Goal: Communication & Community: Answer question/provide support

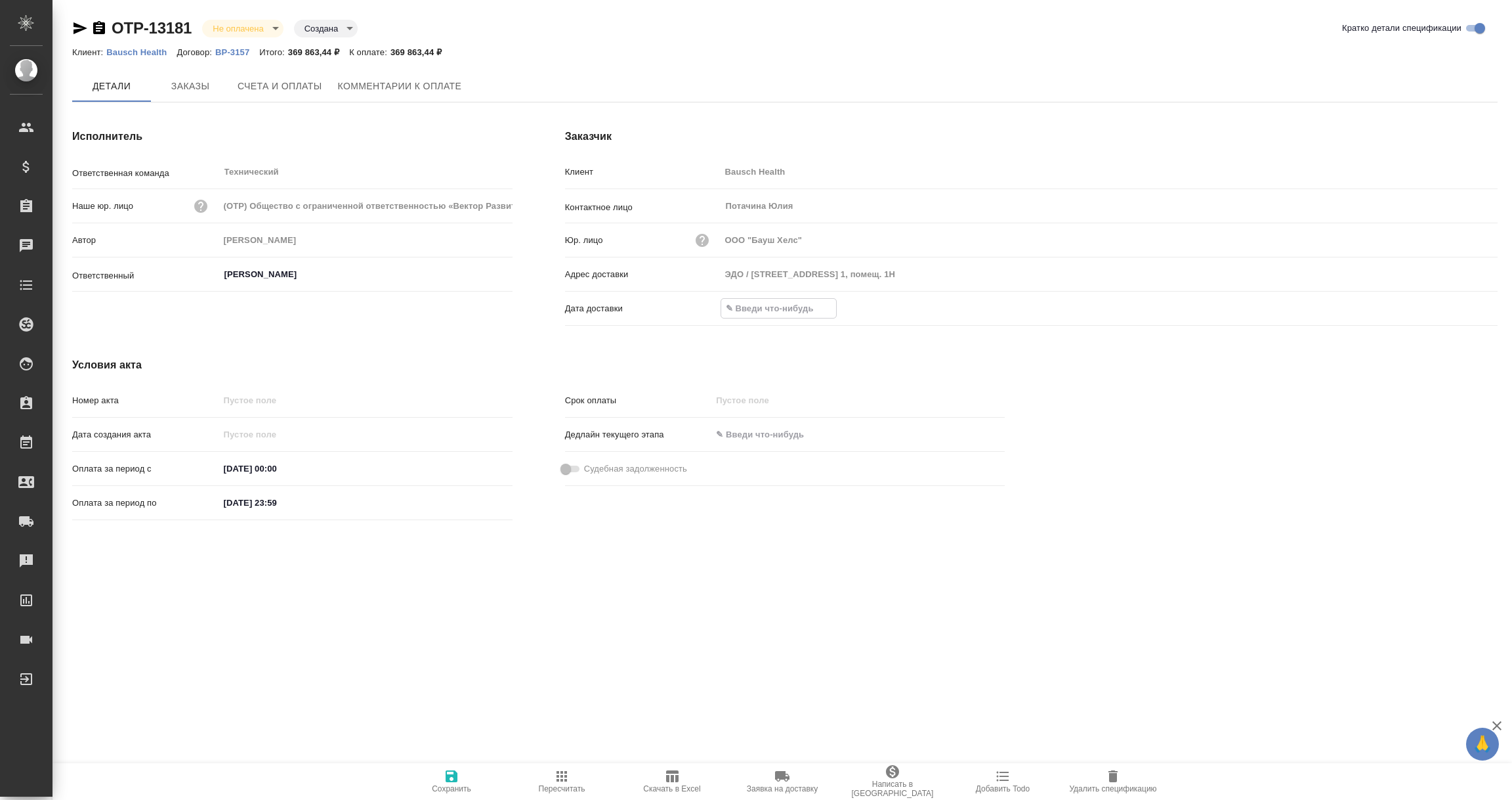
click at [778, 310] on input "text" at bounding box center [779, 308] width 115 height 19
click at [1450, 306] on div at bounding box center [1109, 308] width 777 height 20
click at [1456, 306] on icon "button" at bounding box center [1459, 308] width 16 height 16
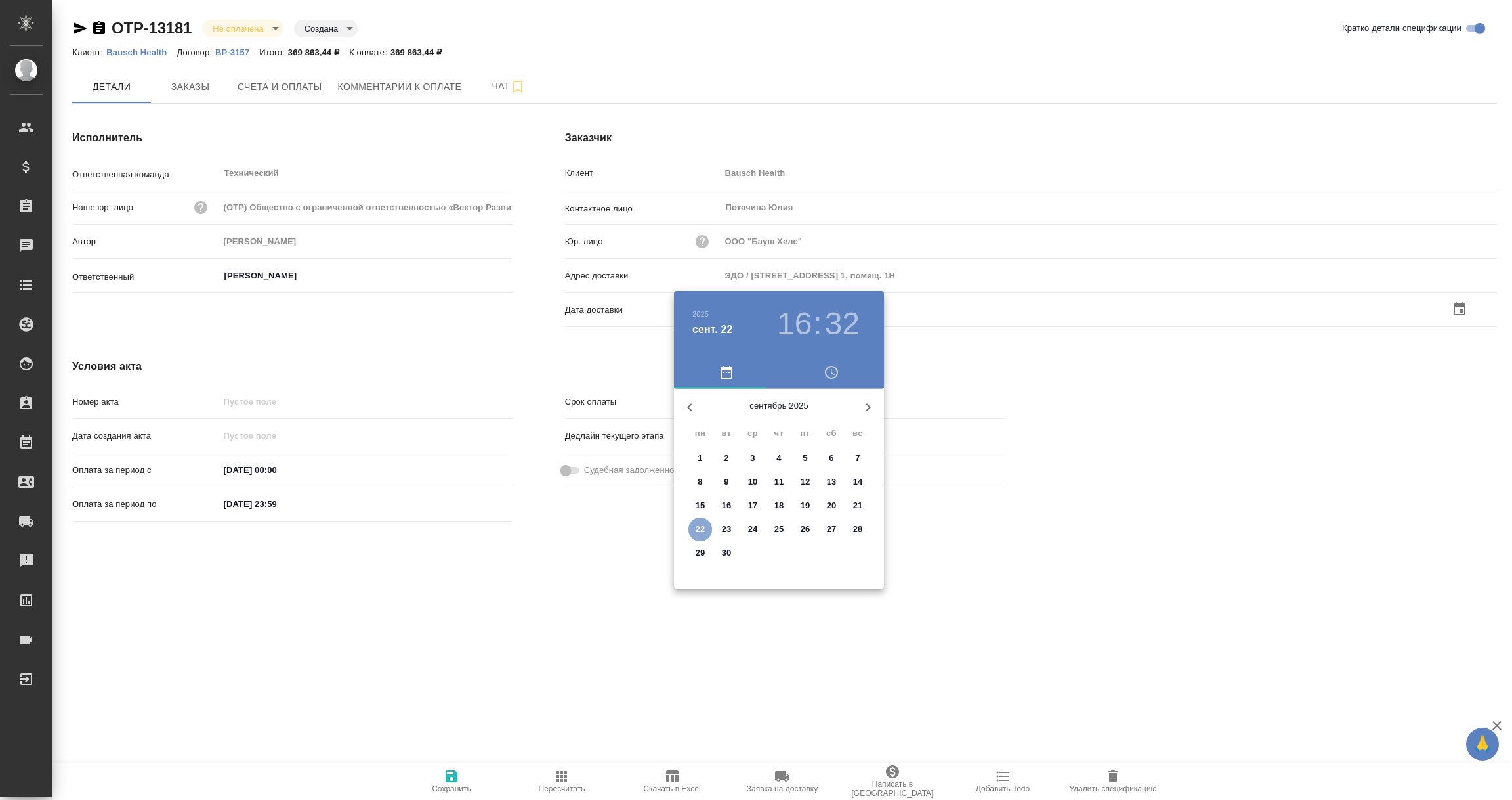
click at [702, 532] on p "22" at bounding box center [701, 529] width 10 height 13
type input "22.09.2025 16:32"
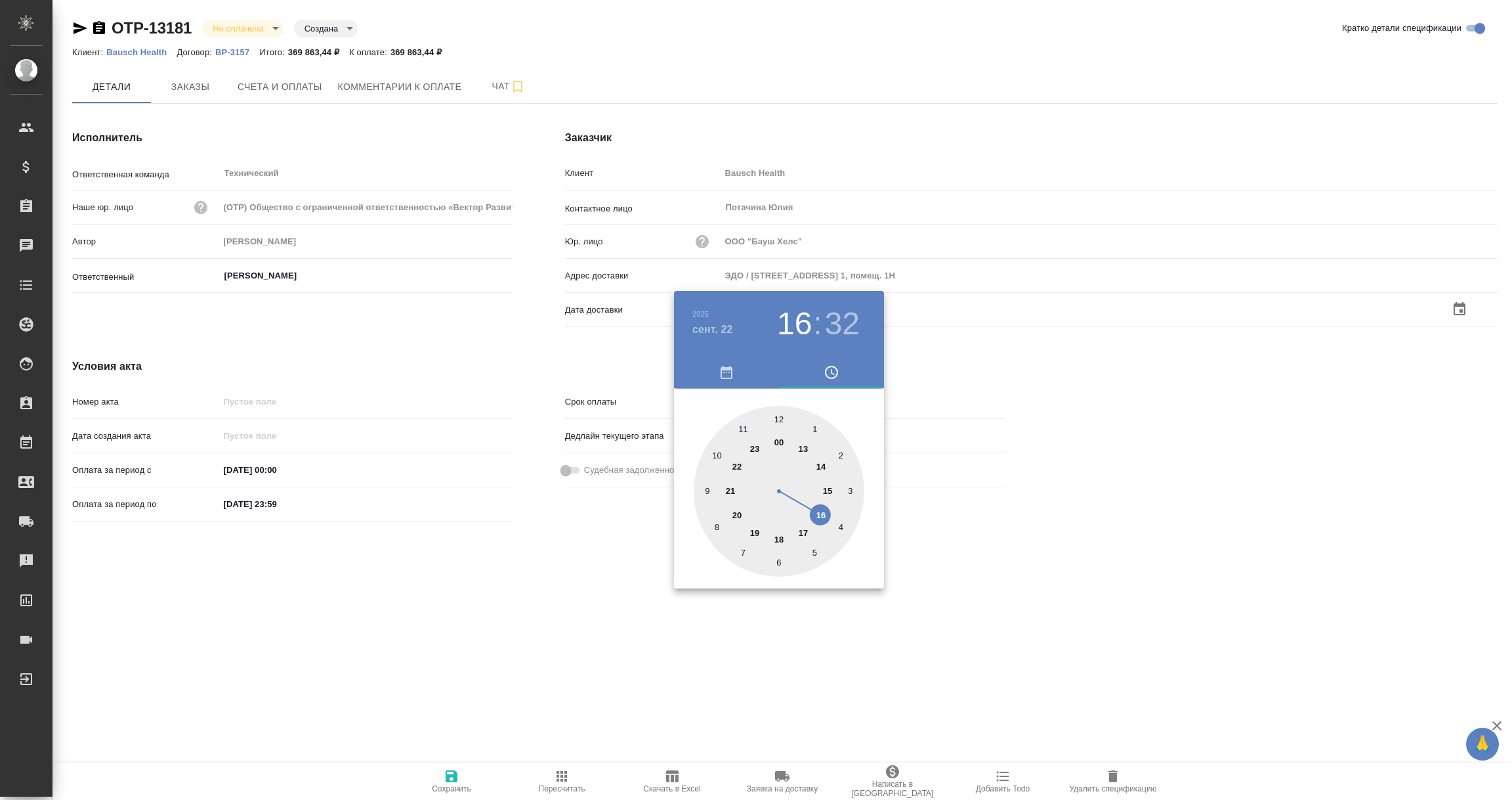
click at [558, 577] on div at bounding box center [756, 400] width 1512 height 800
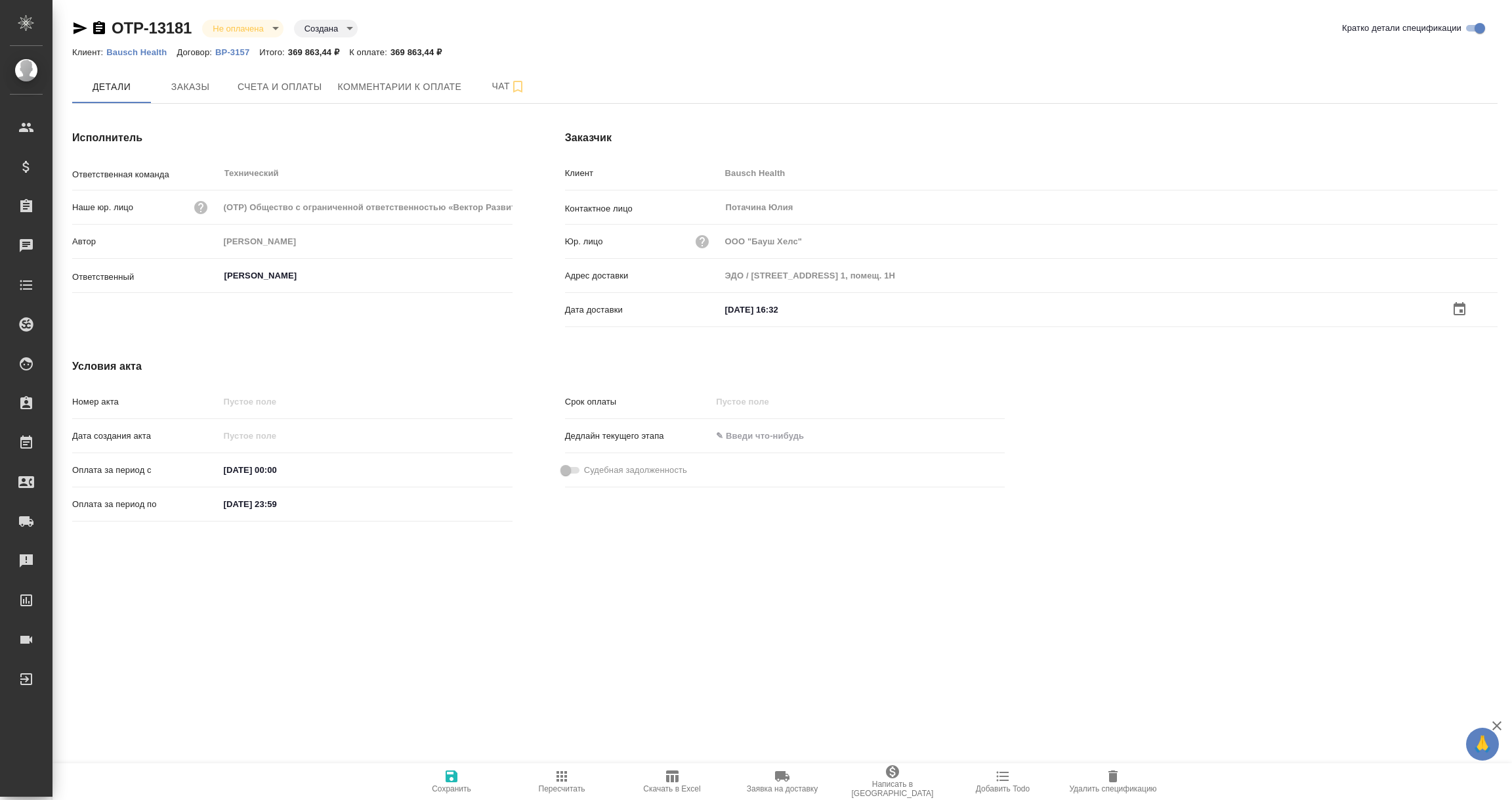
click at [460, 772] on span "Сохранить" at bounding box center [451, 781] width 95 height 25
click at [780, 308] on input "text" at bounding box center [778, 308] width 115 height 19
click at [1457, 307] on icon "button" at bounding box center [1459, 308] width 16 height 16
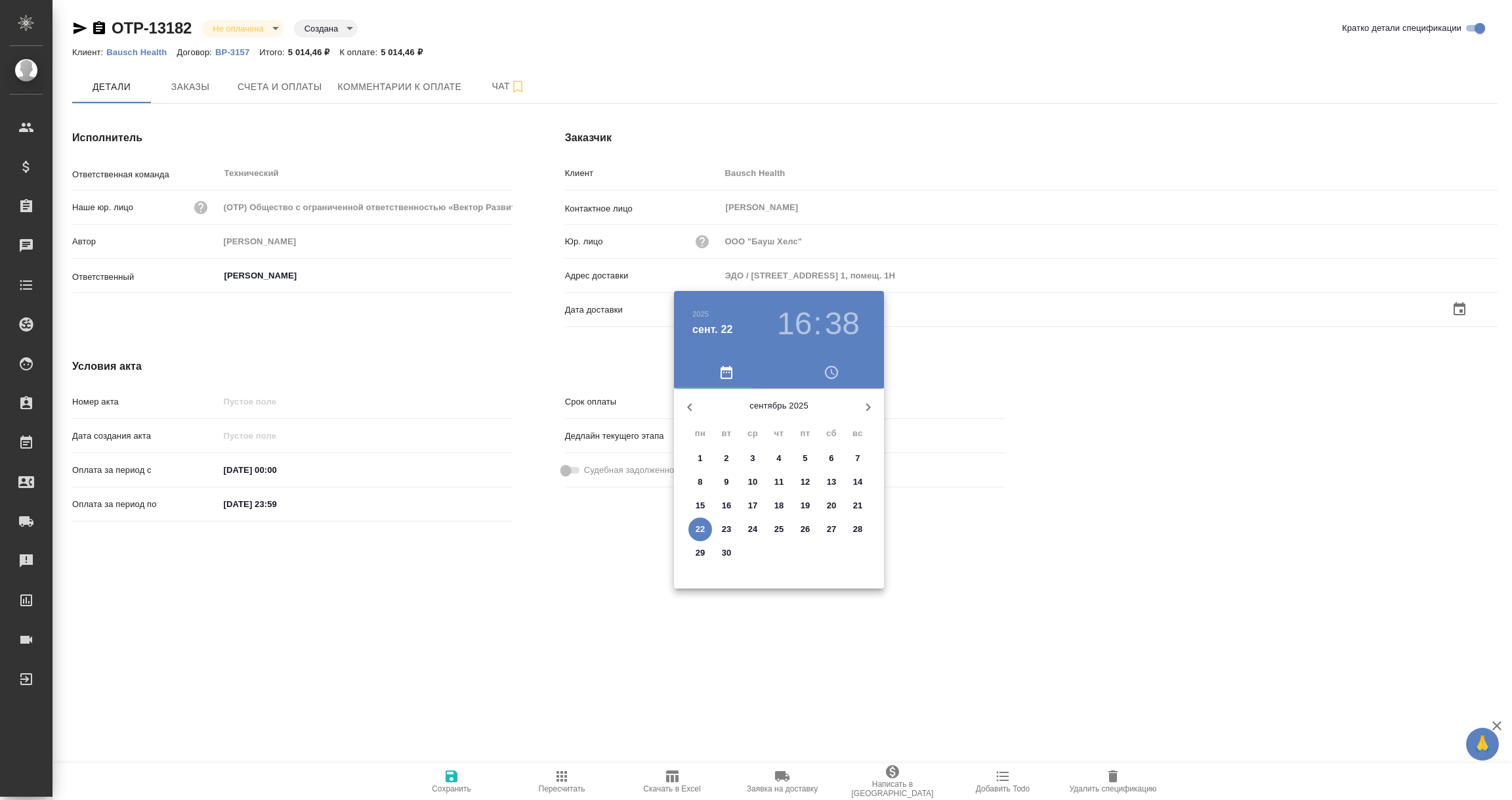
click at [704, 530] on p "22" at bounding box center [701, 529] width 10 height 13
type input "22.09.2025 16:38"
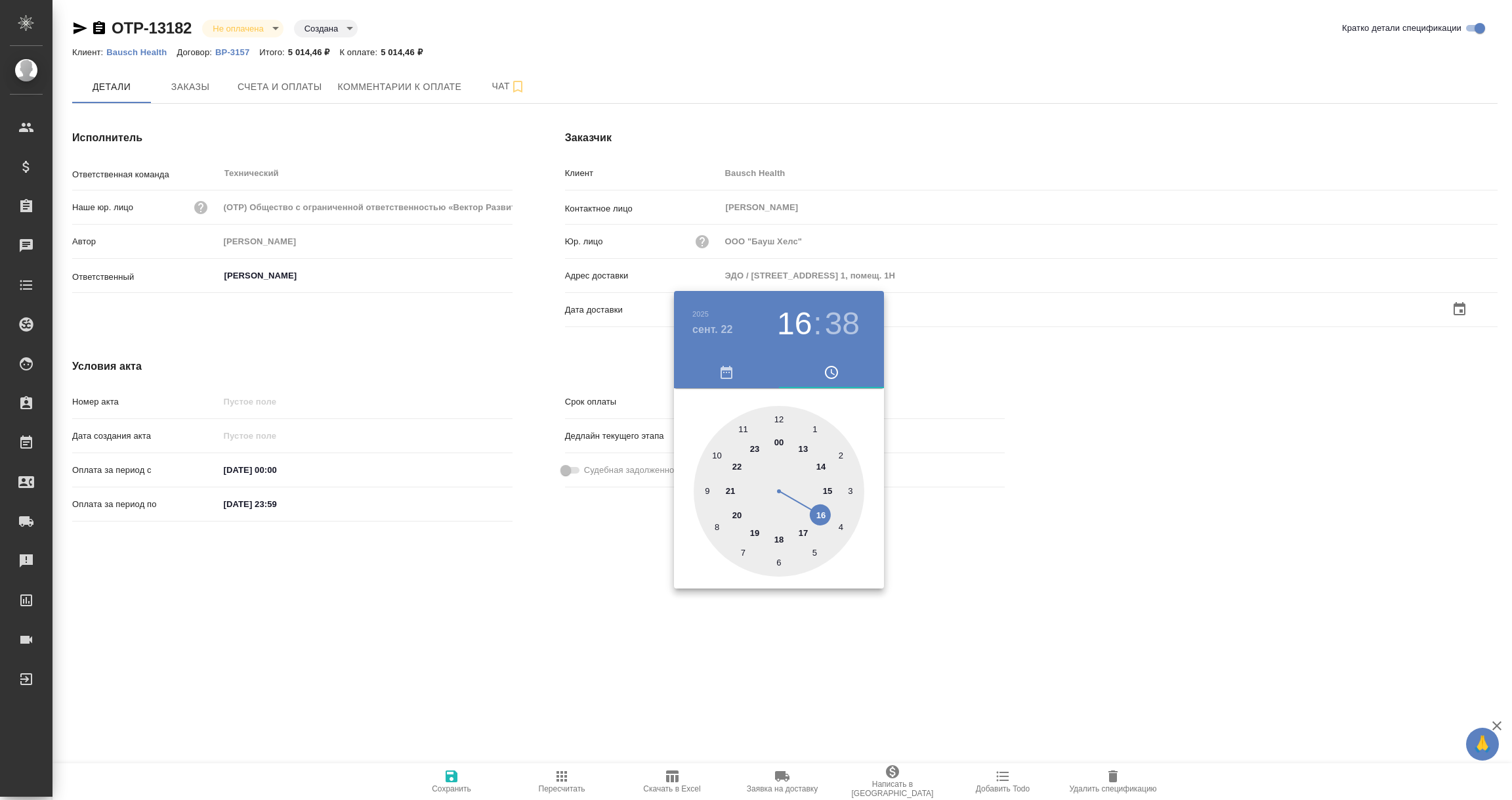
click at [549, 615] on div at bounding box center [756, 400] width 1512 height 800
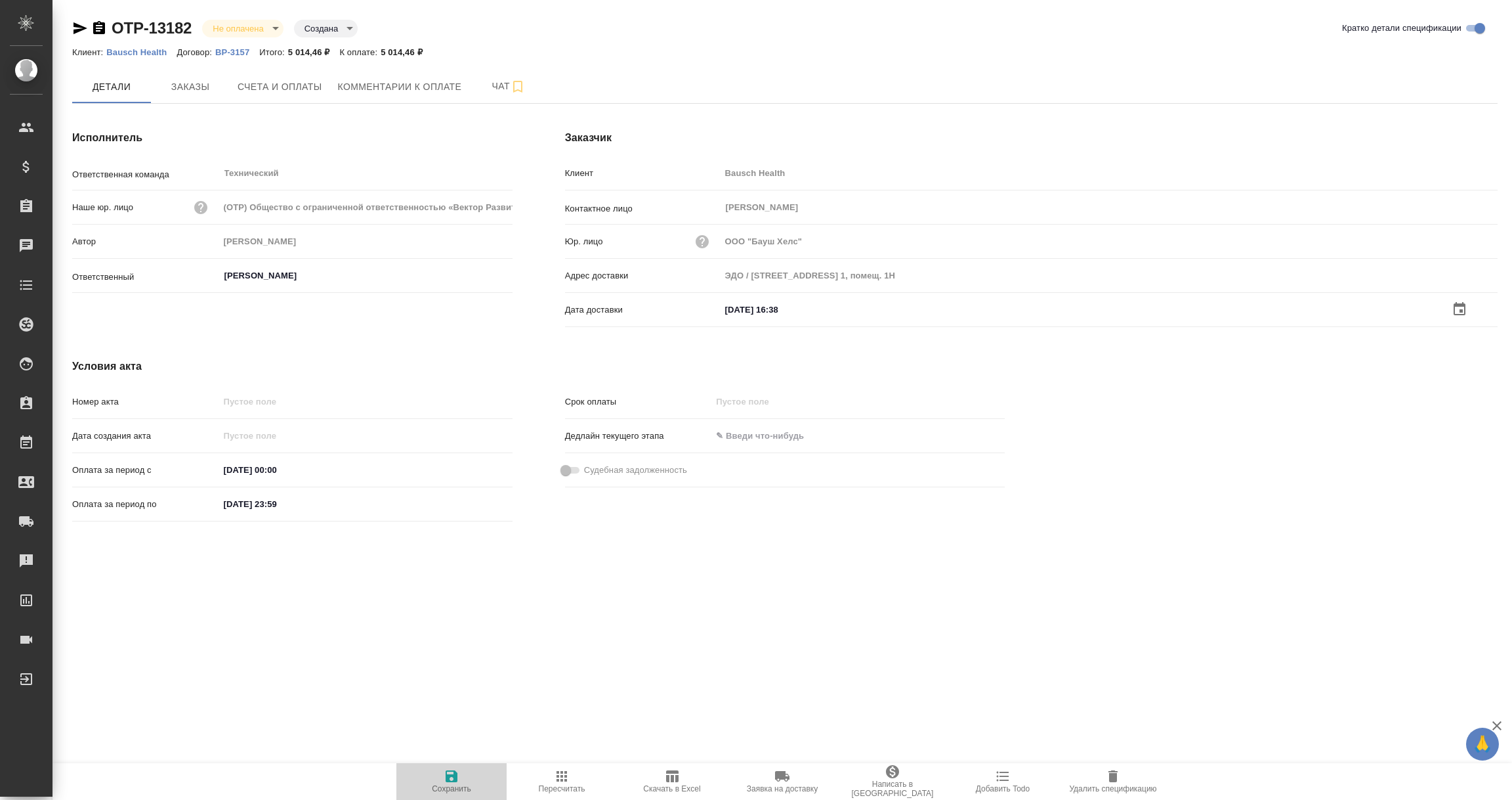
click at [454, 782] on icon "button" at bounding box center [451, 776] width 16 height 16
click at [747, 309] on input "text" at bounding box center [778, 308] width 115 height 19
click at [1466, 306] on icon "button" at bounding box center [1459, 308] width 16 height 16
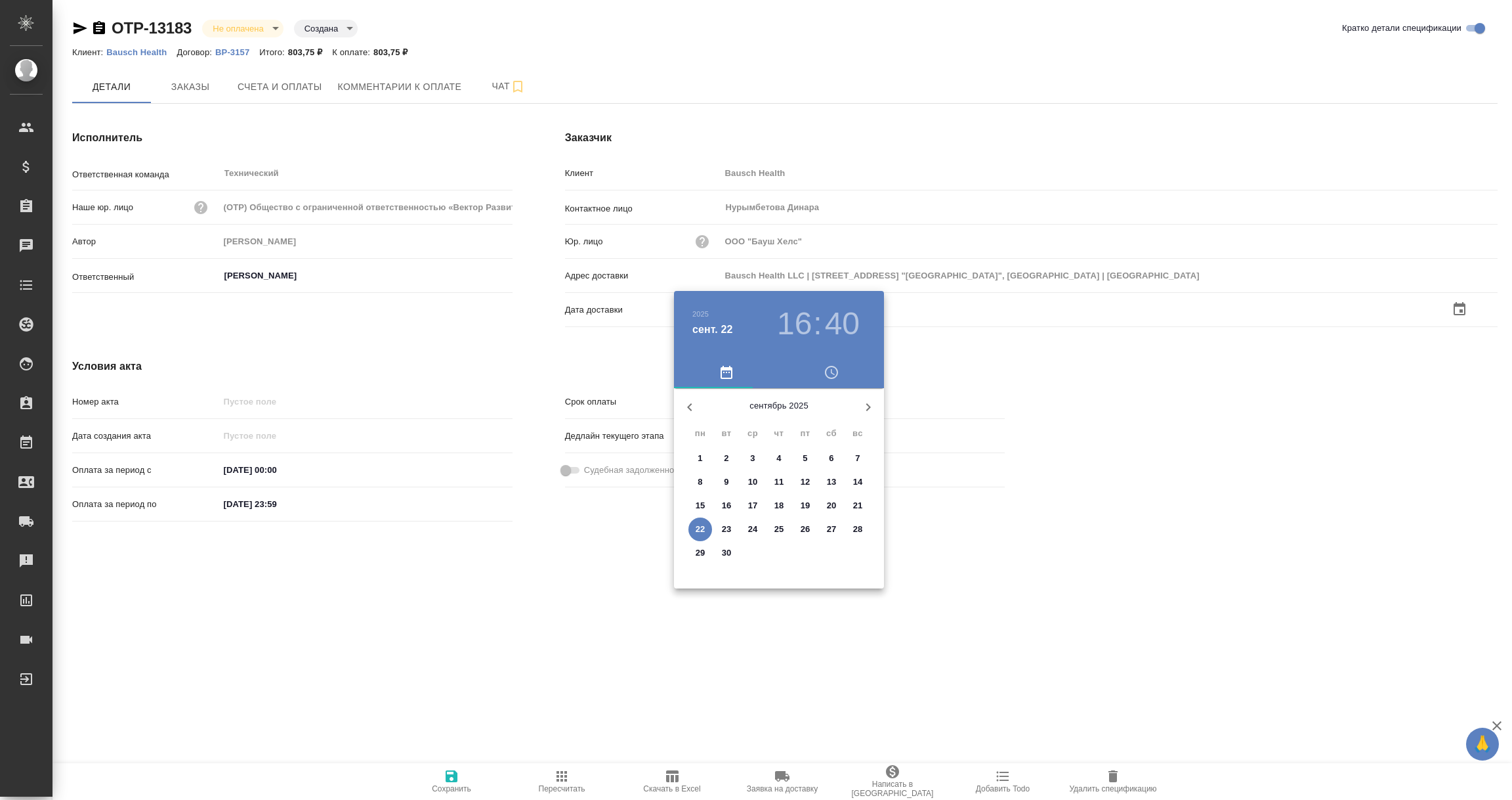
click at [700, 525] on p "22" at bounding box center [701, 529] width 10 height 13
type input "22.09.2025 16:40"
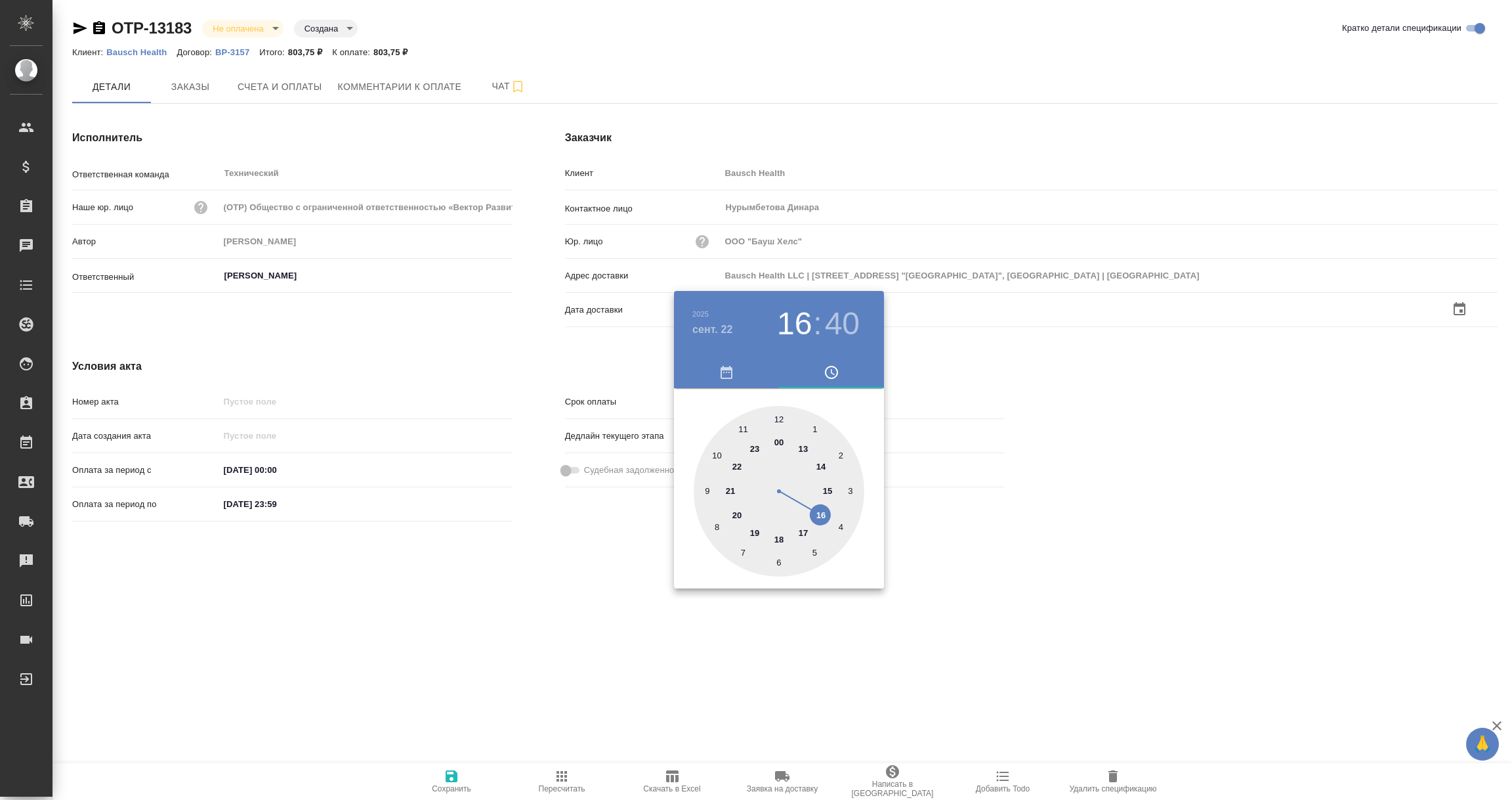
click at [527, 621] on div at bounding box center [756, 400] width 1512 height 800
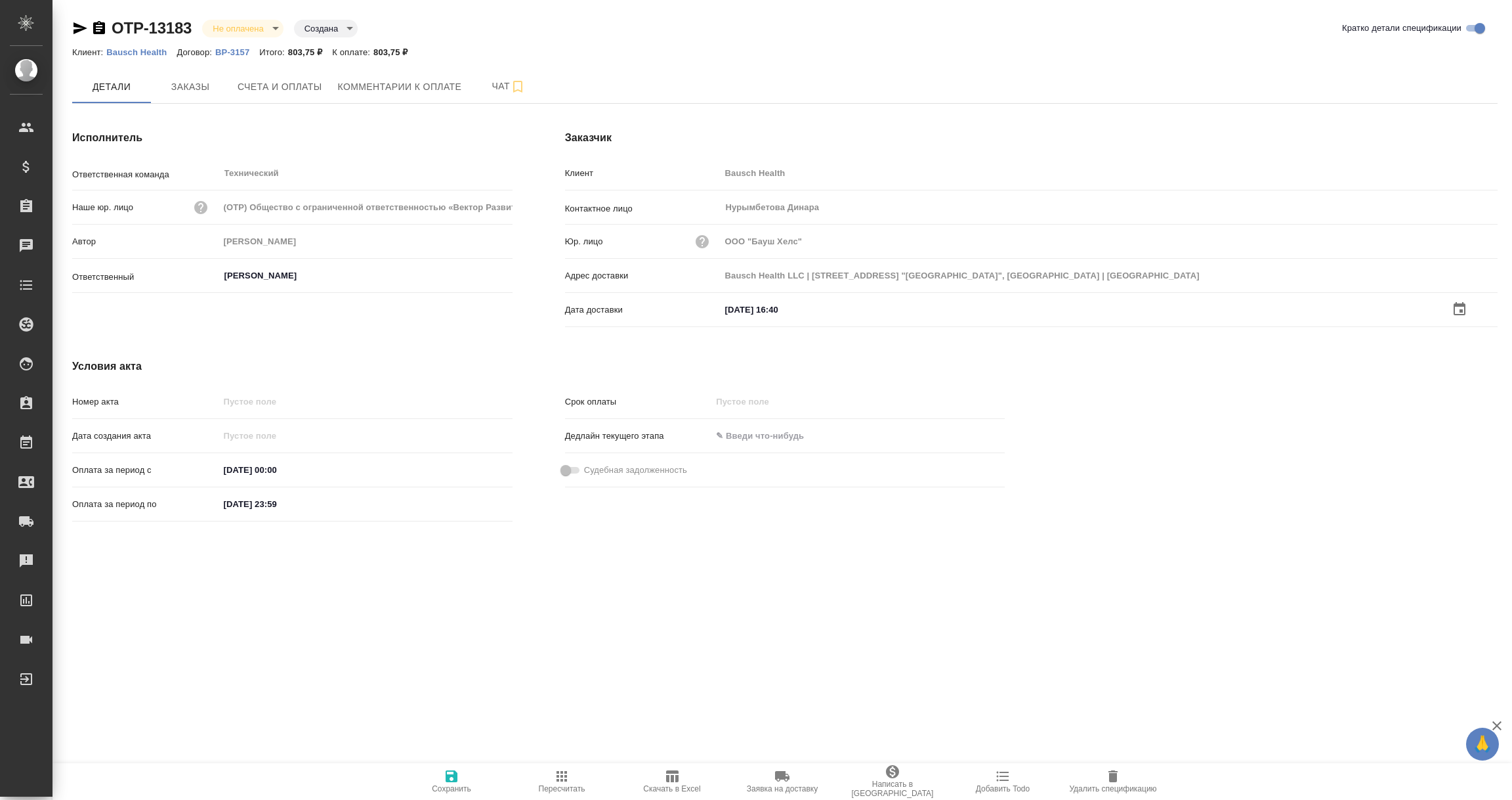
click at [442, 774] on span "Сохранить" at bounding box center [451, 781] width 95 height 25
click at [755, 307] on input "text" at bounding box center [778, 308] width 115 height 19
click at [1455, 305] on icon "button" at bounding box center [1459, 308] width 12 height 13
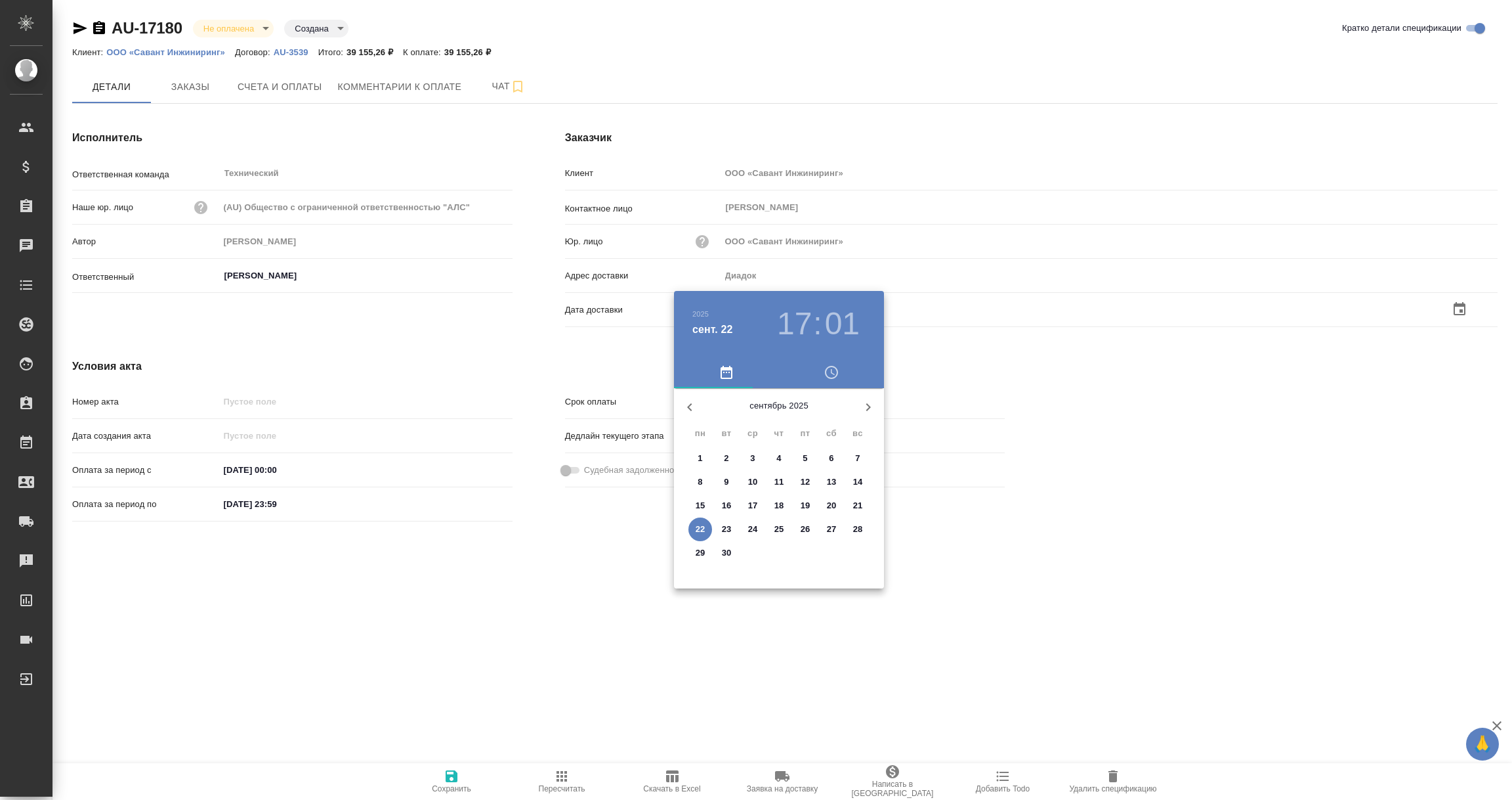
click at [694, 530] on span "22" at bounding box center [700, 529] width 23 height 13
type input "[DATE] 17:01"
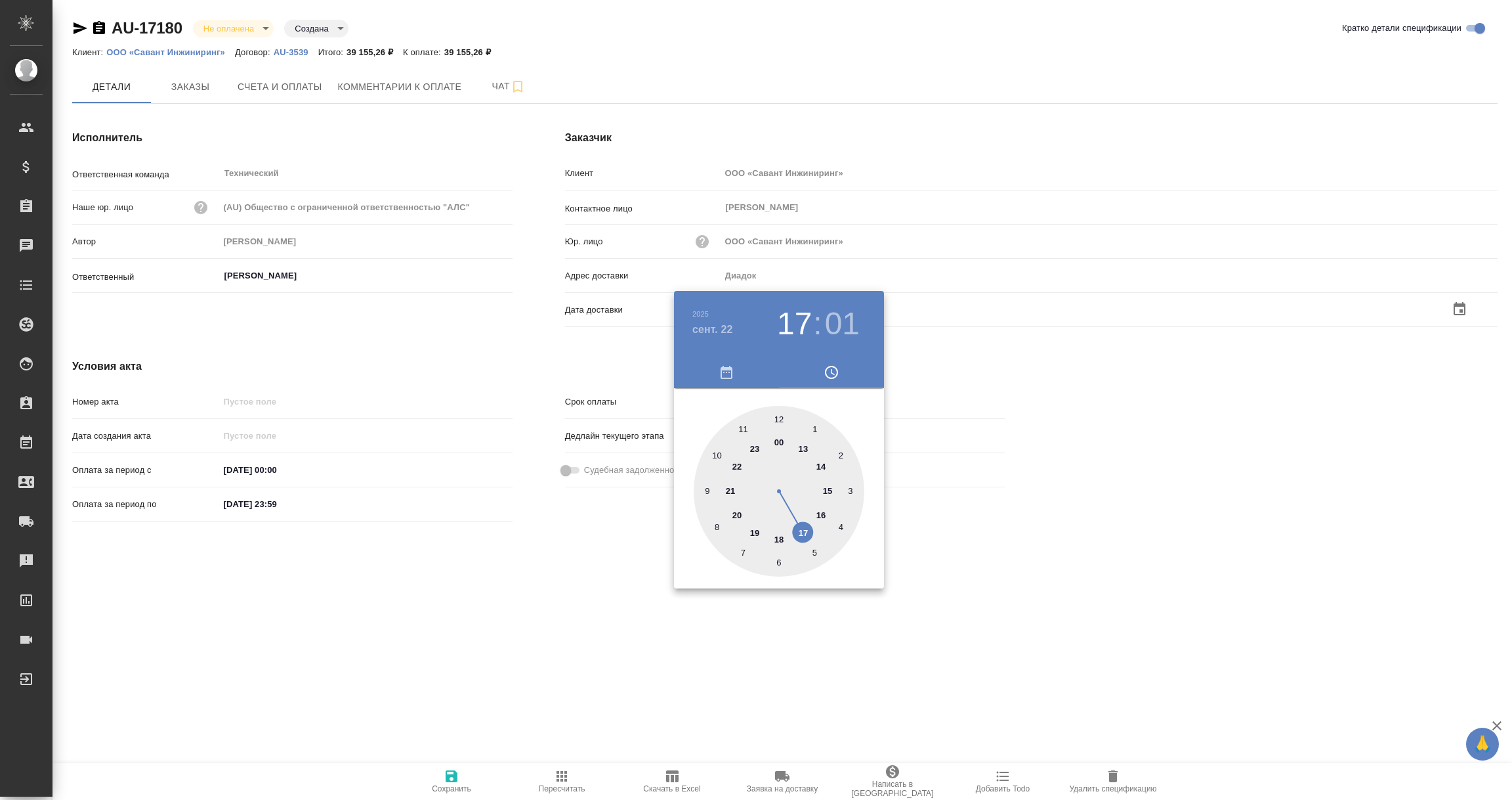
click at [516, 631] on div at bounding box center [756, 400] width 1512 height 800
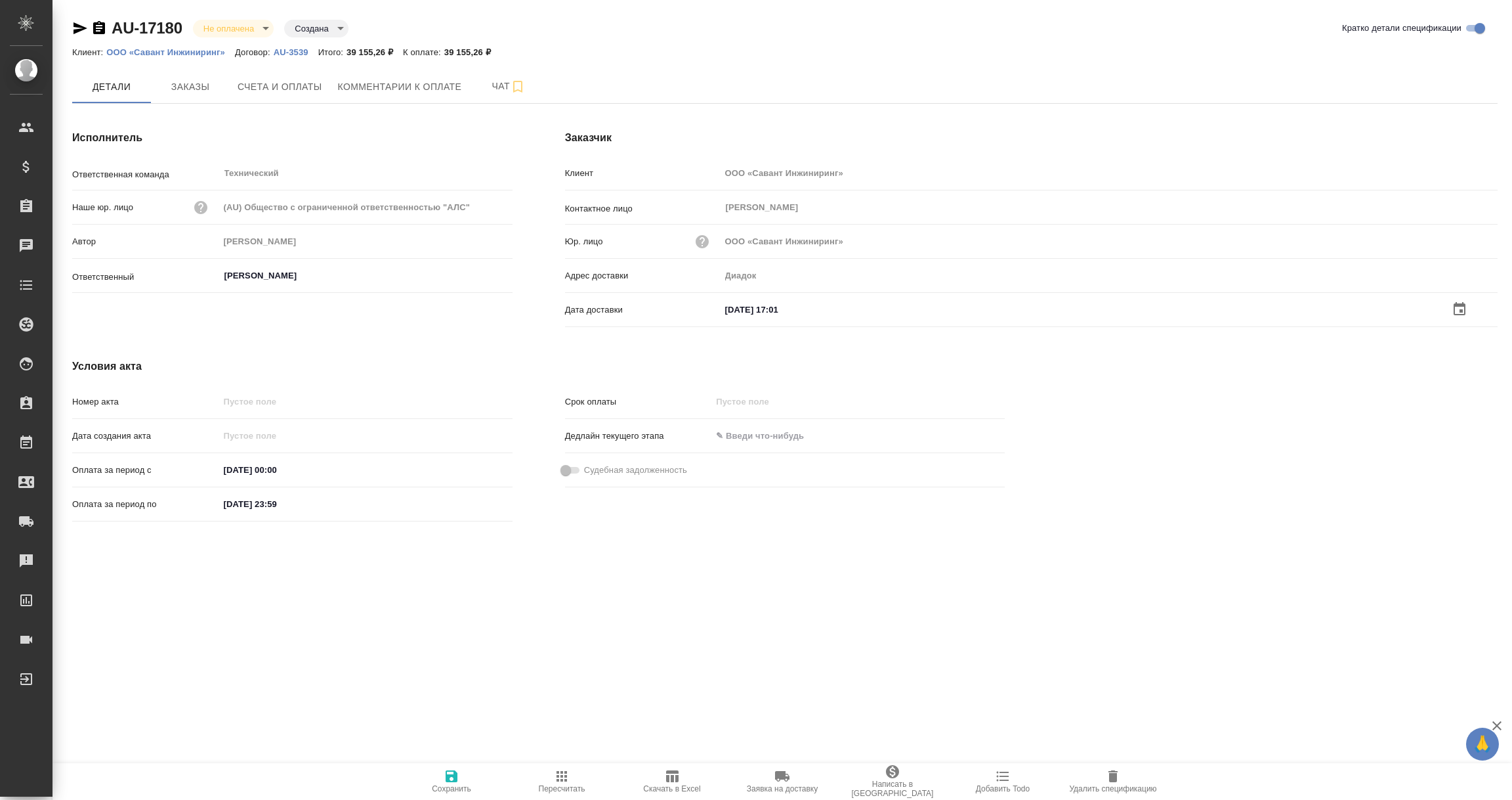
click at [450, 779] on icon "button" at bounding box center [451, 776] width 12 height 12
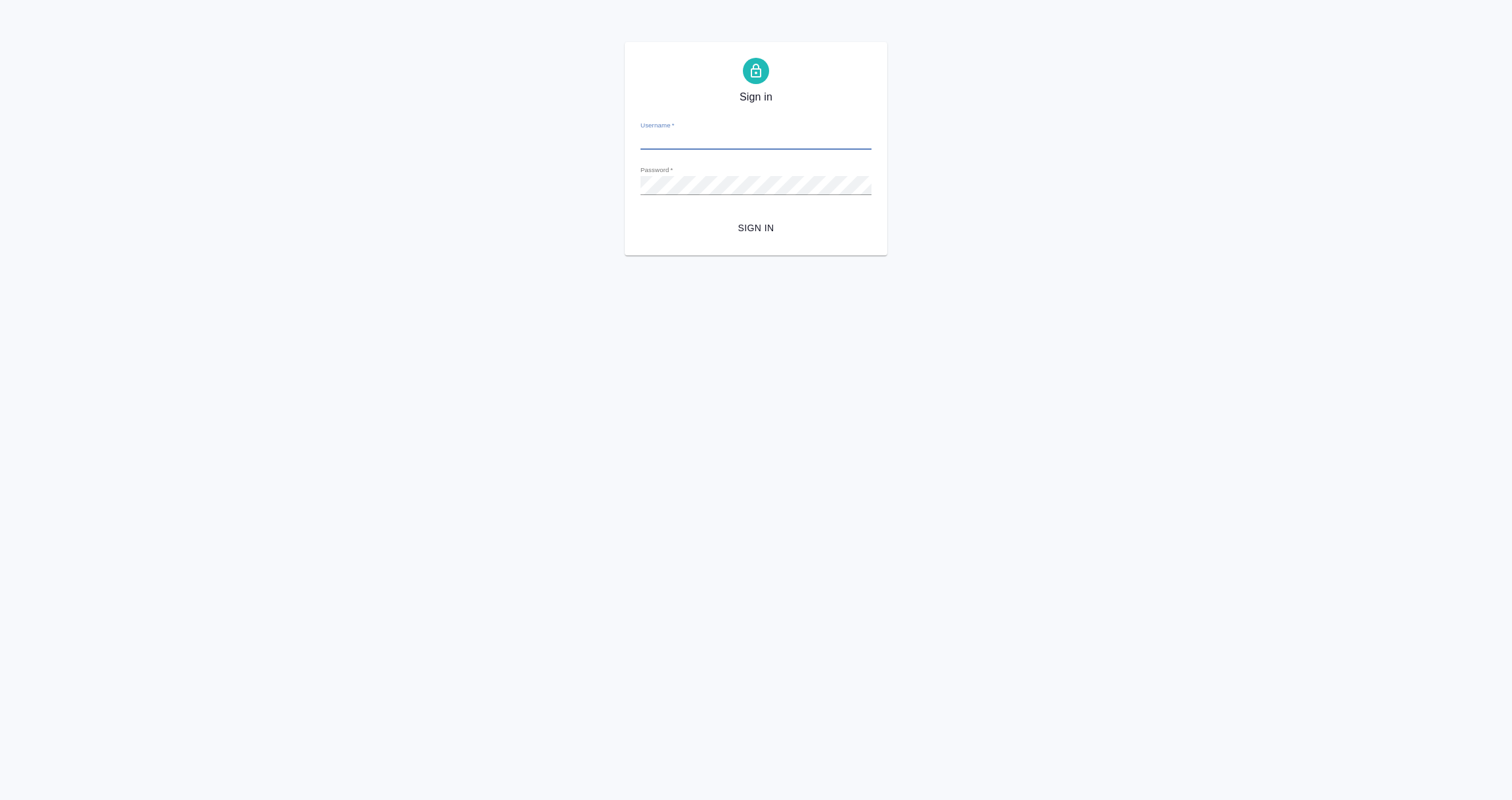
type input "e.vorobyova@awatera.com"
click at [766, 217] on button "Sign in" at bounding box center [756, 227] width 231 height 24
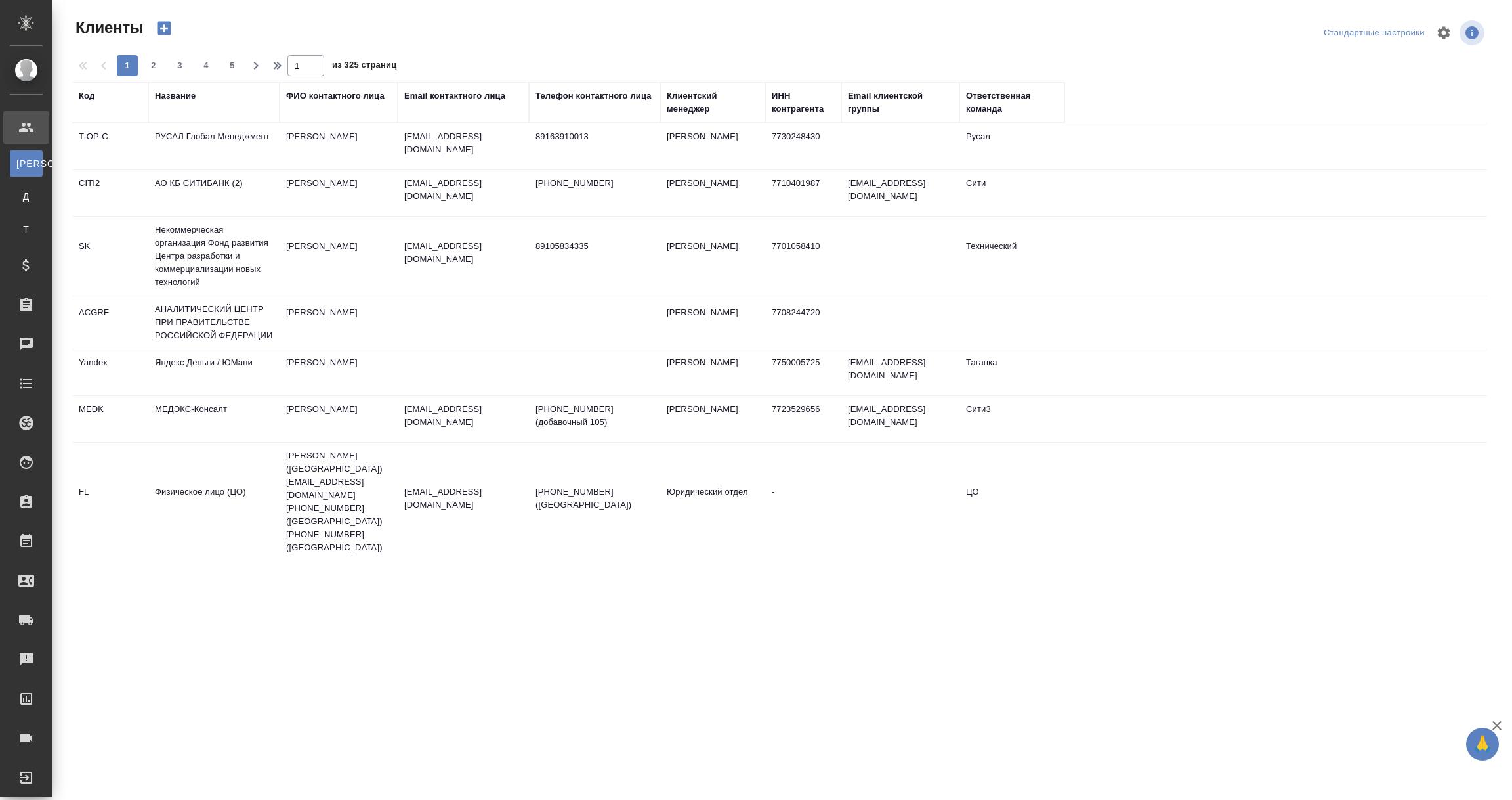
select select "RU"
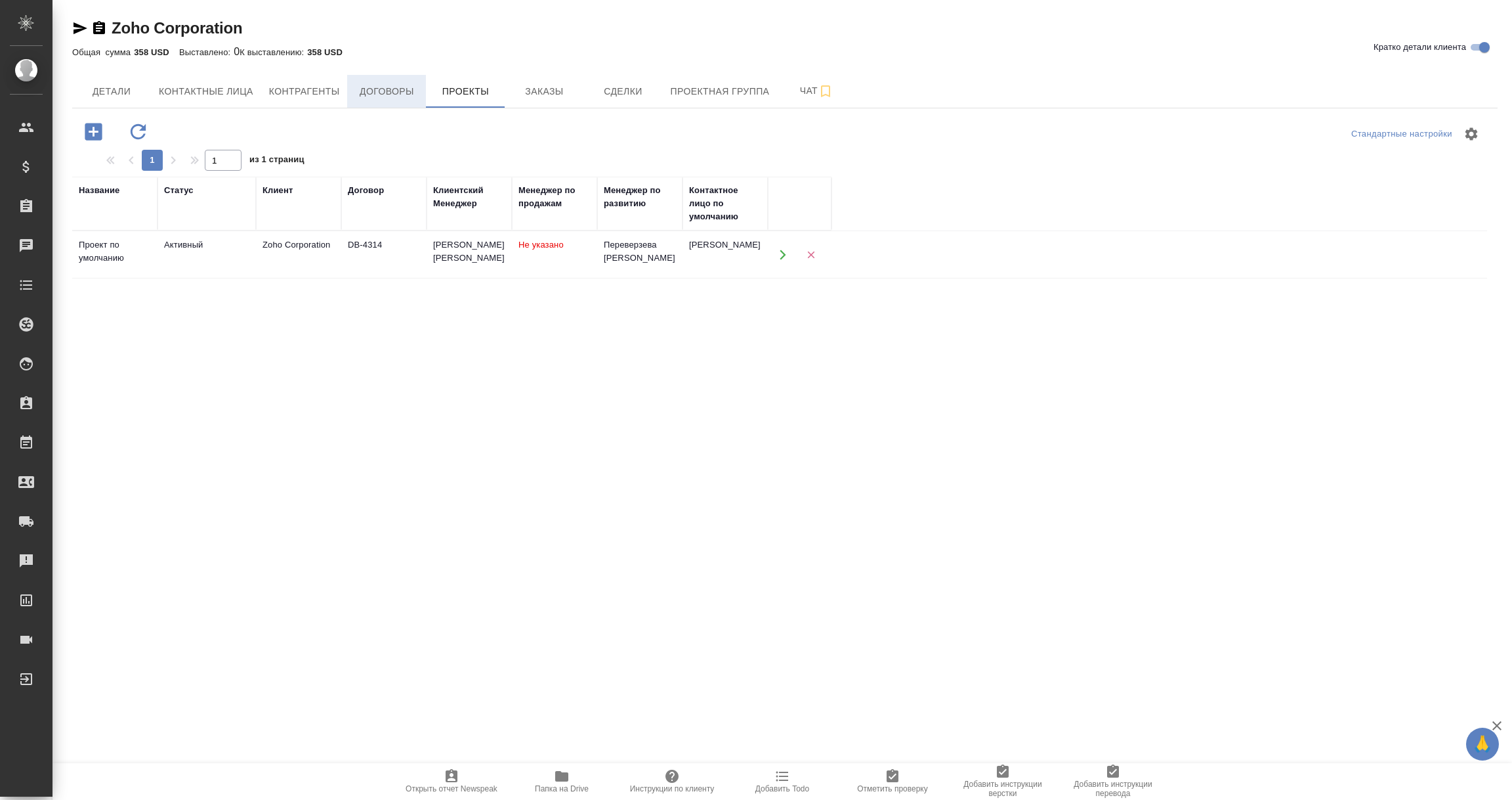
click at [375, 84] on span "Договоры" at bounding box center [386, 92] width 63 height 17
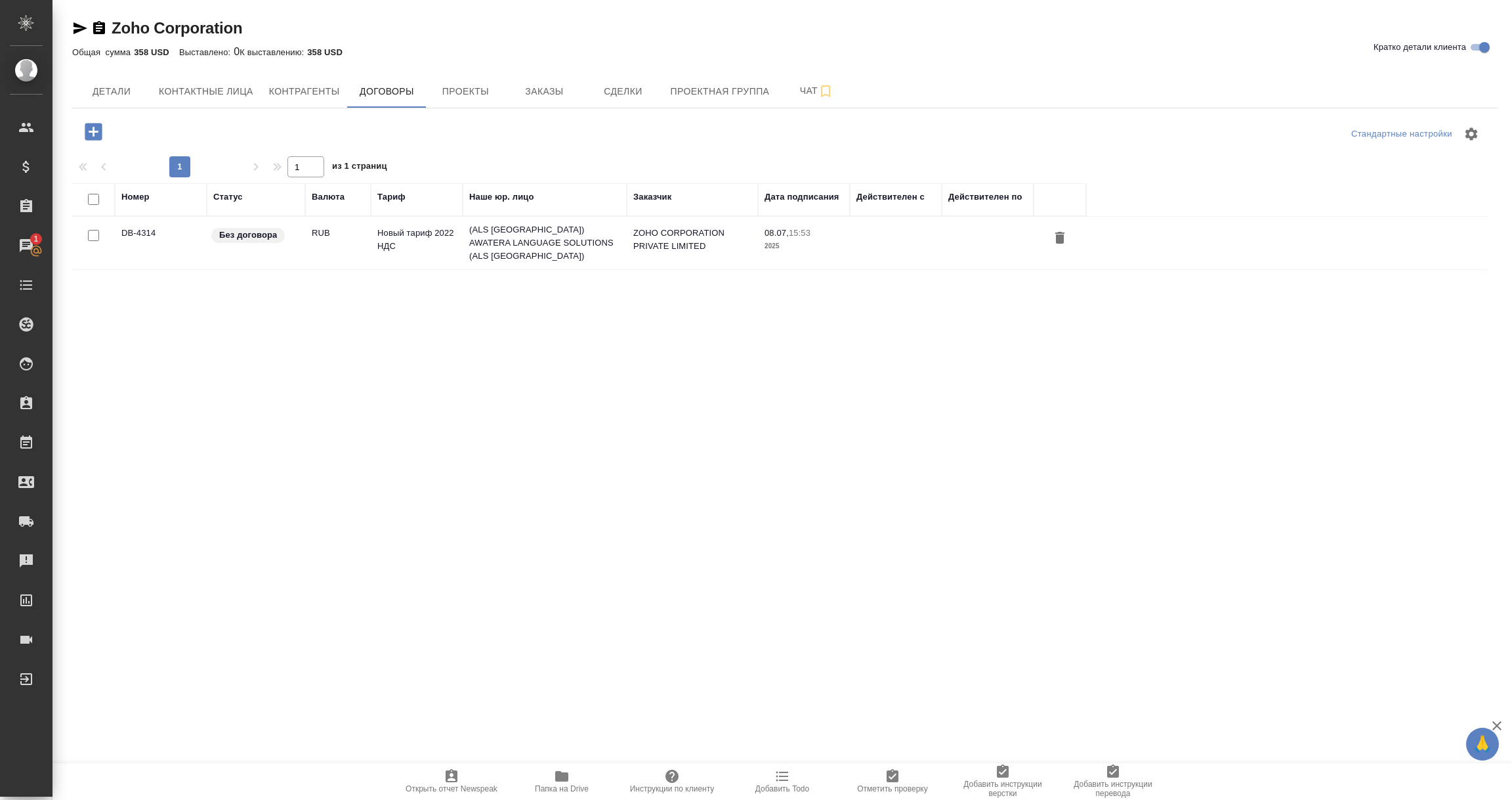
click at [156, 234] on td "DB-4314" at bounding box center [160, 243] width 92 height 46
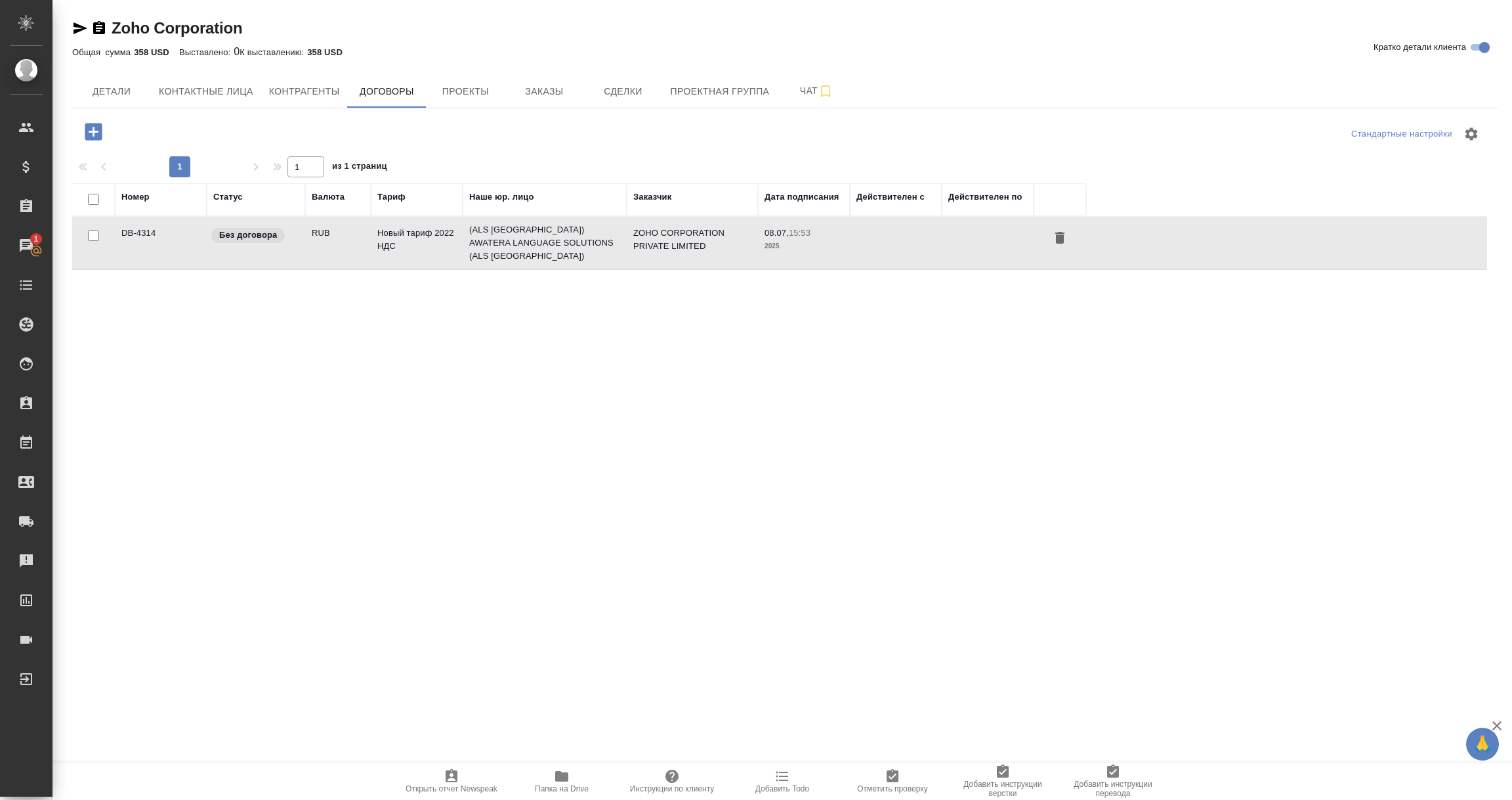
click at [156, 234] on td "DB-4314" at bounding box center [160, 243] width 92 height 46
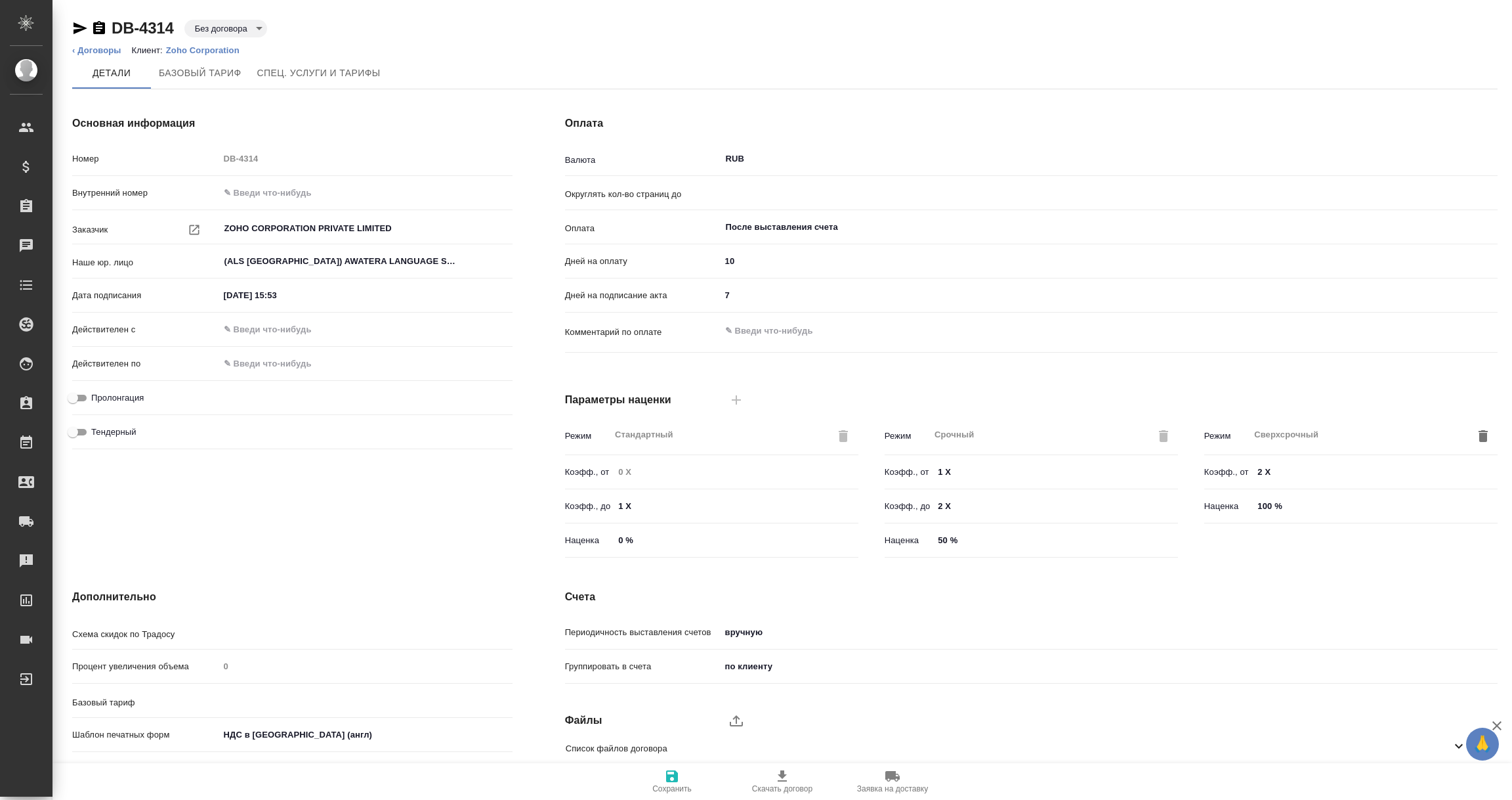
type input "0.01"
type input "Стандартный шаблон - [PHONE_NUMBER] - ВЫБЕРИ МЕНЯ!"
click at [320, 255] on input "(ALS [GEOGRAPHIC_DATA]) AWATERA LANGUAGE SOLUTIONS (ALS [GEOGRAPHIC_DATA])" at bounding box center [344, 261] width 242 height 16
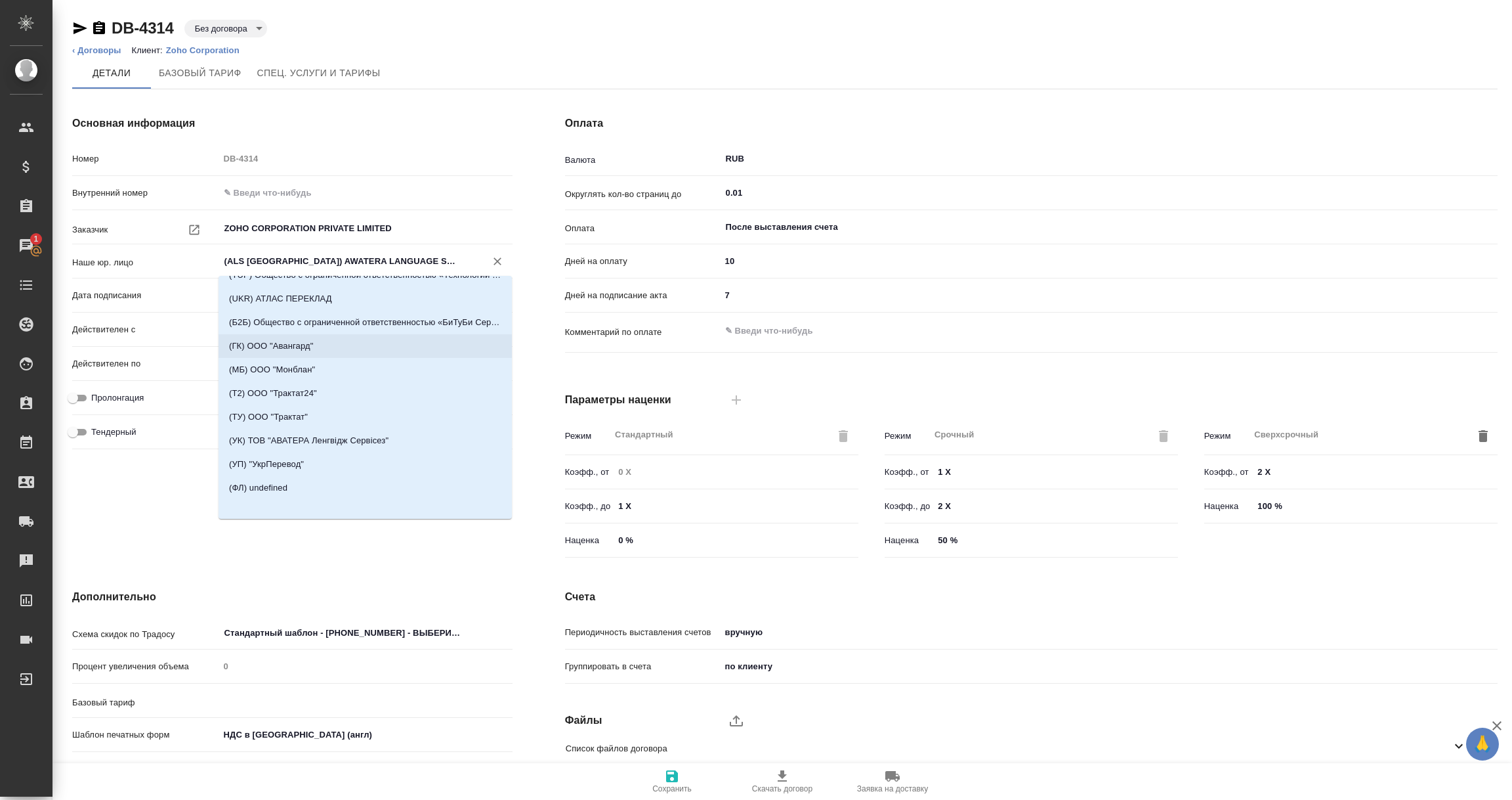
scroll to position [399, 0]
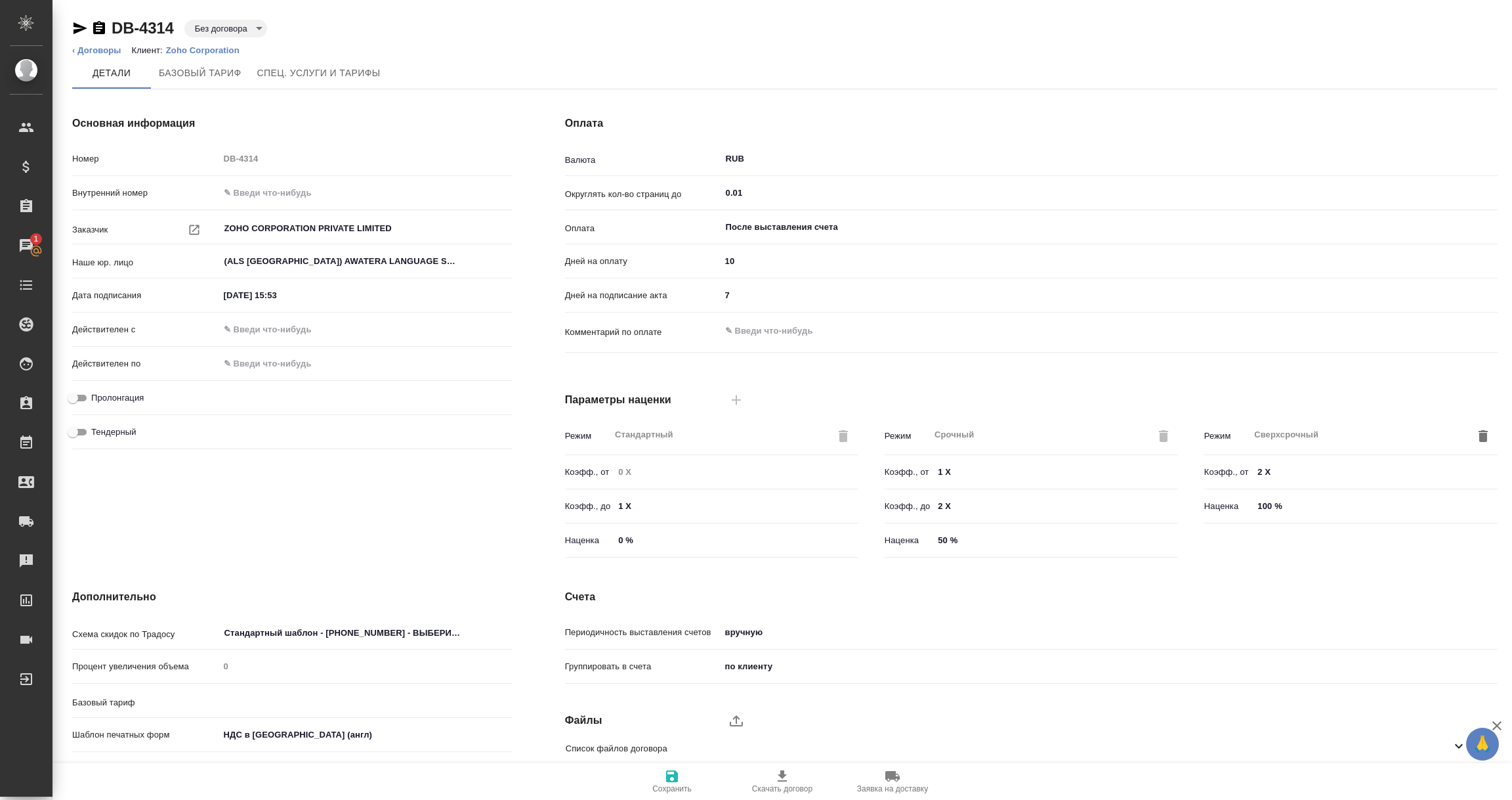
click at [1086, 687] on div "Группировать в счета по клиенту client" at bounding box center [1032, 671] width 933 height 34
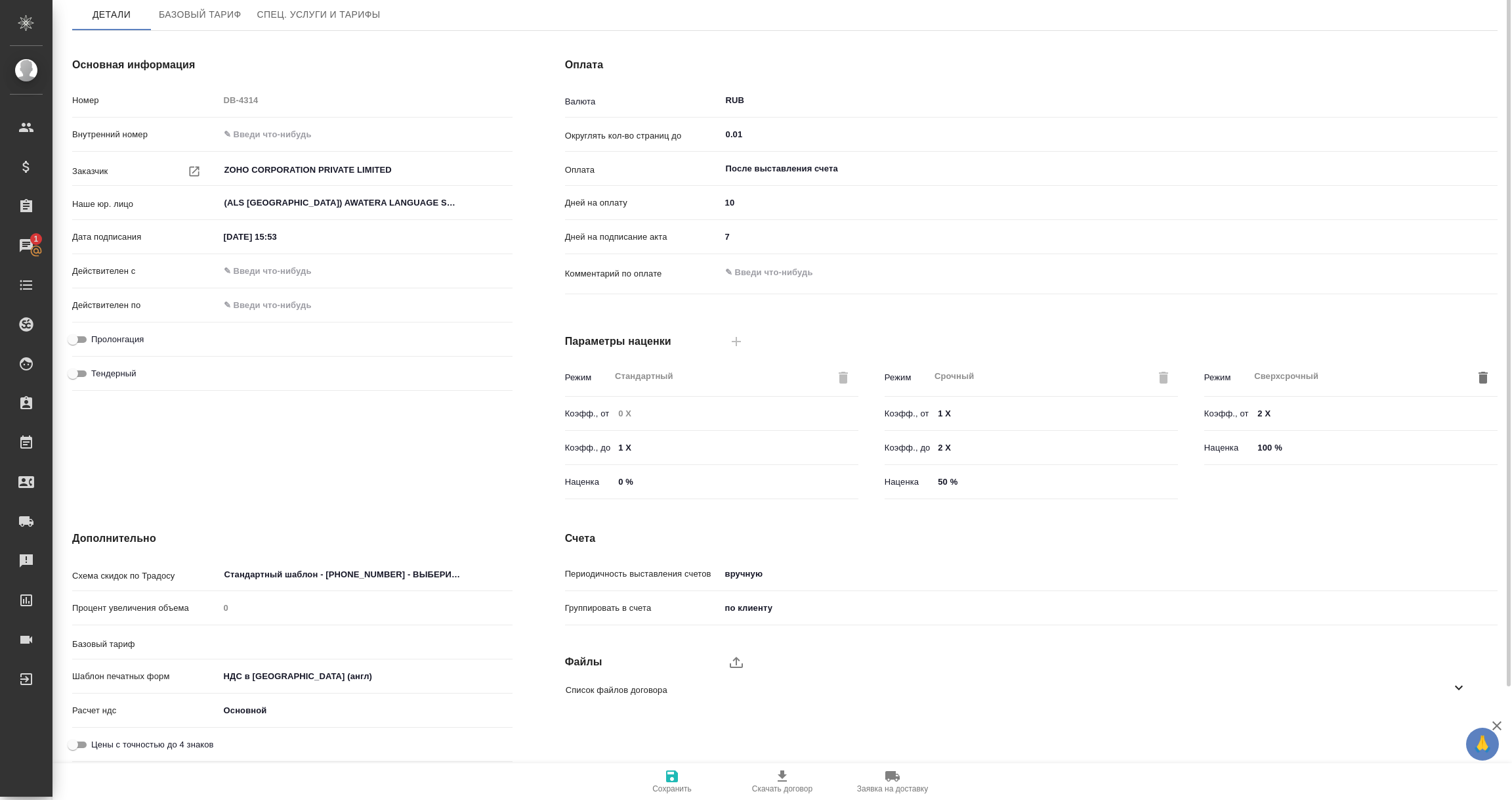
scroll to position [0, 0]
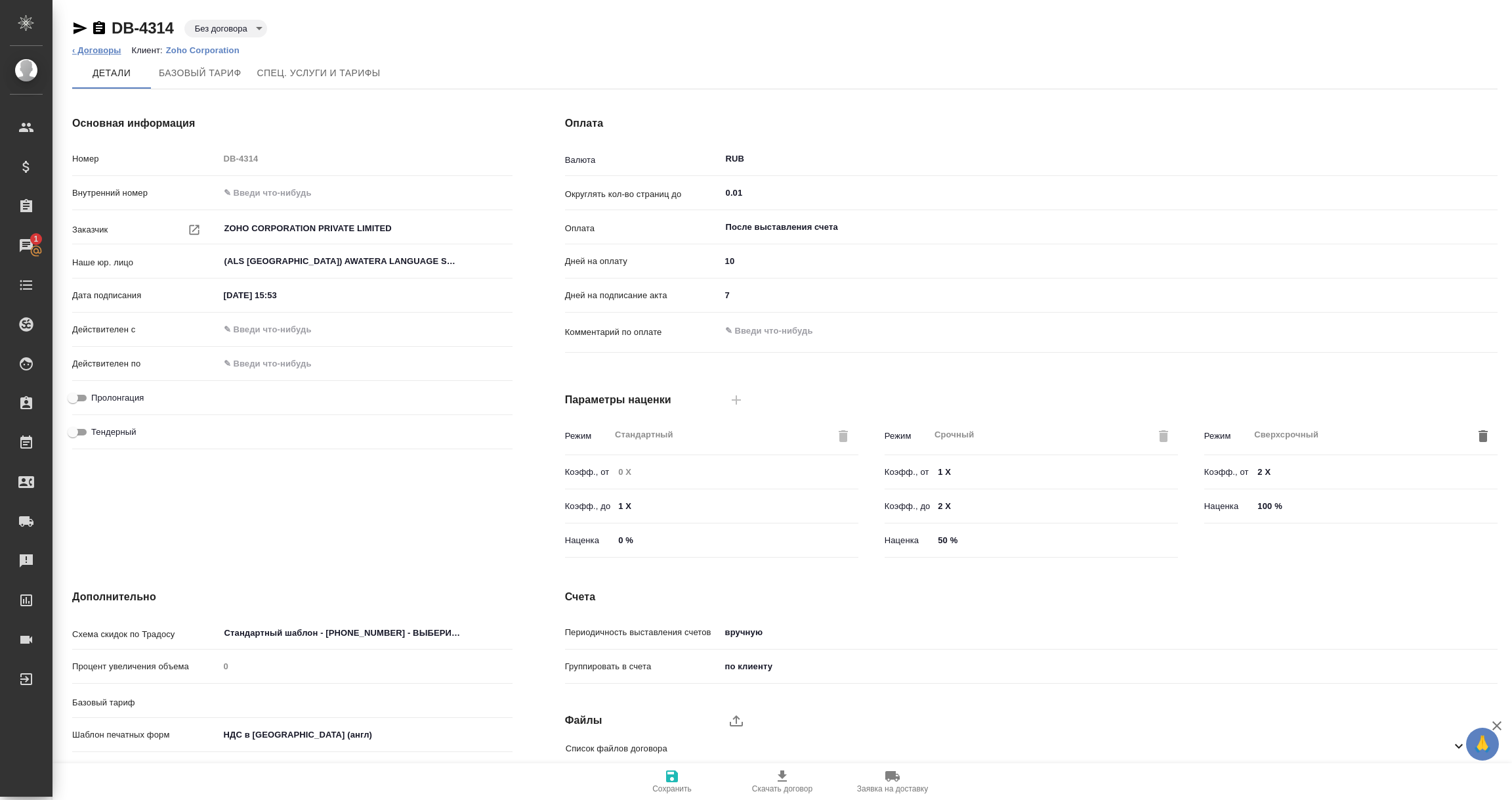
click at [88, 49] on link "‹ Договоры" at bounding box center [96, 50] width 49 height 10
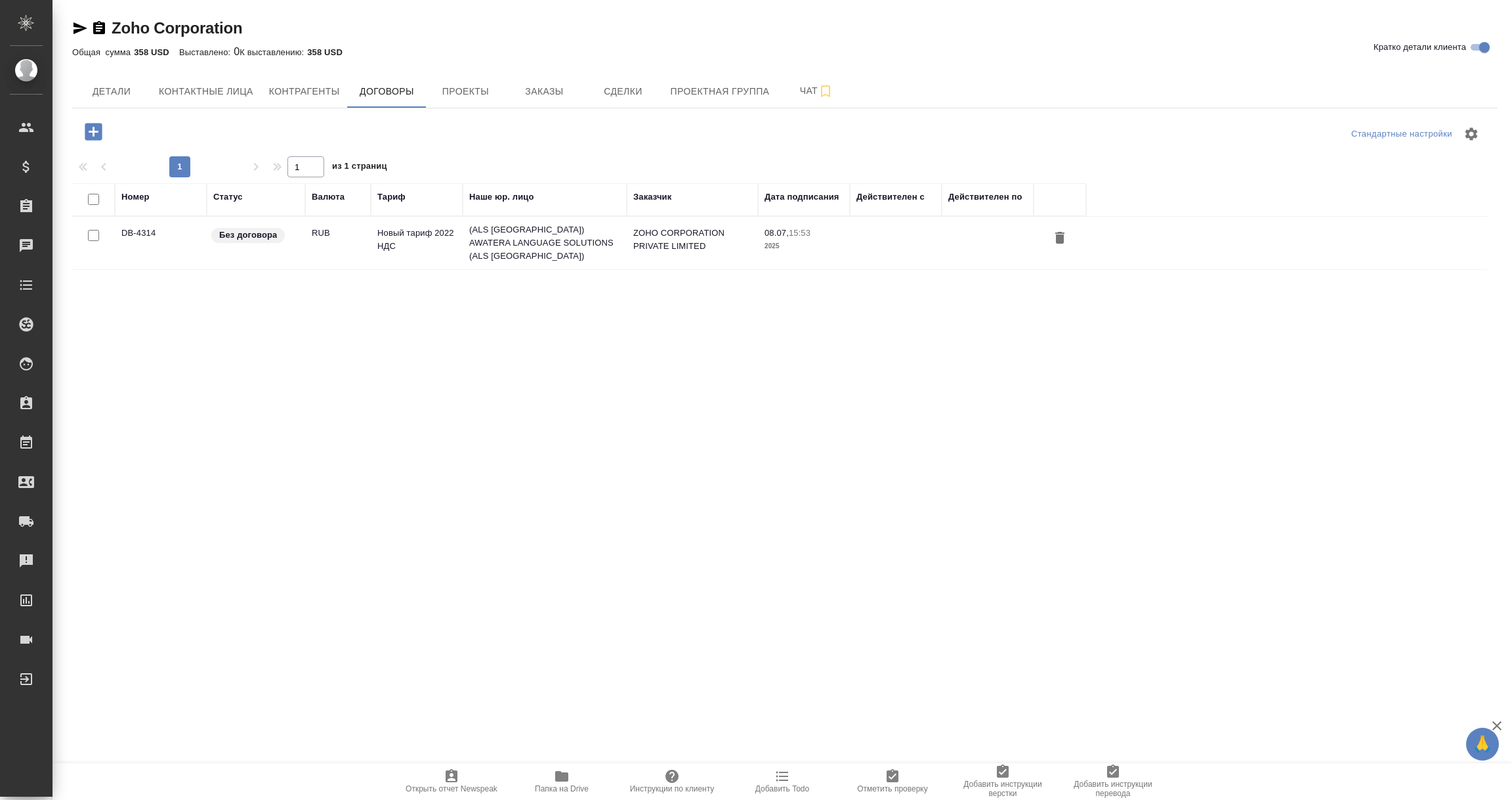
click at [243, 238] on p "Без договора" at bounding box center [248, 235] width 58 height 13
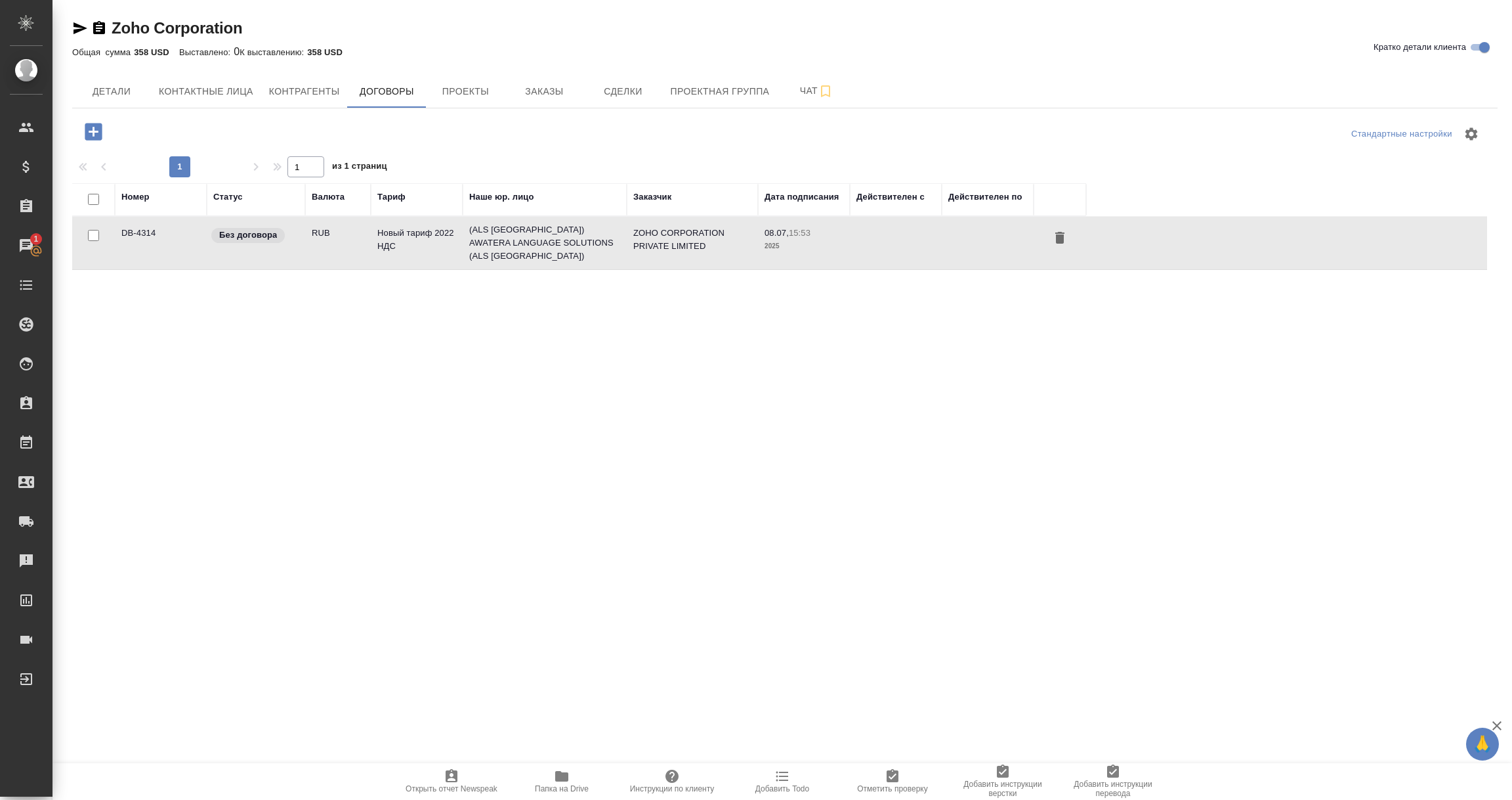
click at [249, 229] on p "Без договора" at bounding box center [248, 235] width 58 height 13
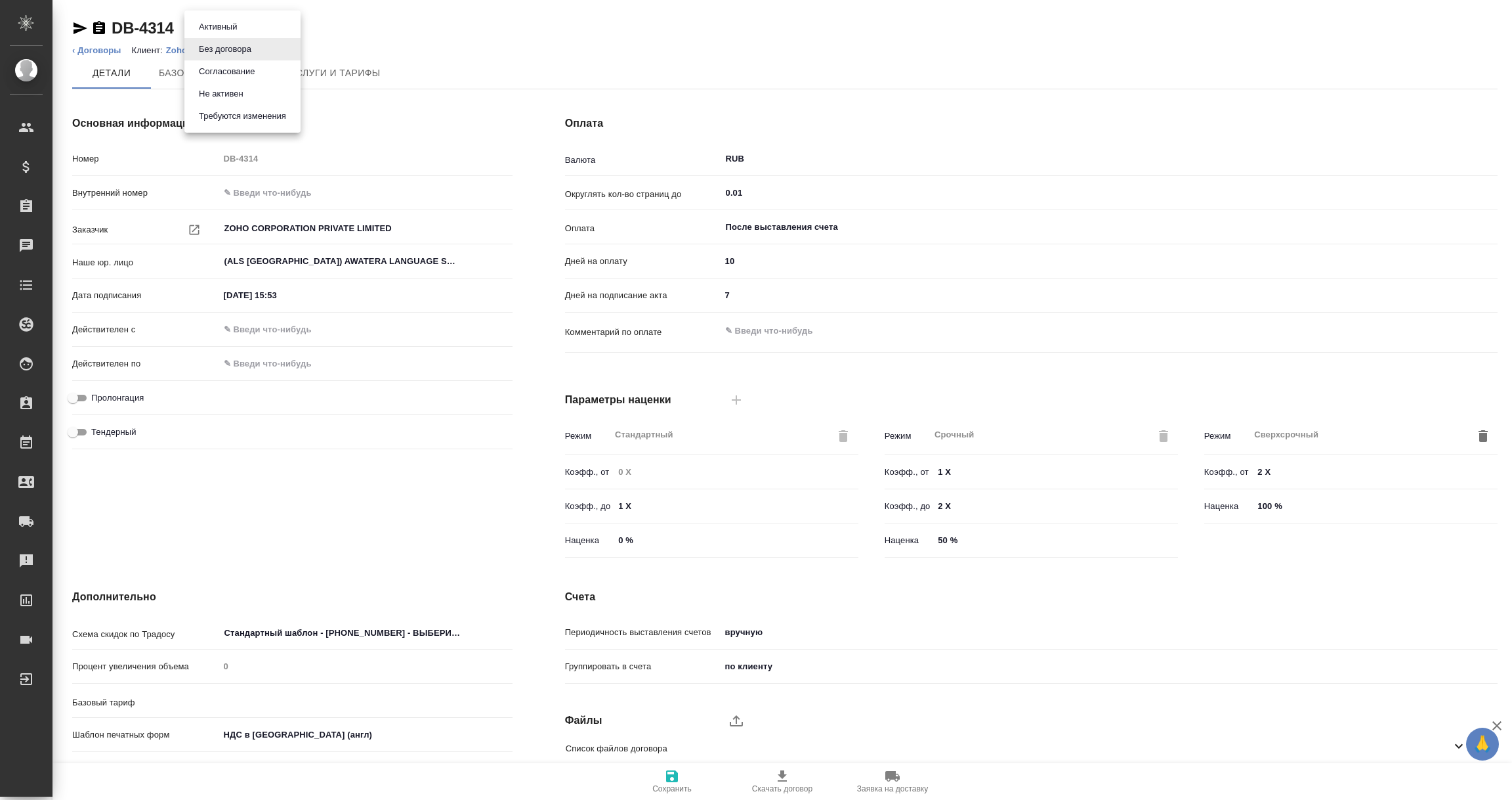
click at [257, 32] on body "🙏 .cls-1 fill:#fff; AWATERA [PERSON_NAME] Спецификации Заказы Чаты Todo Проекты…" at bounding box center [756, 400] width 1512 height 800
click at [246, 99] on button "Не активен" at bounding box center [221, 93] width 53 height 15
click at [678, 774] on icon "button" at bounding box center [672, 776] width 16 height 16
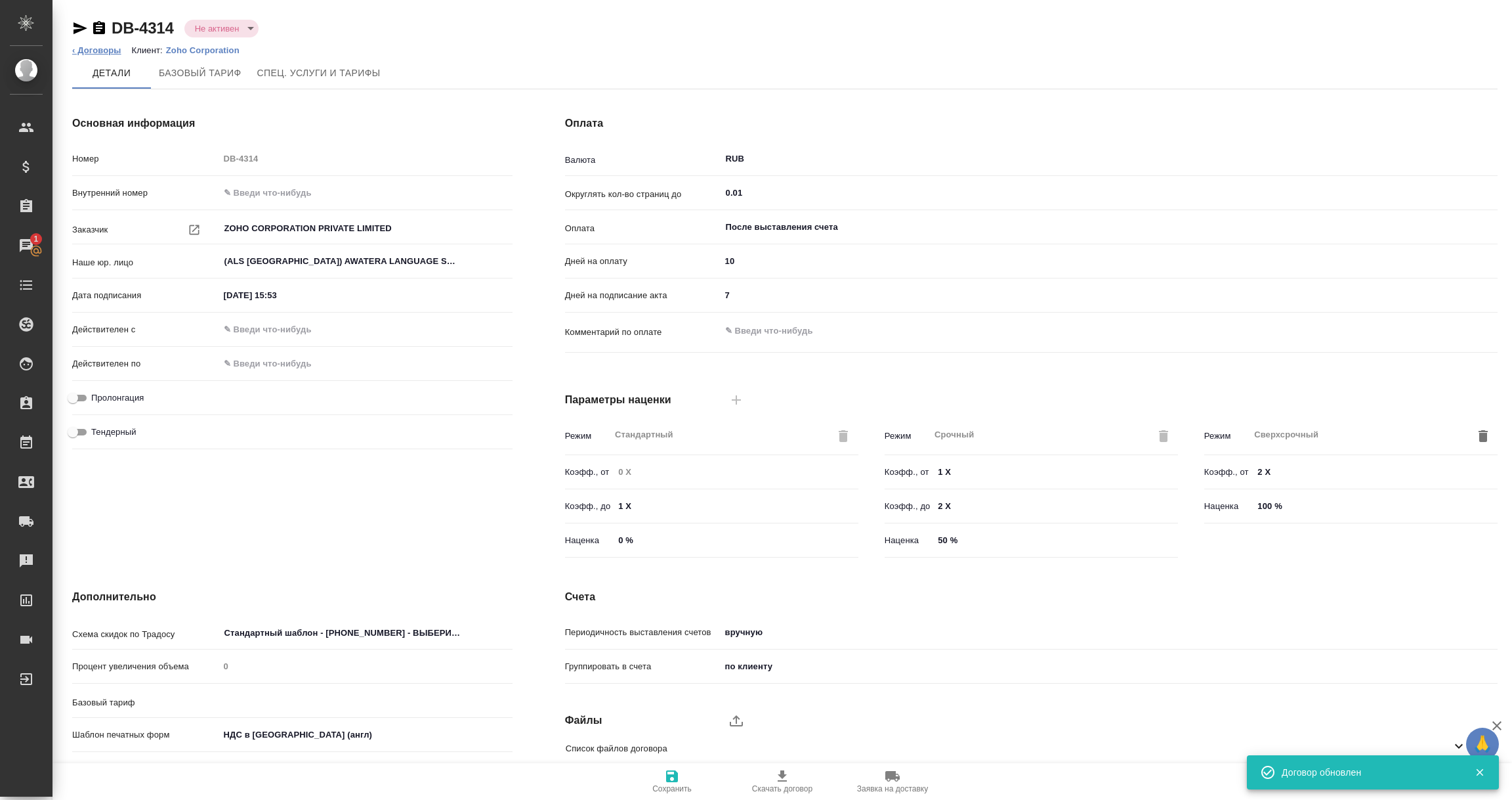
click at [88, 52] on link "‹ Договоры" at bounding box center [96, 50] width 49 height 10
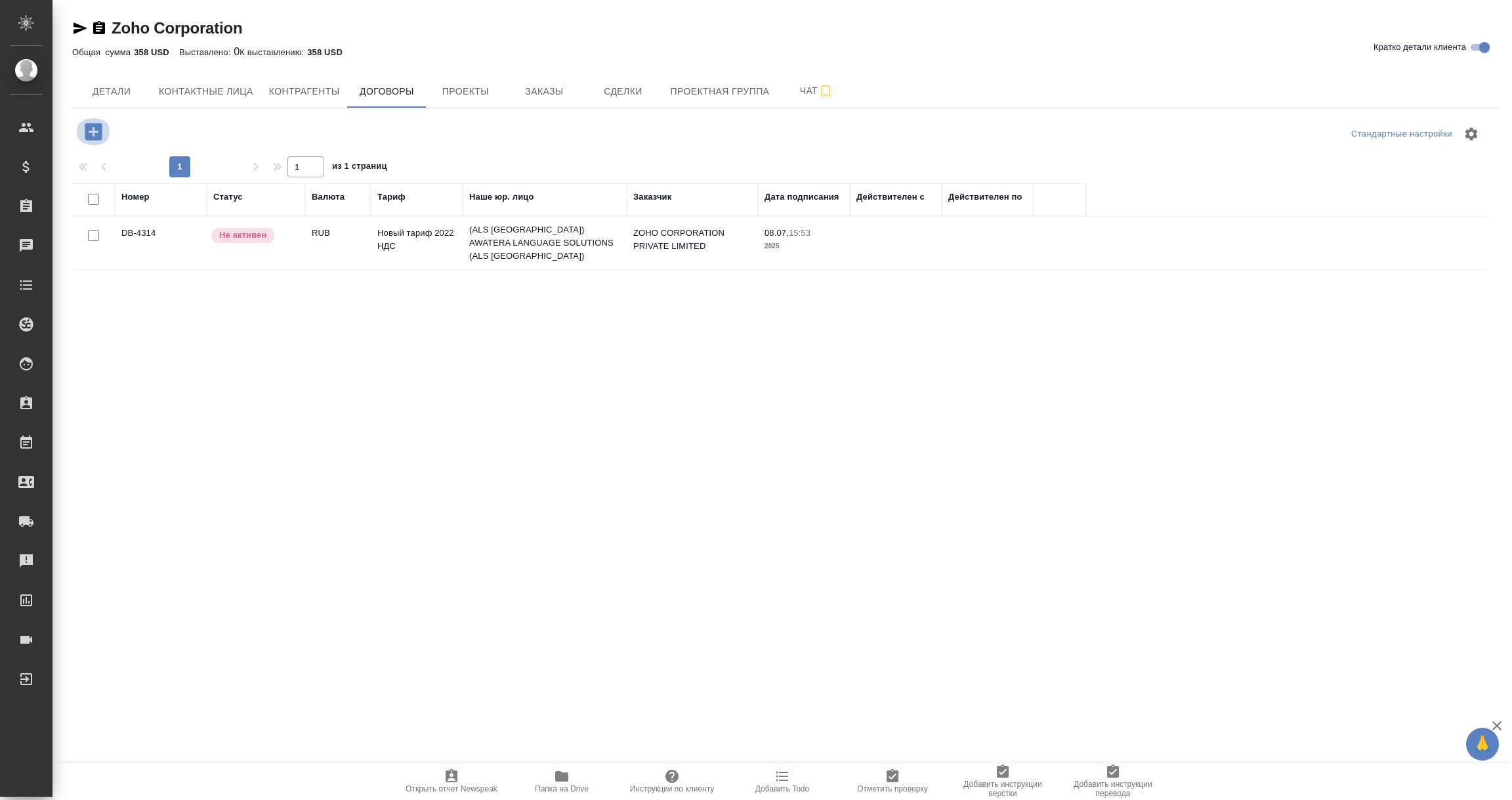
click at [86, 127] on icon "button" at bounding box center [93, 131] width 17 height 17
click at [929, 389] on icon "Open" at bounding box center [923, 389] width 16 height 16
click at [85, 131] on icon "button" at bounding box center [93, 131] width 17 height 17
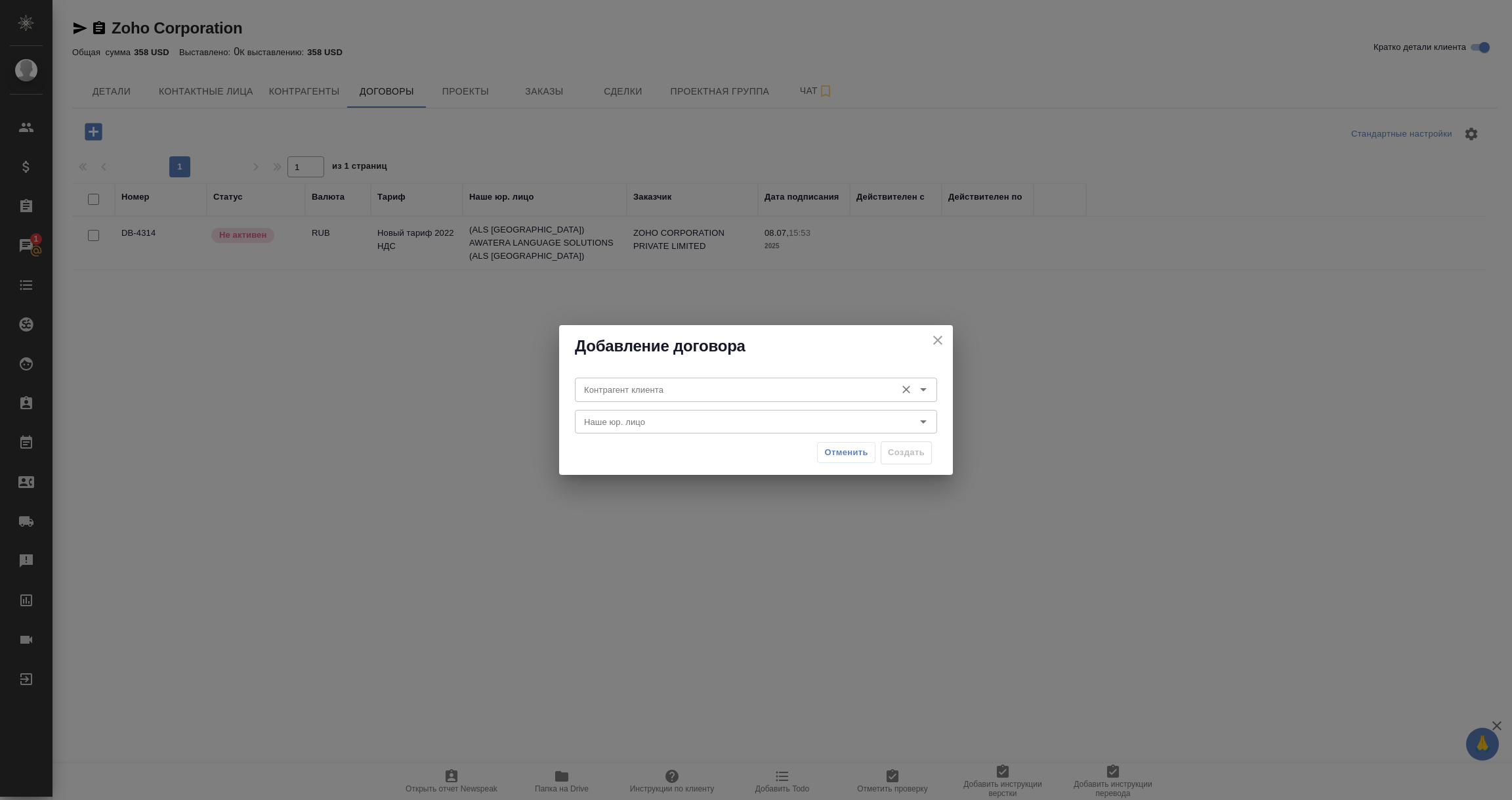
click at [927, 389] on icon "Open" at bounding box center [923, 389] width 16 height 16
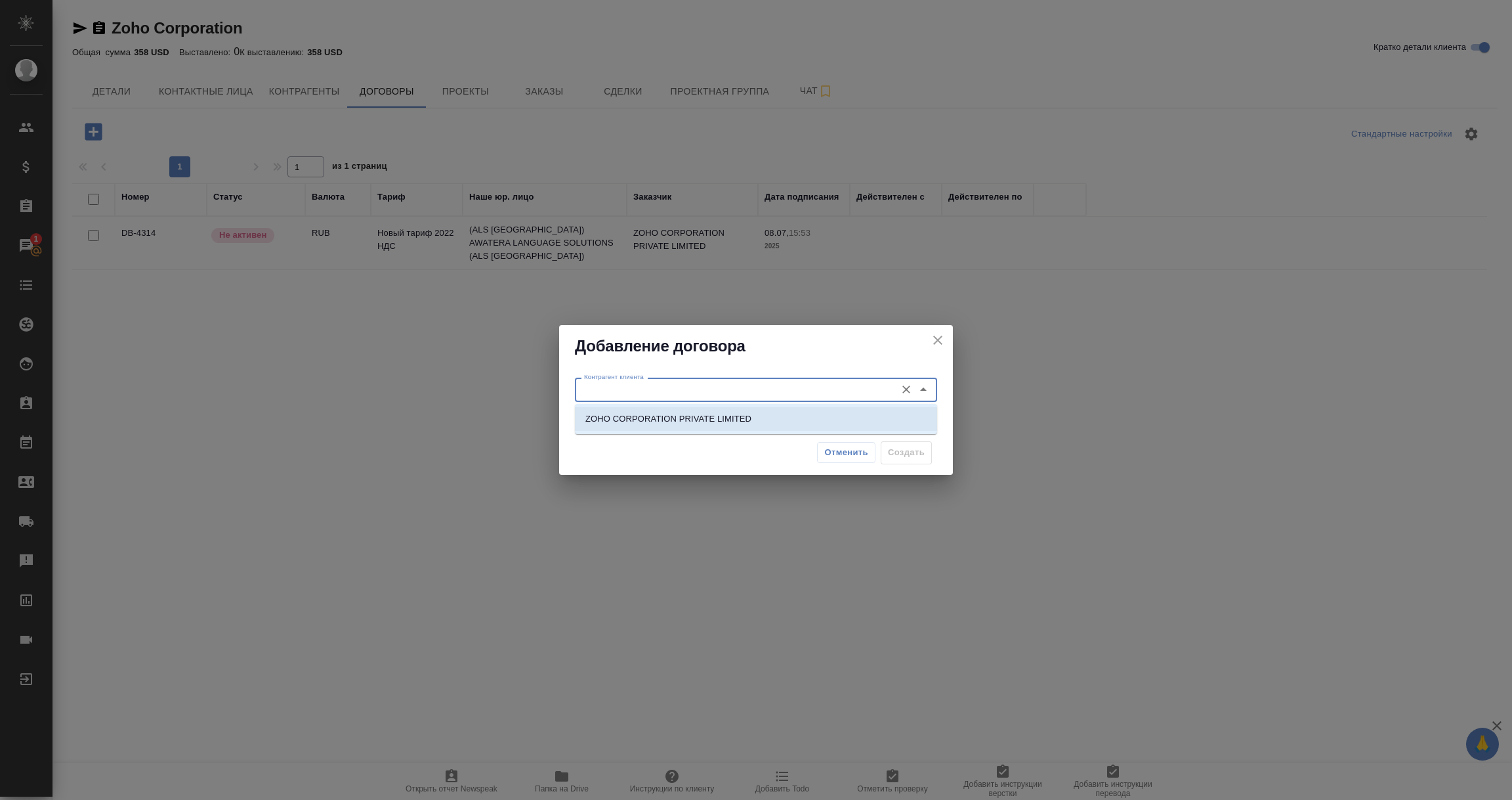
click at [712, 426] on li "ZOHO CORPORATION PRIVATE LIMITED" at bounding box center [756, 419] width 362 height 24
type input "ZOHO CORPORATION PRIVATE LIMITED"
click at [924, 421] on icon "Open" at bounding box center [923, 422] width 6 height 3
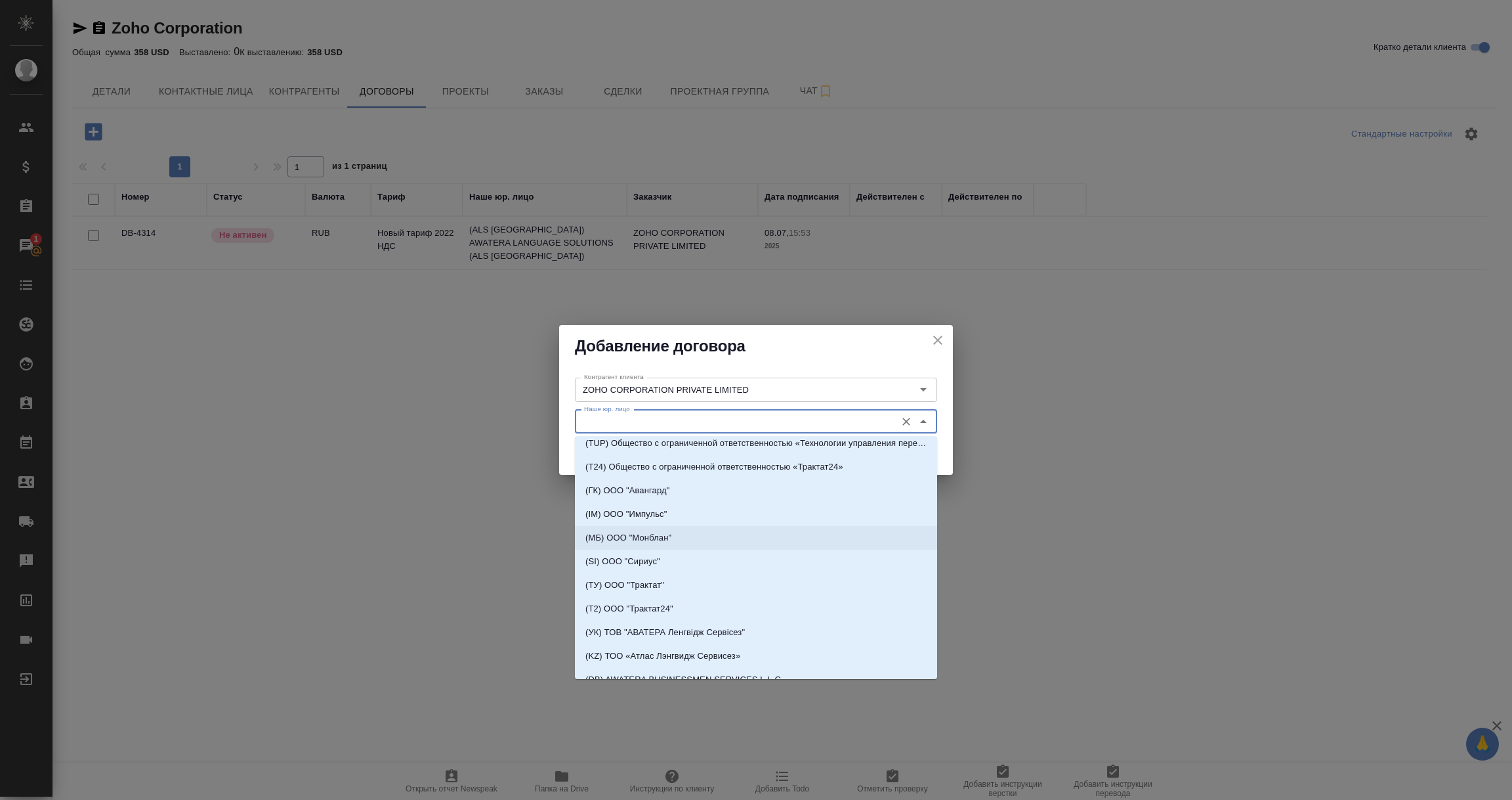
scroll to position [295, 0]
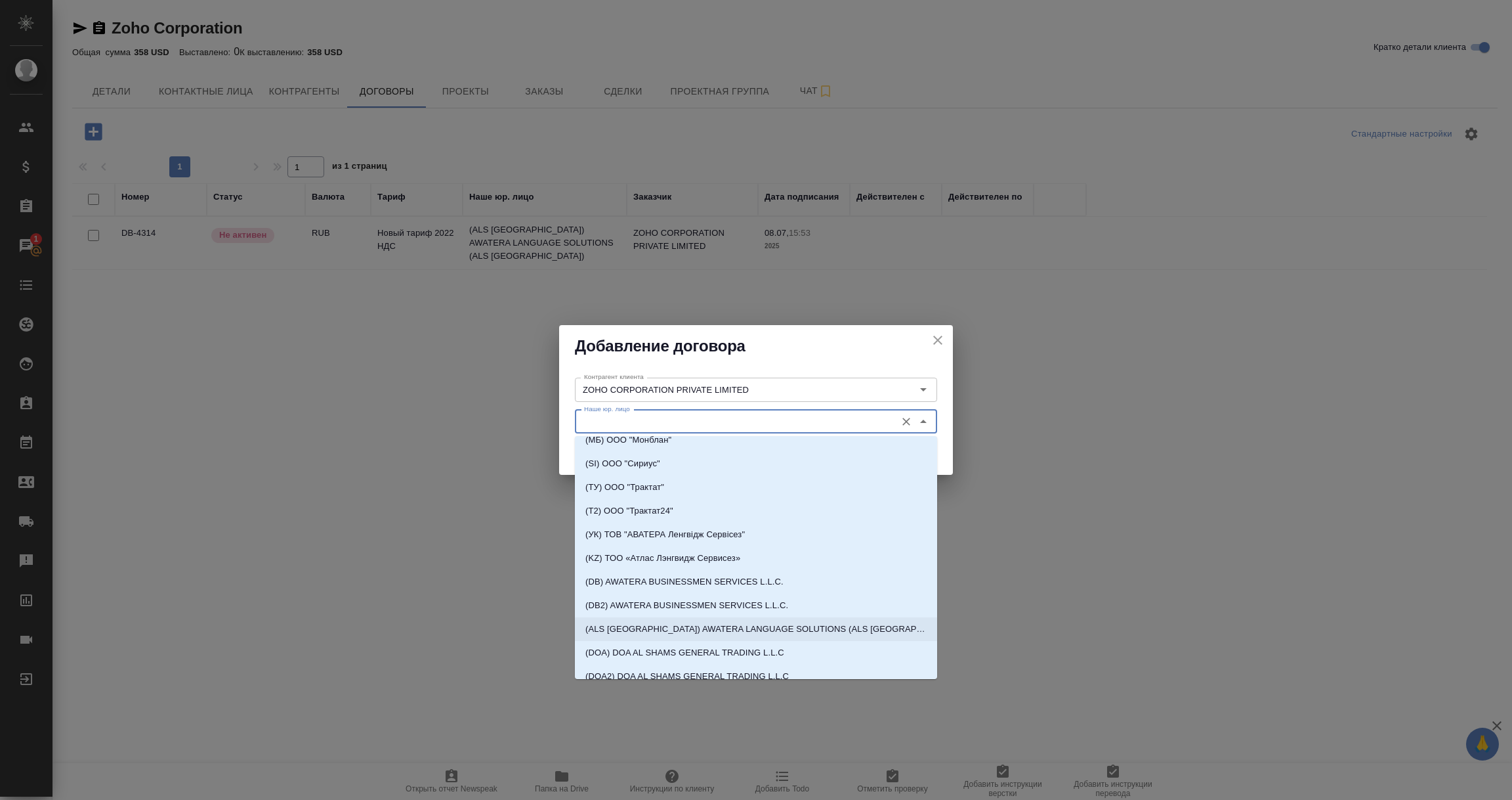
click at [717, 624] on p "(ALS [GEOGRAPHIC_DATA]) AWATERA LANGUAGE SOLUTIONS (ALS [GEOGRAPHIC_DATA])" at bounding box center [756, 629] width 341 height 13
type input "(ALS [GEOGRAPHIC_DATA]) AWATERA LANGUAGE SOLUTIONS (ALS [GEOGRAPHIC_DATA])"
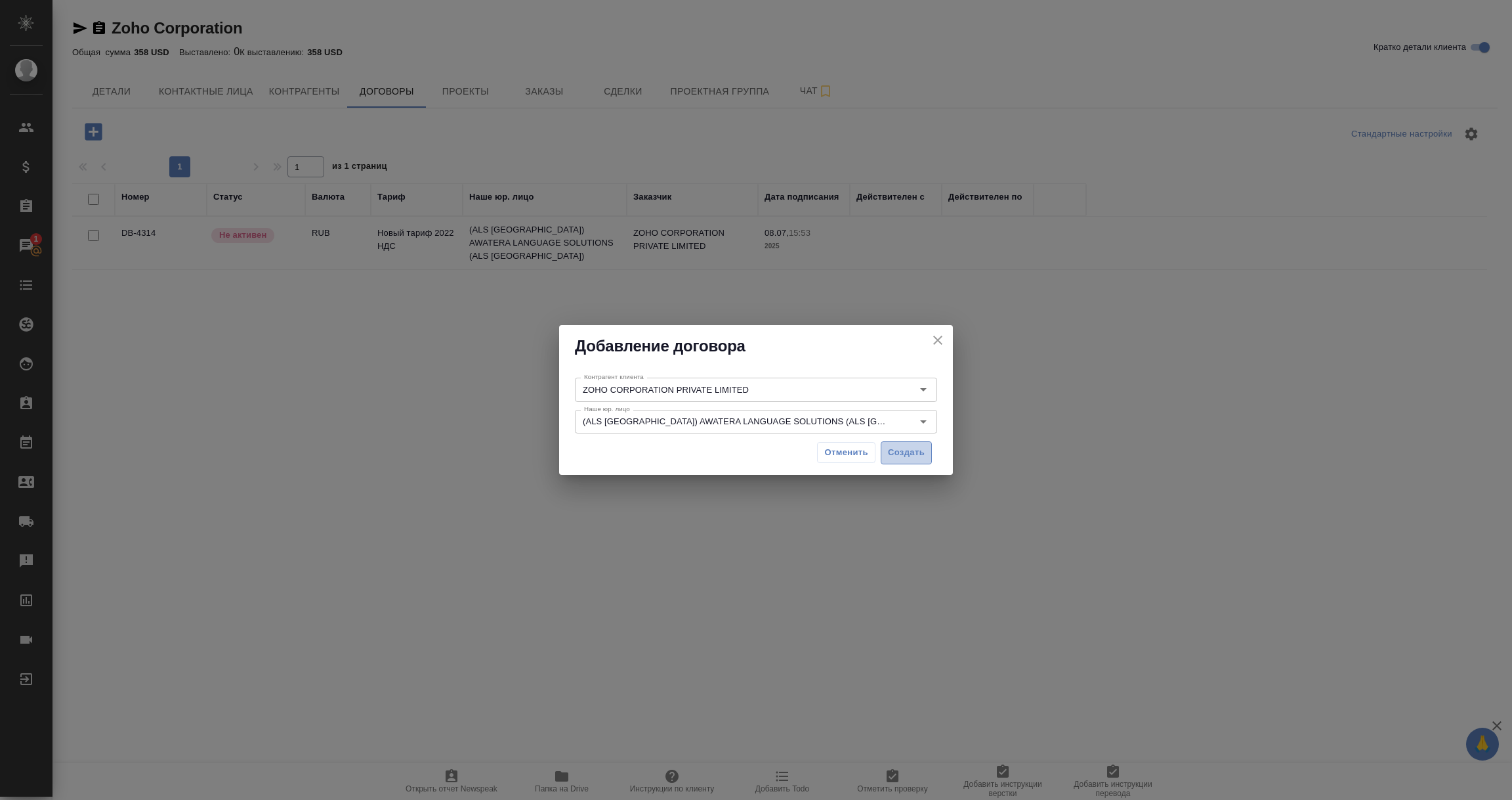
click at [921, 454] on span "Создать" at bounding box center [906, 453] width 37 height 15
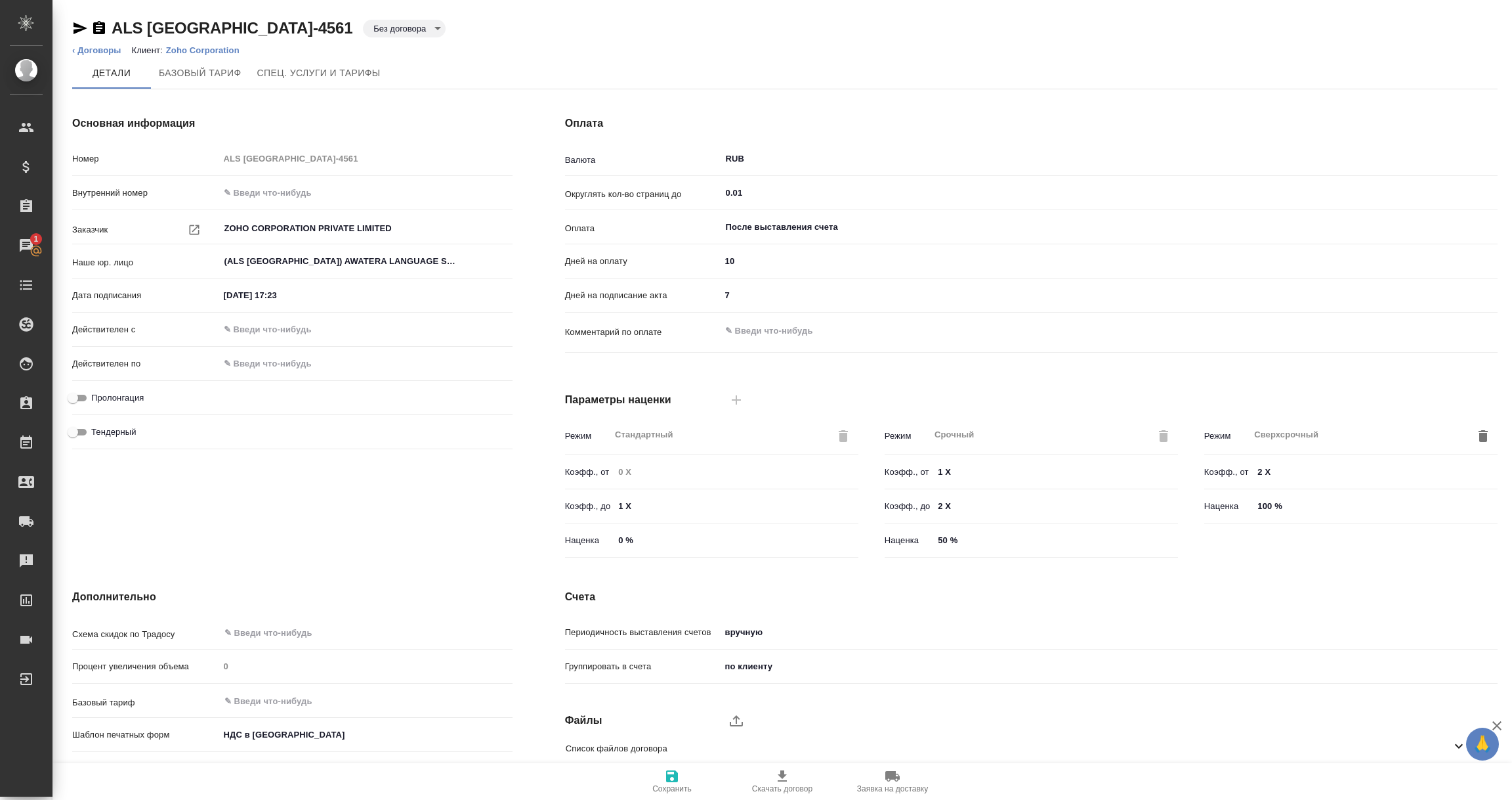
click at [738, 161] on input "RUB" at bounding box center [1096, 158] width 742 height 16
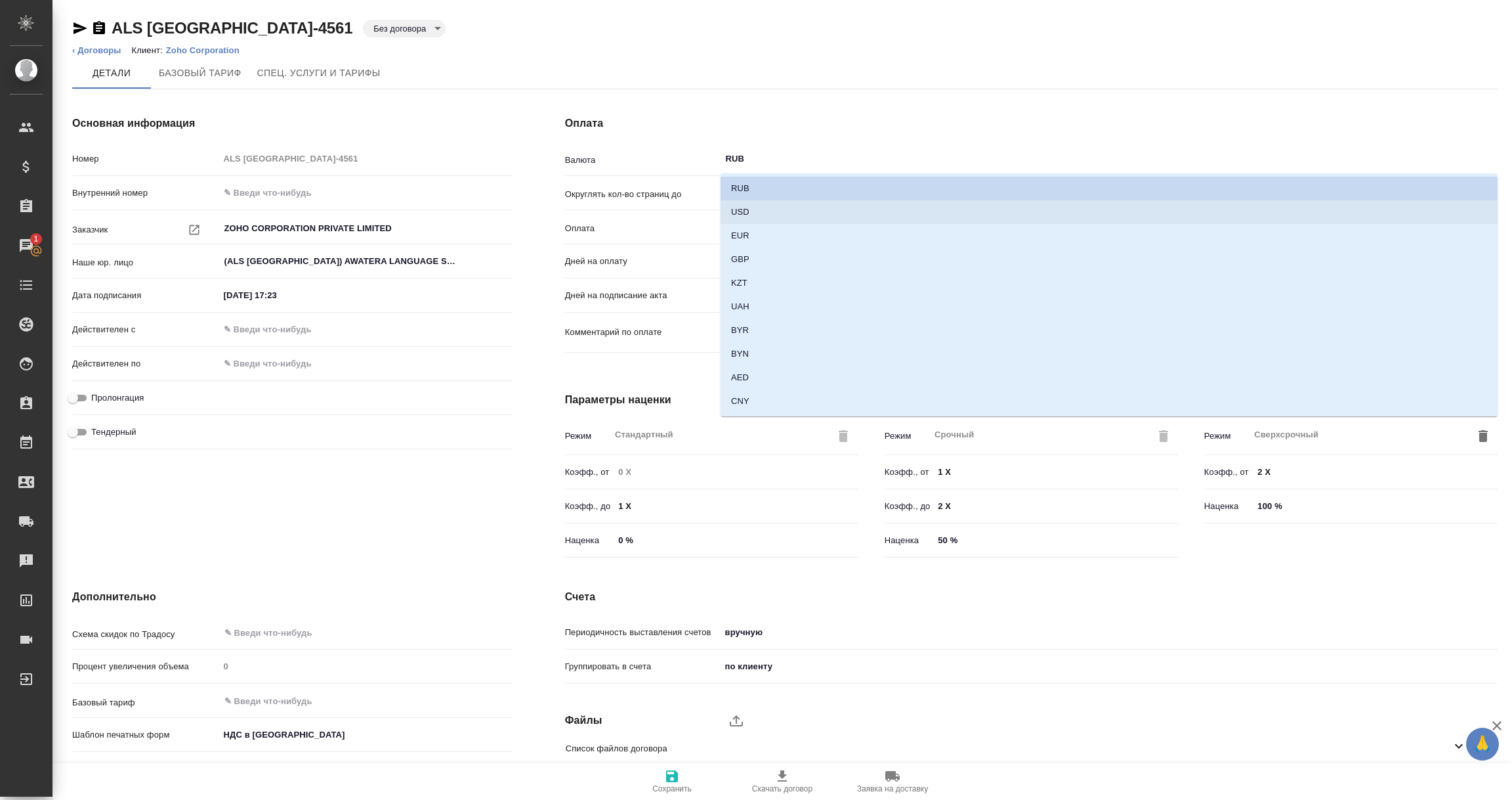
click at [746, 211] on p "USD" at bounding box center [740, 212] width 19 height 13
type input "USD"
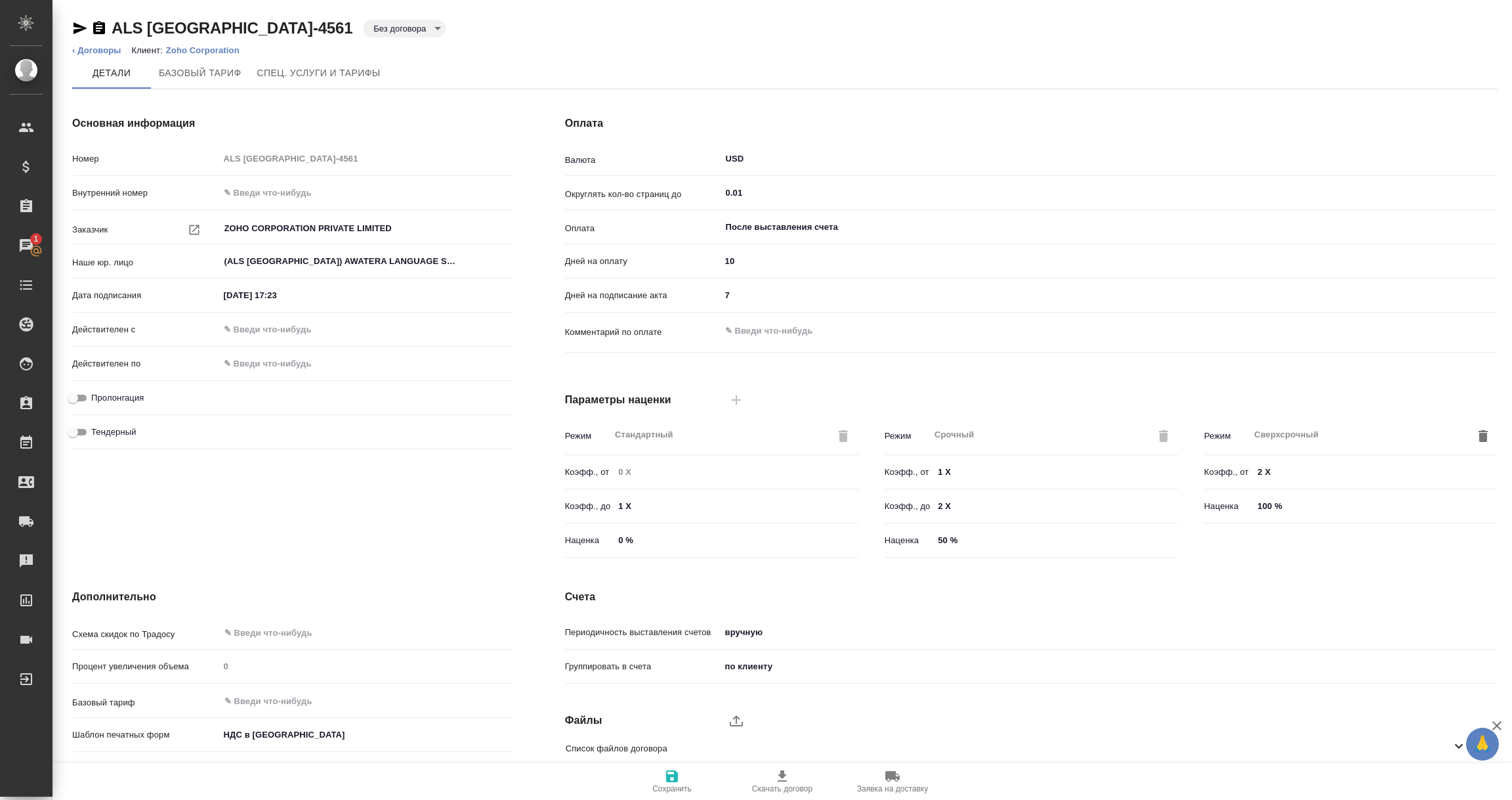
scroll to position [59, 0]
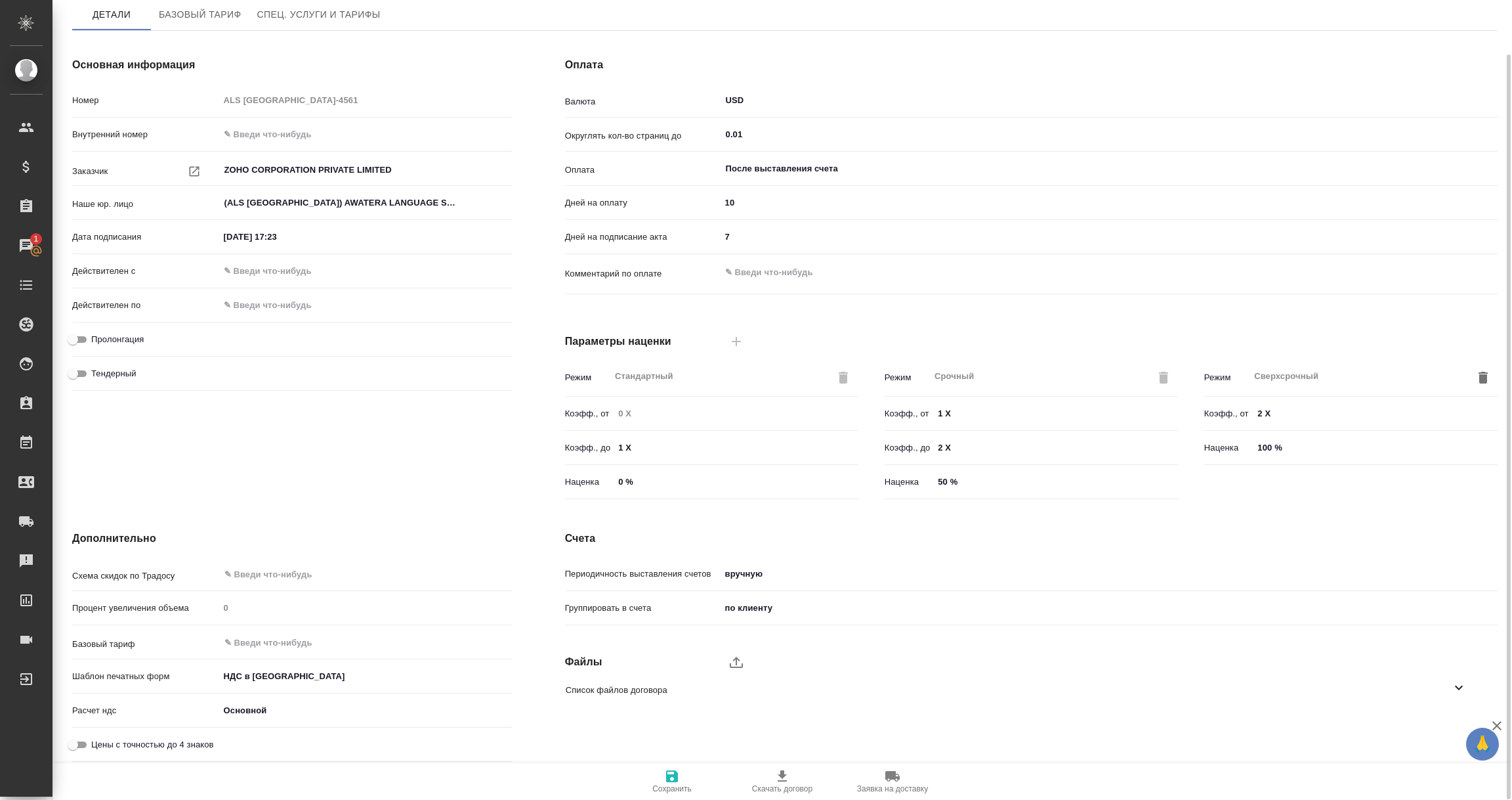
click at [670, 778] on icon "button" at bounding box center [672, 776] width 12 height 12
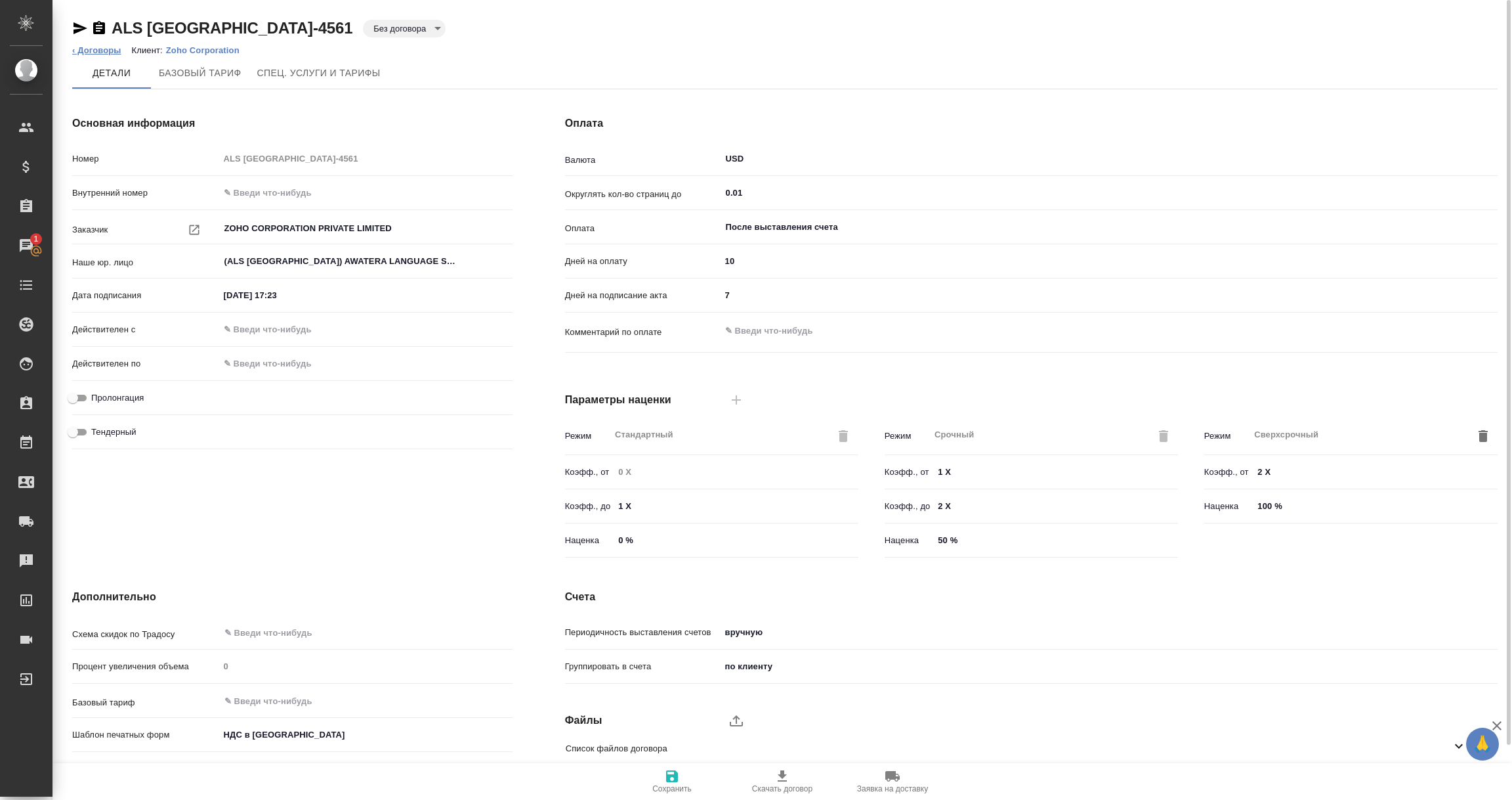
click at [100, 53] on link "‹ Договоры" at bounding box center [96, 50] width 49 height 10
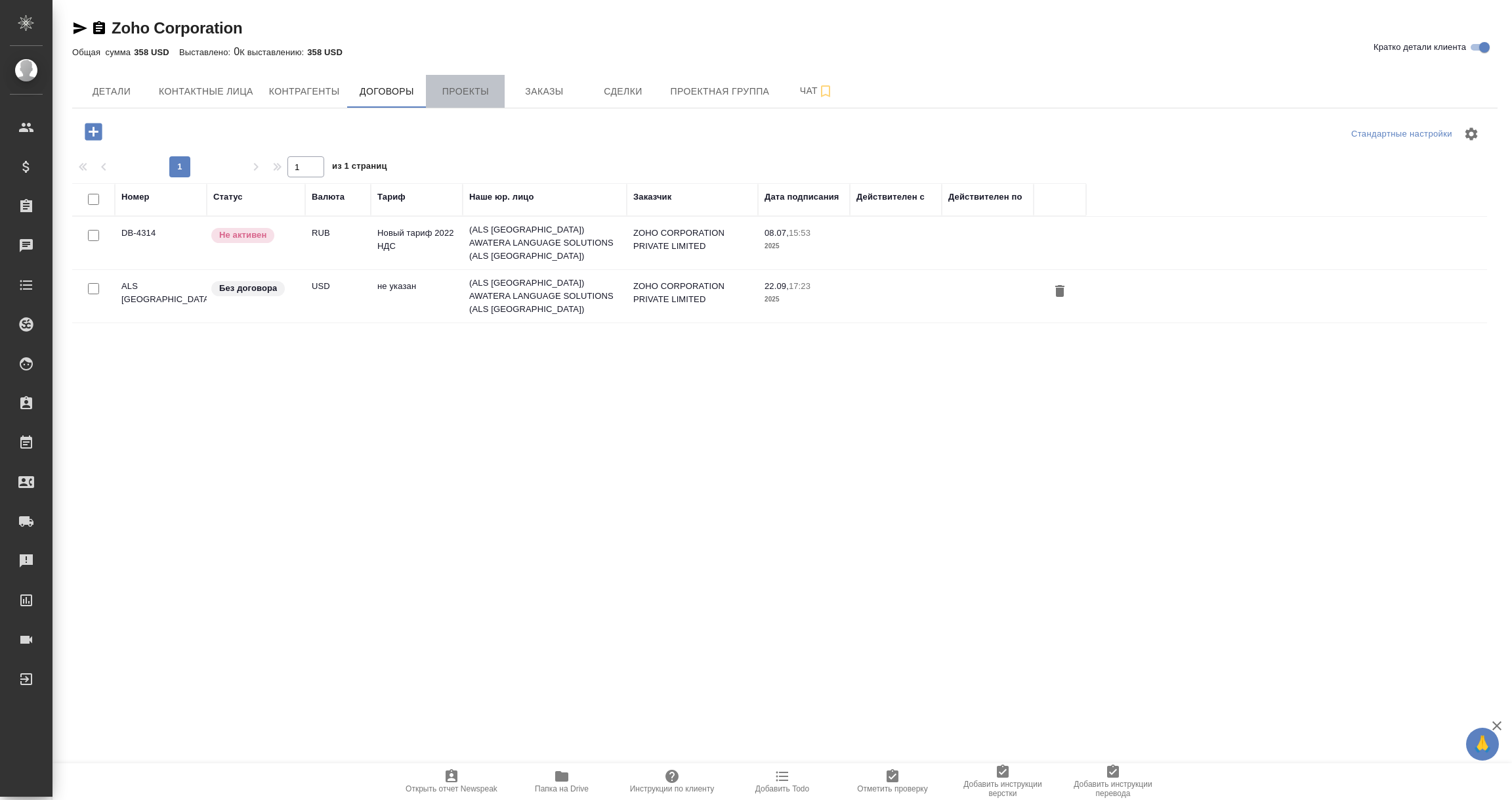
click at [474, 85] on span "Проекты" at bounding box center [465, 92] width 63 height 17
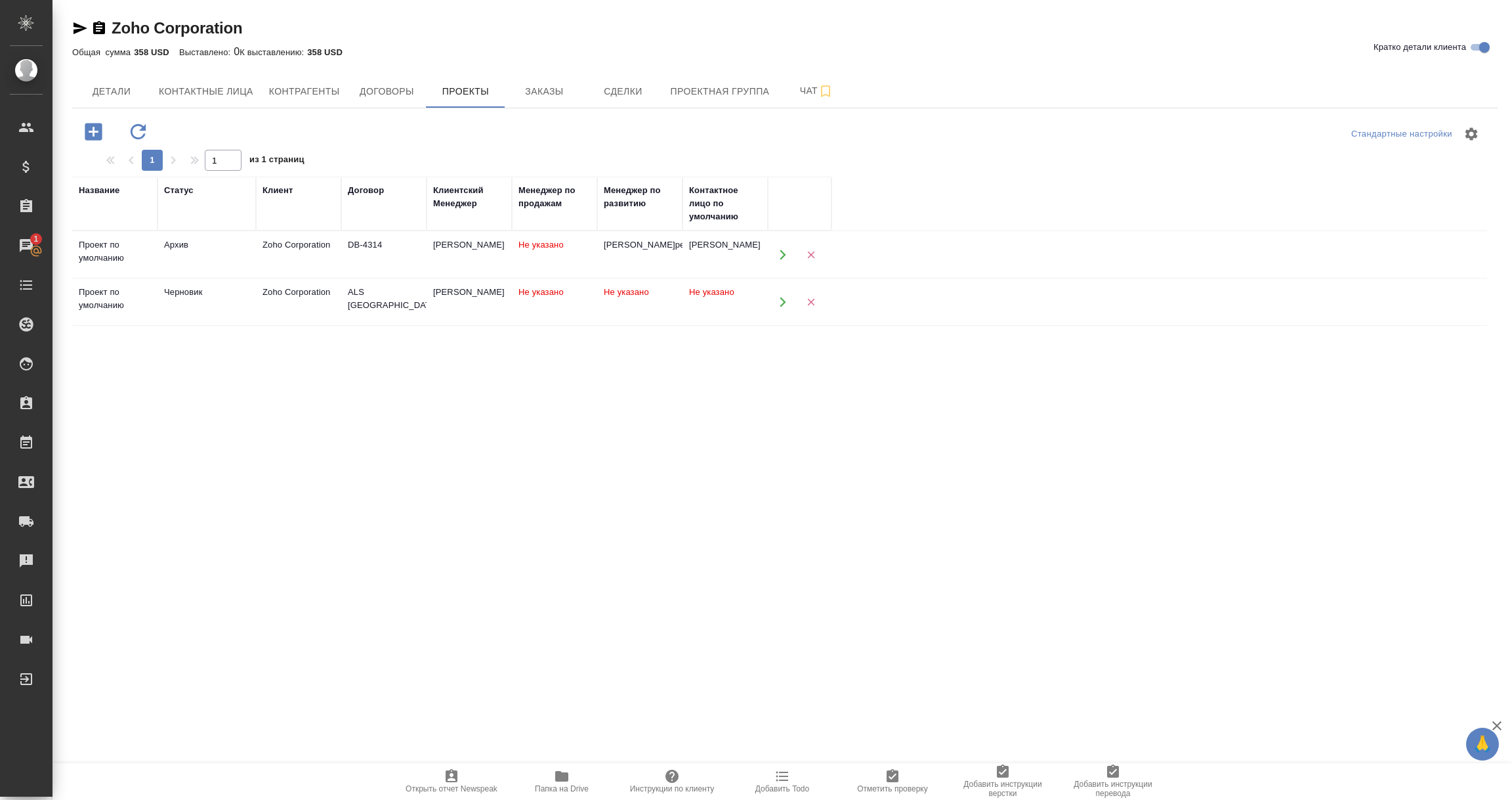
click at [184, 305] on td "Черновик" at bounding box center [207, 302] width 98 height 46
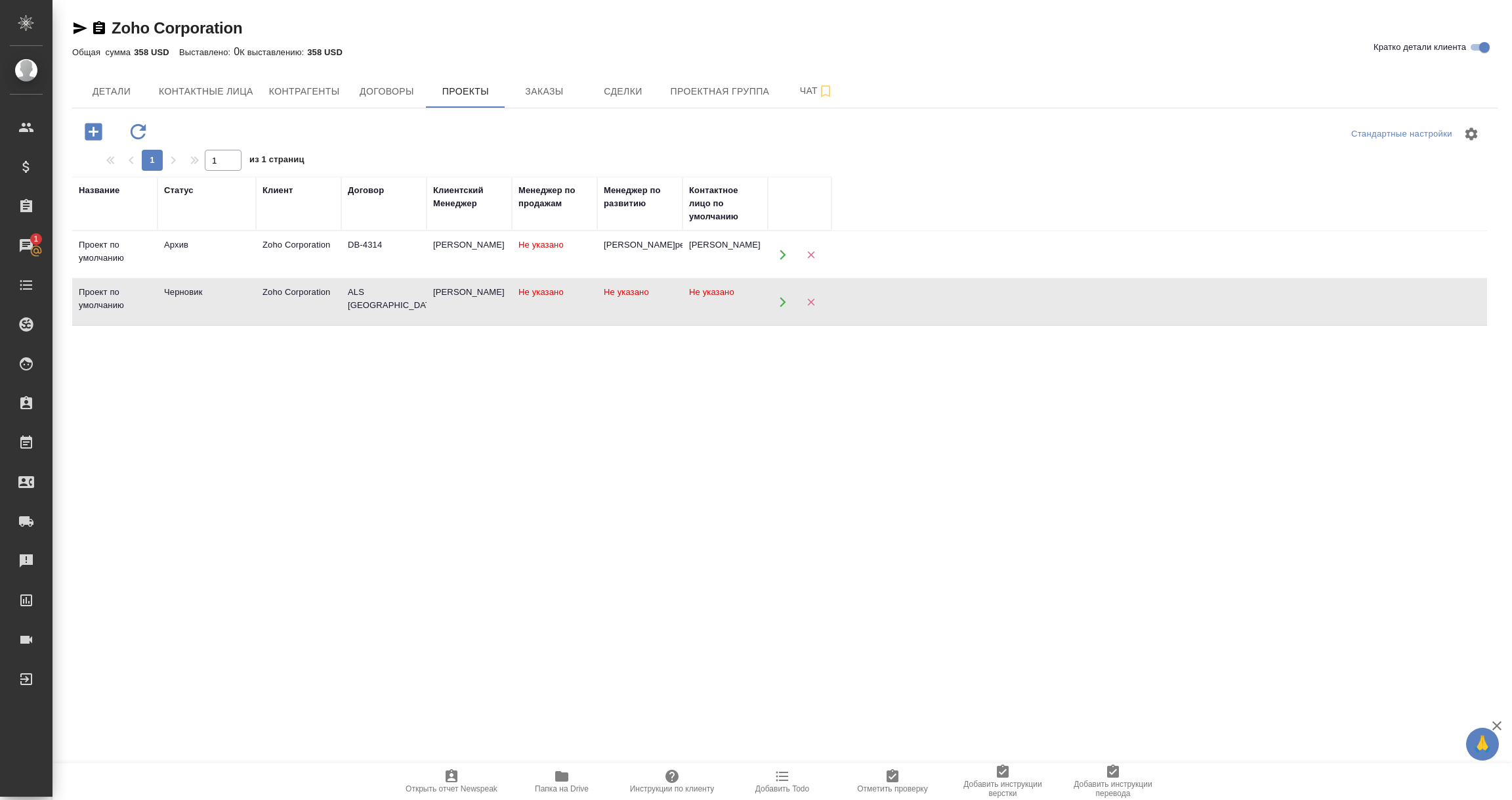
click at [518, 584] on div "Название Статус Клиент Договор Клиентский Менеджер Менеджер по продажам Менедже…" at bounding box center [779, 432] width 1415 height 512
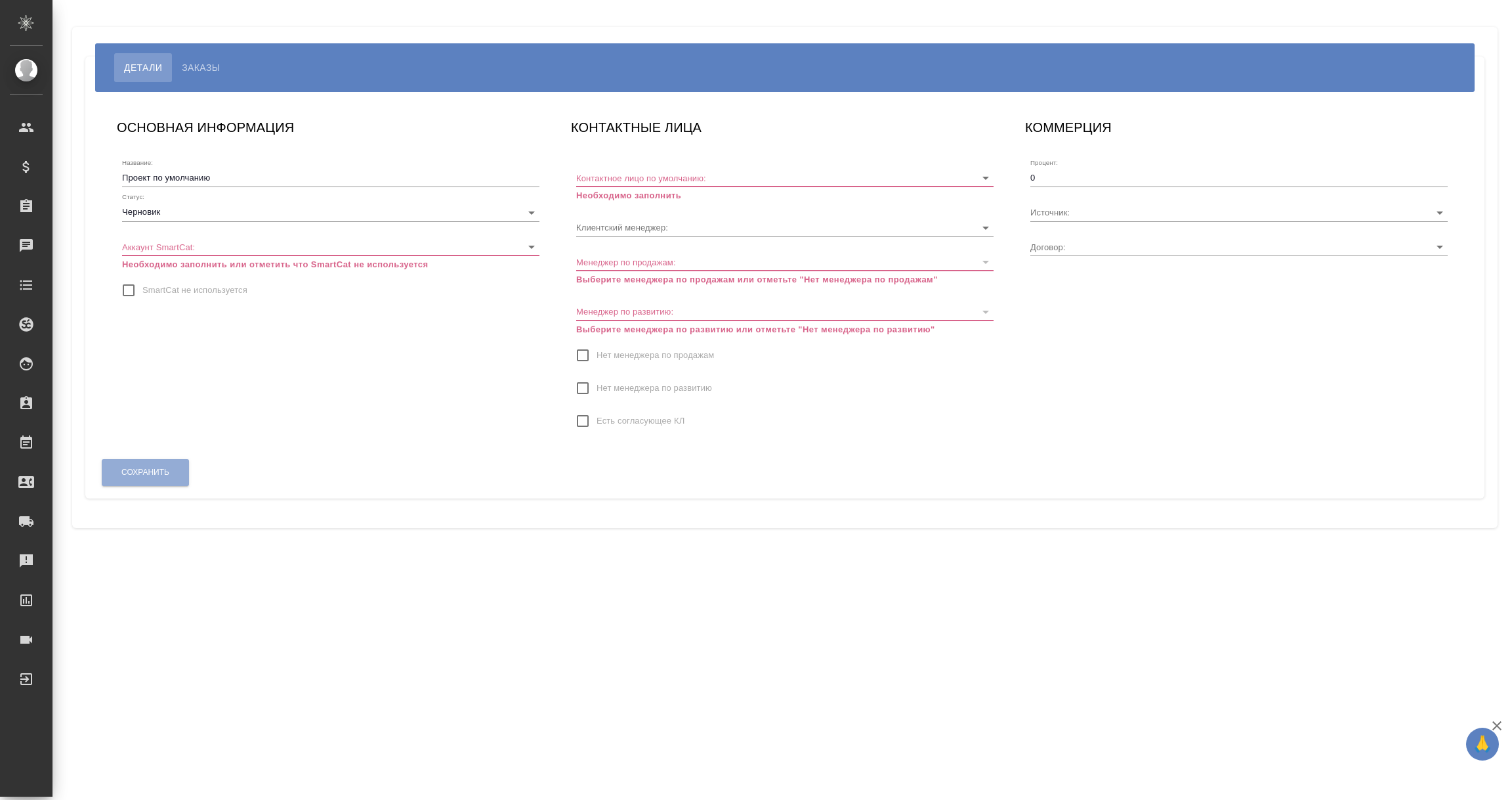
type input "ALS [GEOGRAPHIC_DATA]-4561"
type input "[PERSON_NAME]"
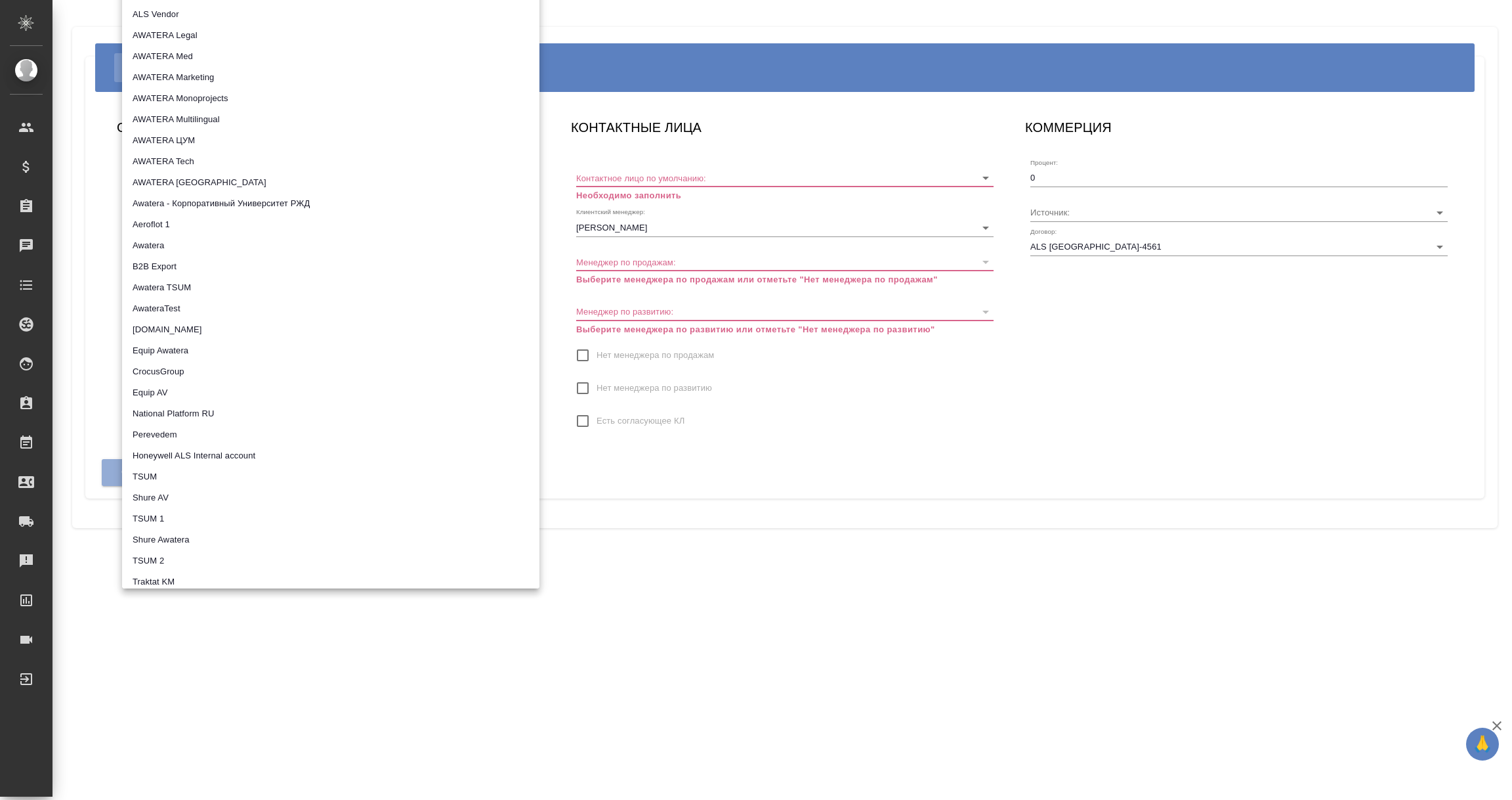
click at [531, 246] on body "🙏 .cls-1 fill:#fff; AWATERA [PERSON_NAME] Спецификации Заказы Чаты Todo Проекты…" at bounding box center [756, 400] width 1512 height 800
click at [253, 653] on div at bounding box center [756, 400] width 1512 height 800
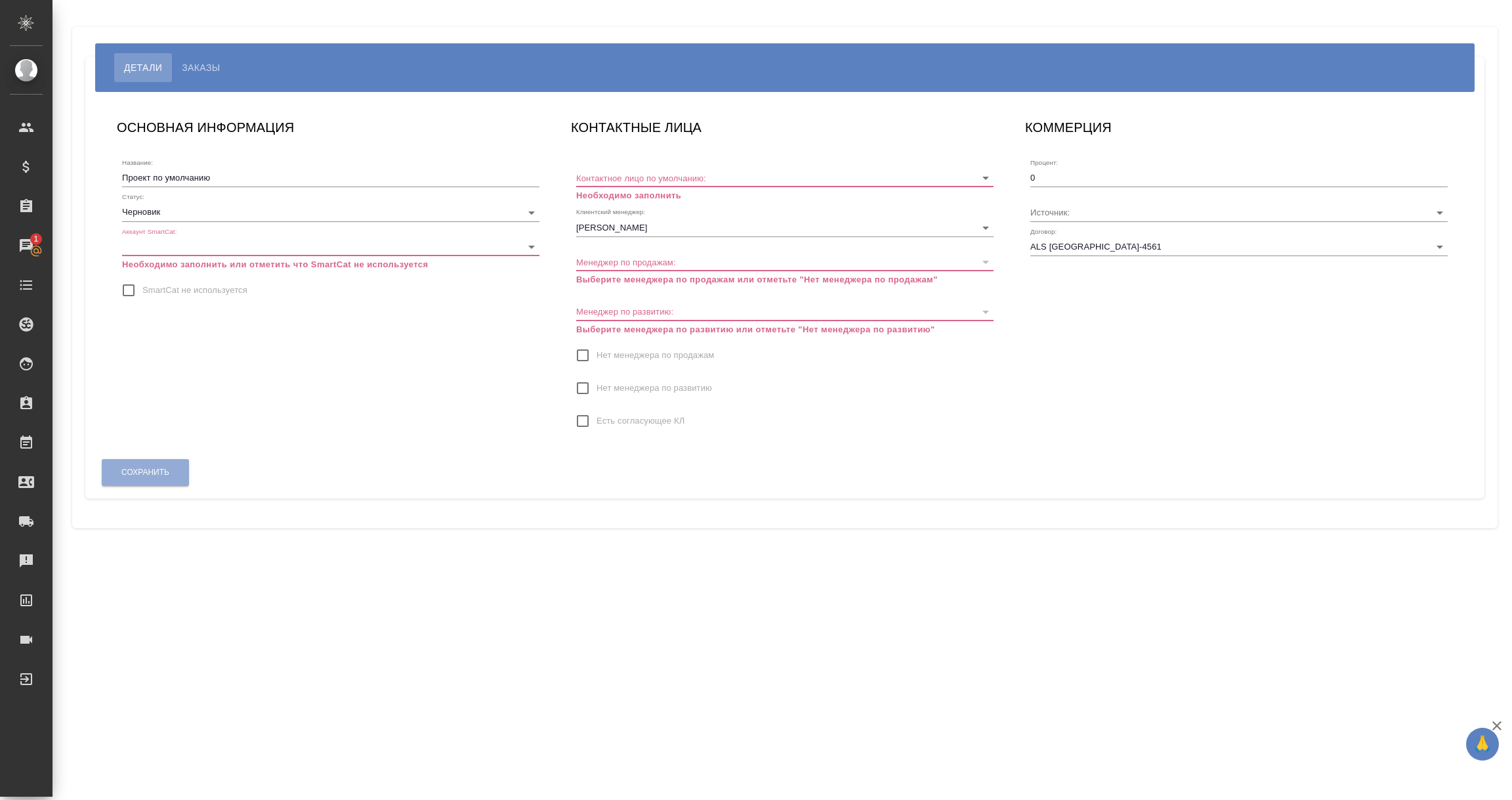
click at [532, 245] on body "🙏 .cls-1 fill:#fff; AWATERA Vorobyova Ekaterina Клиенты Спецификации Заказы 1 Ч…" at bounding box center [756, 400] width 1512 height 800
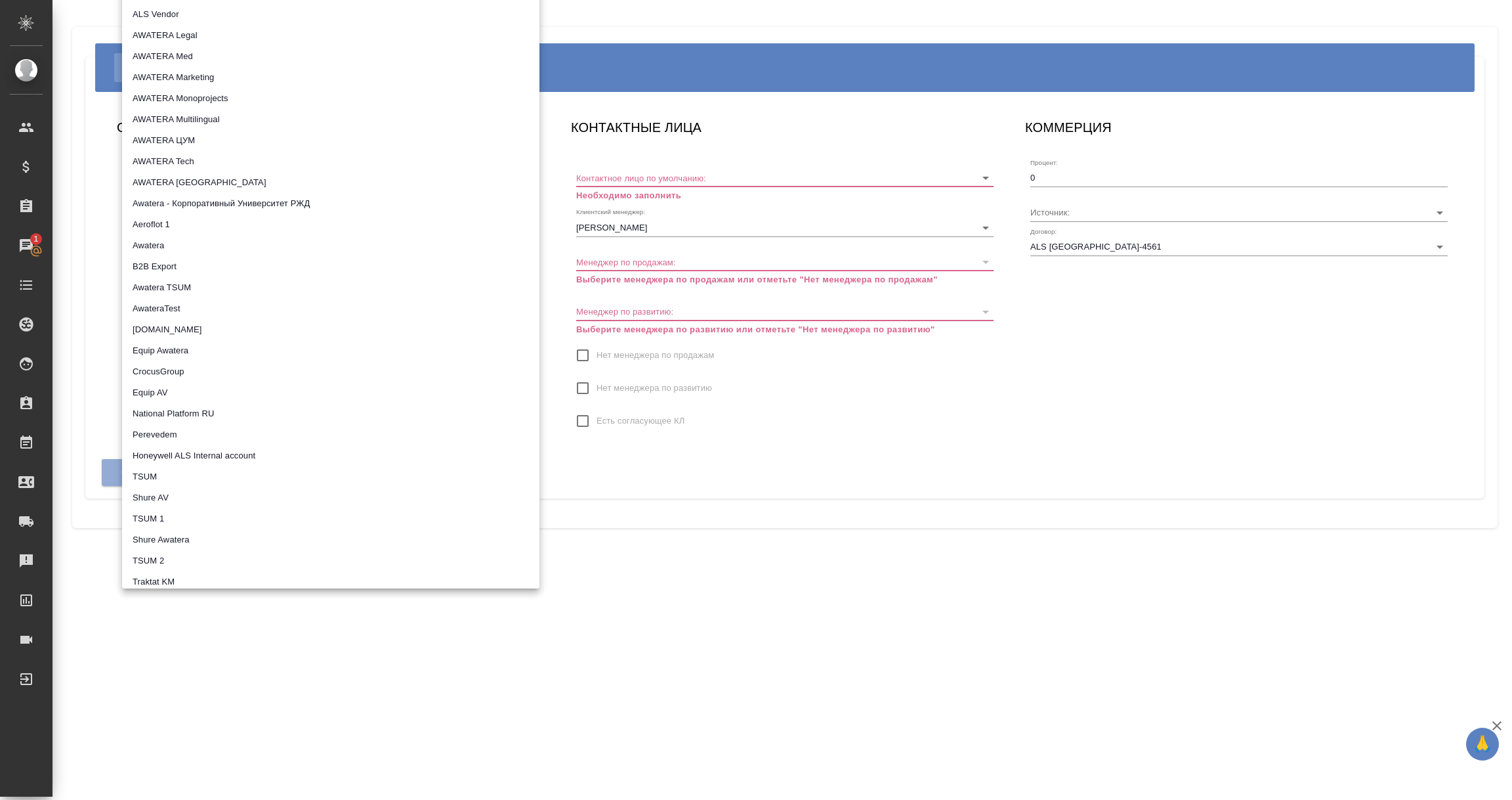
click at [477, 676] on div at bounding box center [756, 400] width 1512 height 800
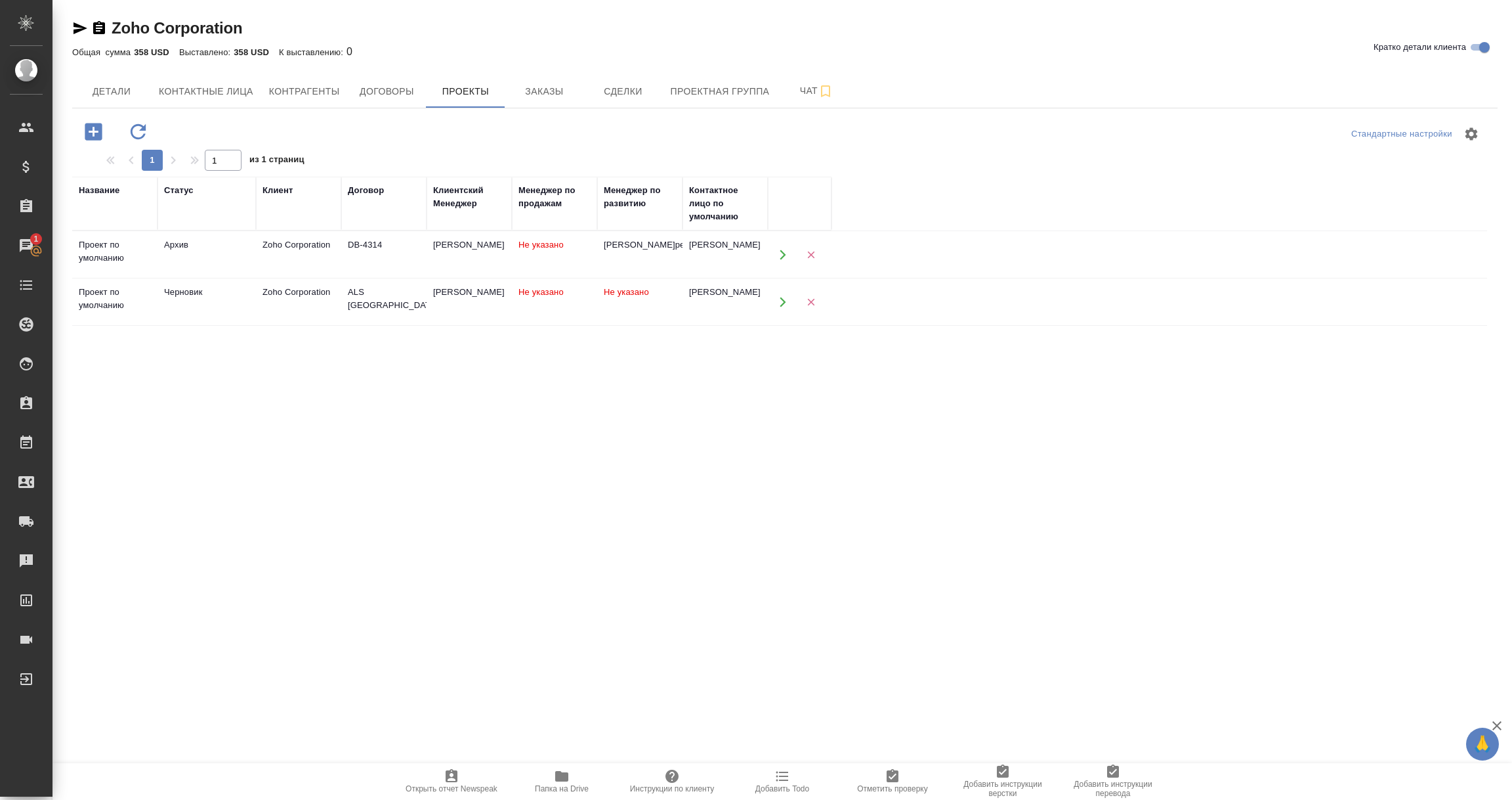
click at [187, 310] on td "Черновик" at bounding box center [207, 302] width 98 height 46
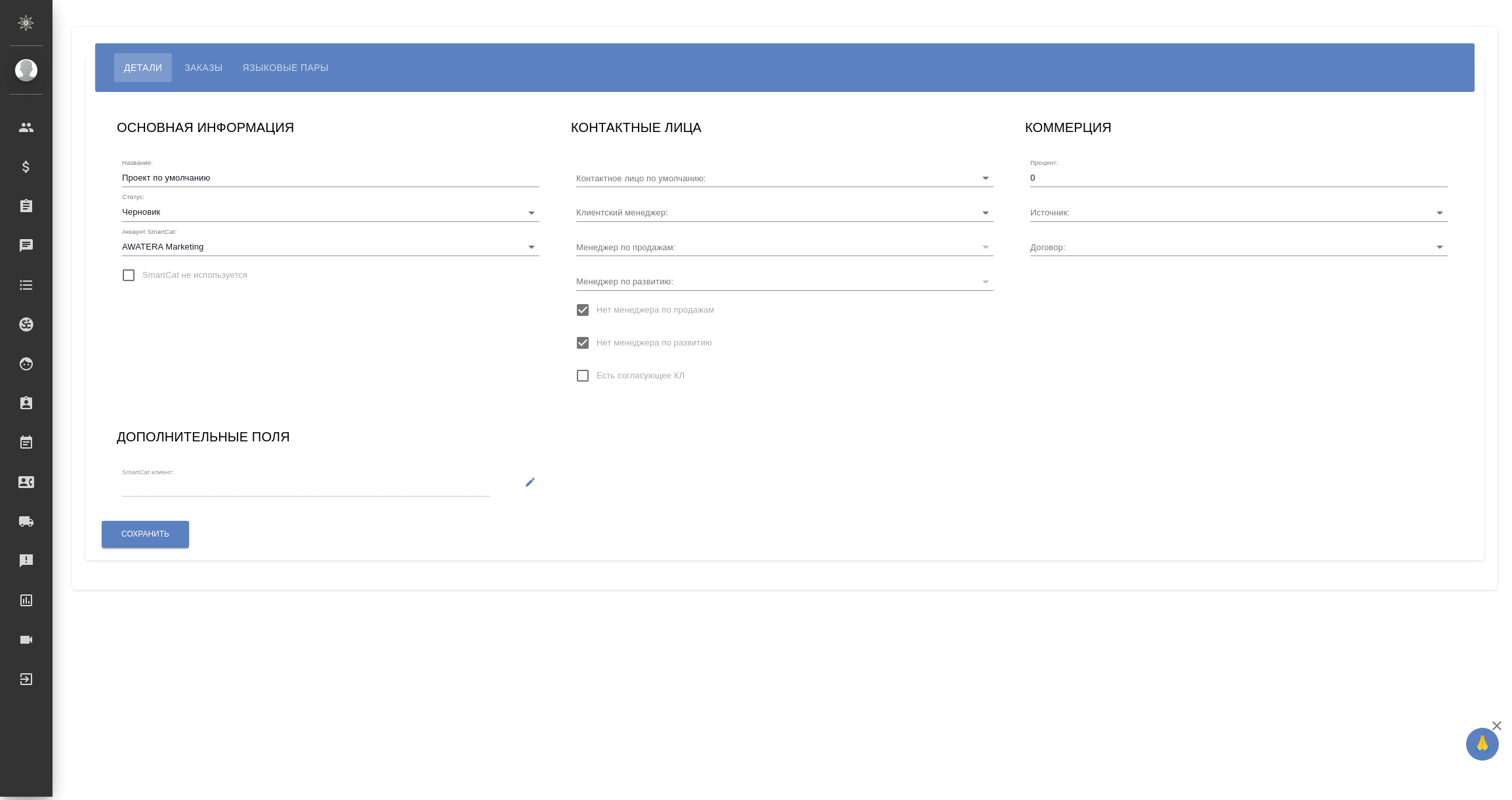
type input "[PERSON_NAME]"
type input "ALS [GEOGRAPHIC_DATA]-4561"
type input "[PERSON_NAME] [PERSON_NAME]"
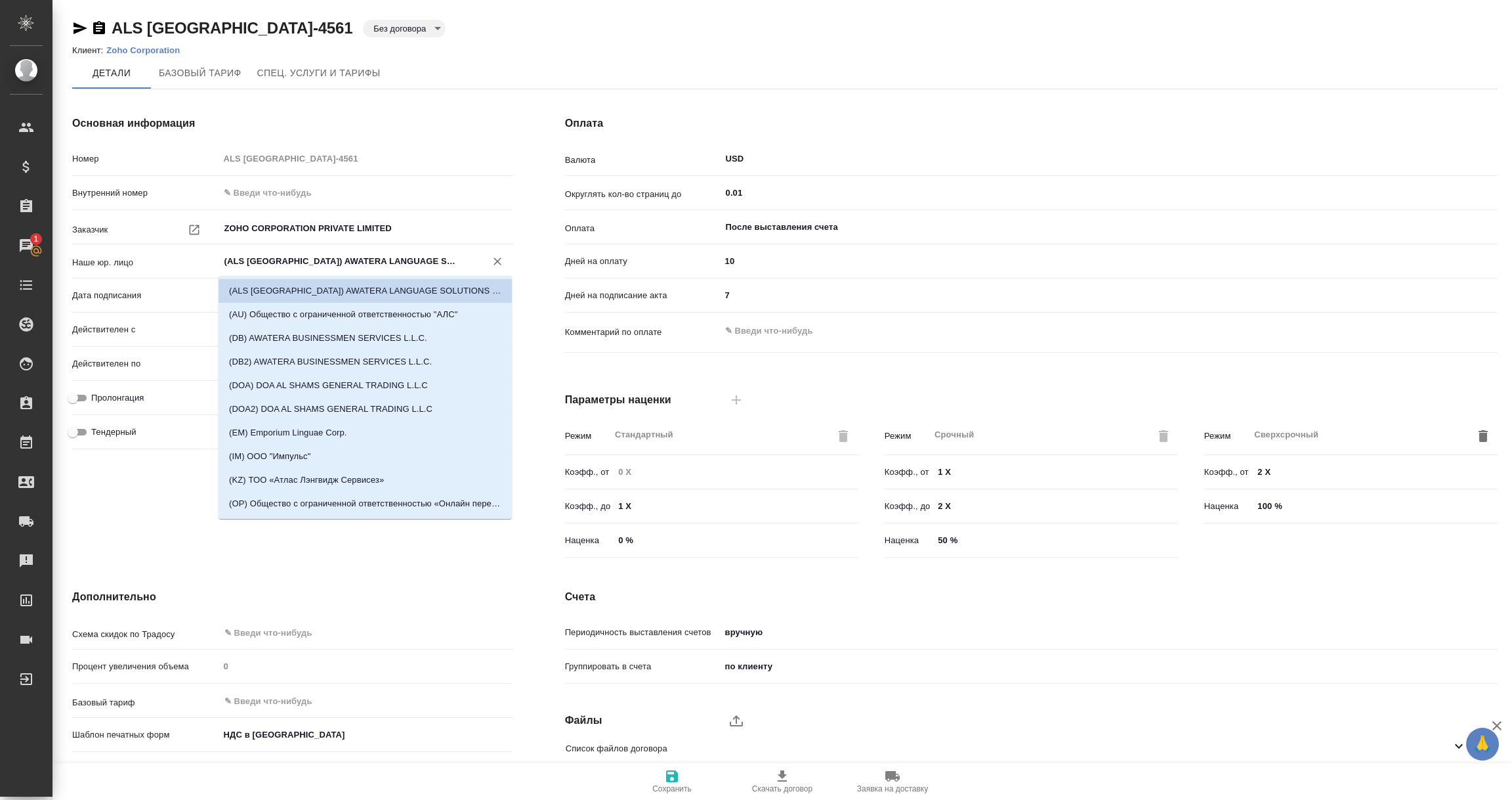
click at [274, 254] on input "(ALS [GEOGRAPHIC_DATA]) AWATERA LANGUAGE SOLUTIONS (ALS [GEOGRAPHIC_DATA])" at bounding box center [344, 261] width 242 height 16
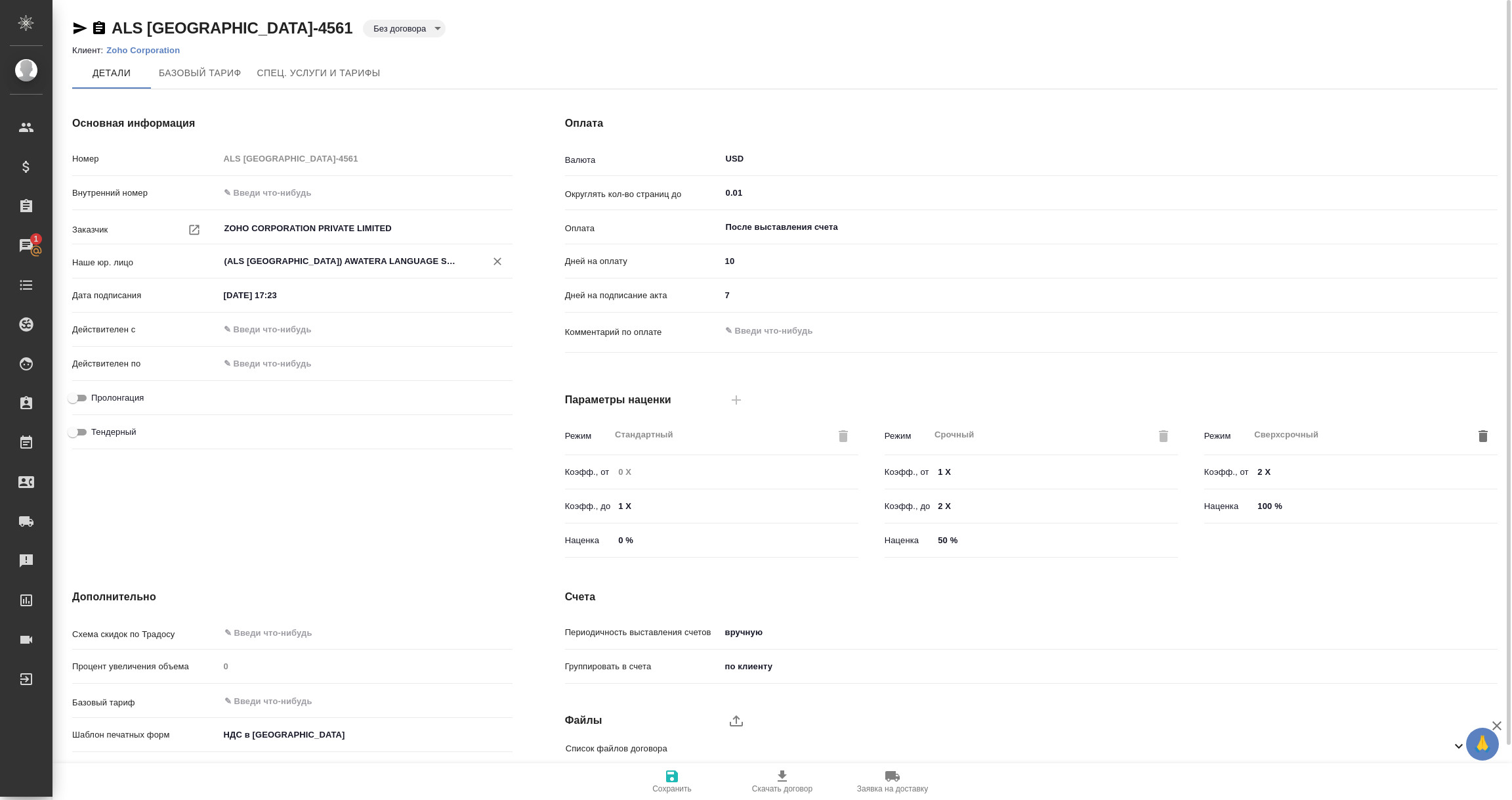
click at [124, 50] on p "Zoho Corporation" at bounding box center [148, 50] width 84 height 10
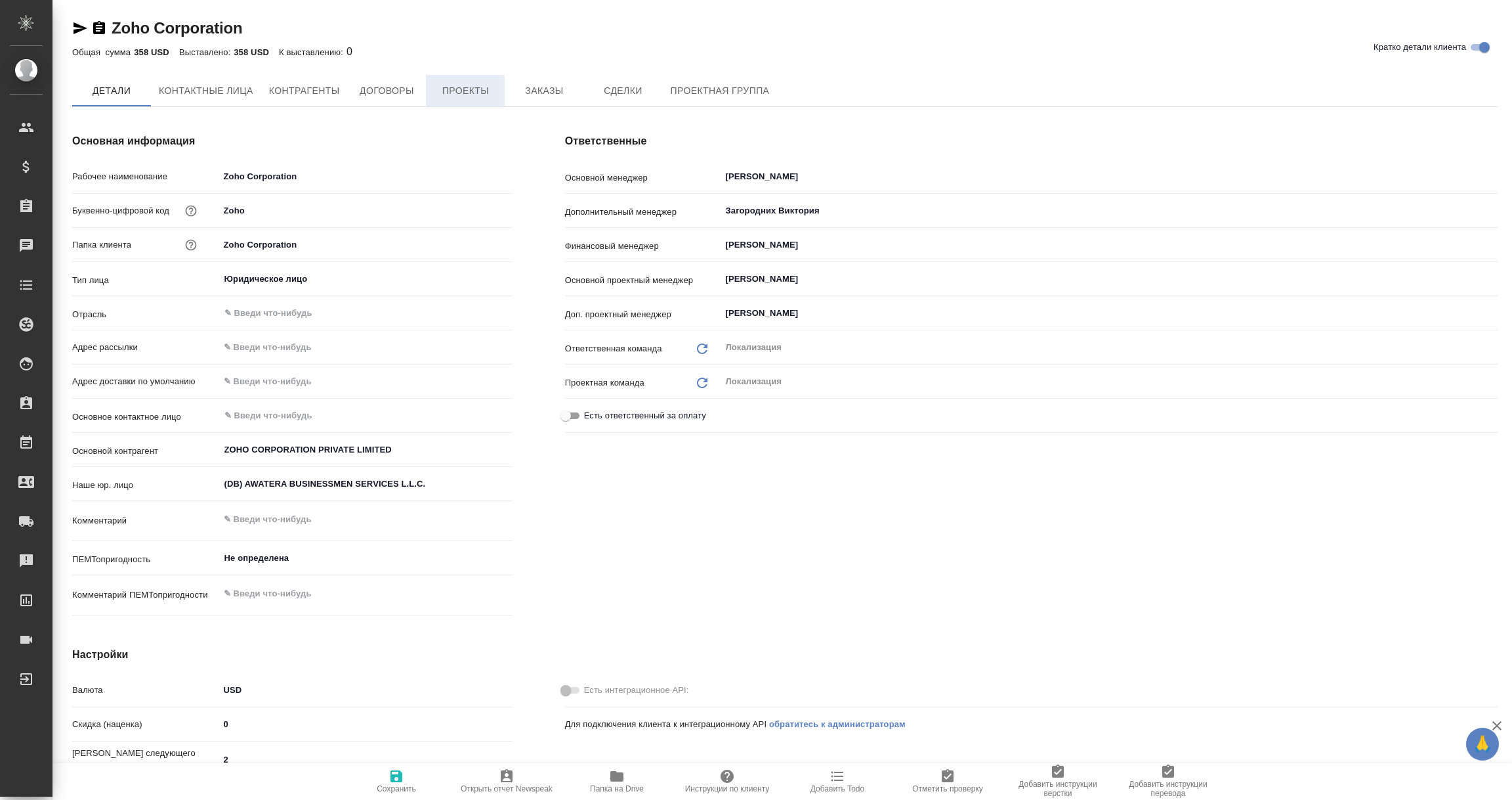
type textarea "x"
click at [463, 90] on span "Проекты" at bounding box center [465, 92] width 63 height 17
type textarea "x"
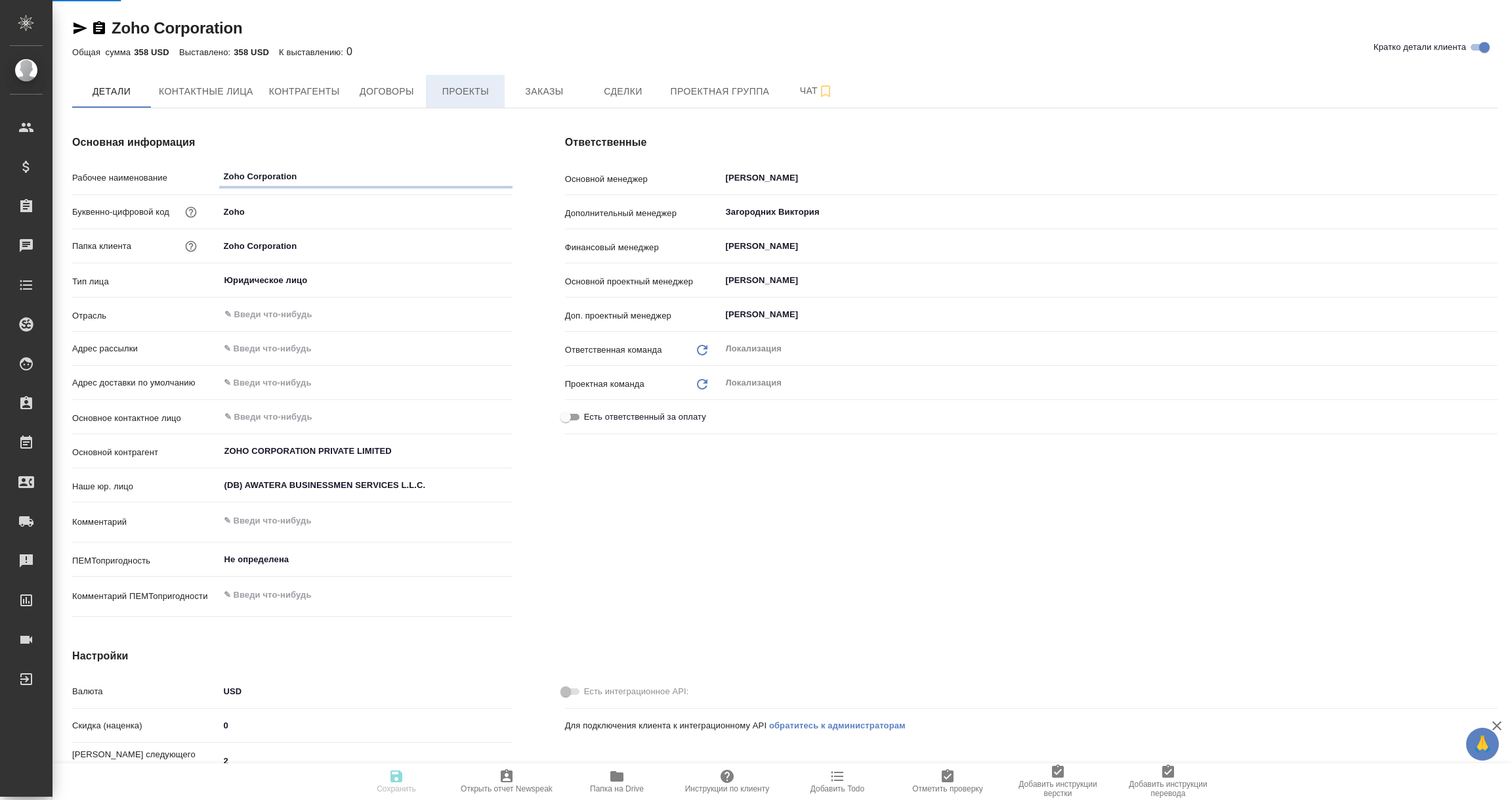
type textarea "x"
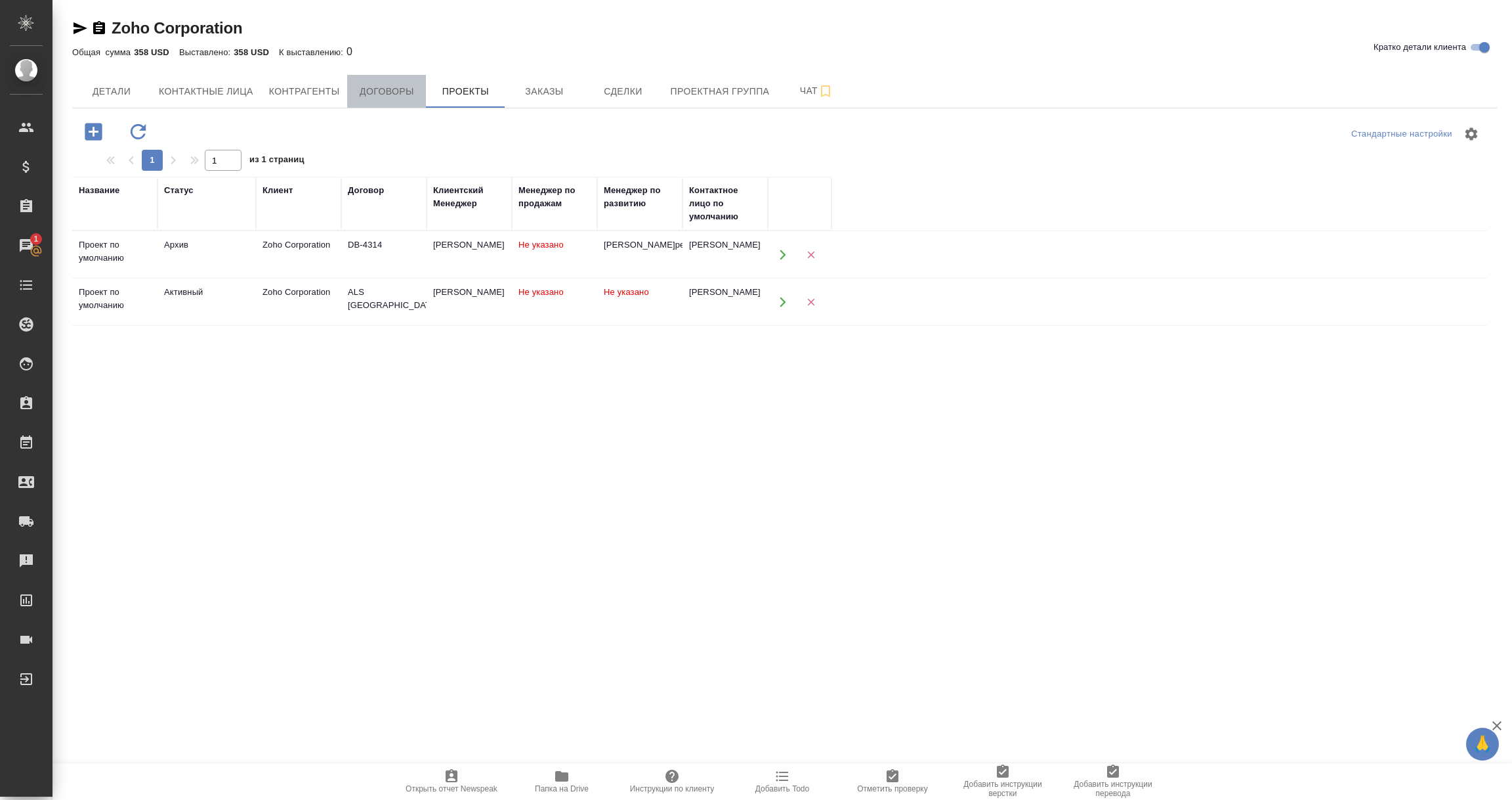
click at [380, 89] on span "Договоры" at bounding box center [386, 92] width 63 height 17
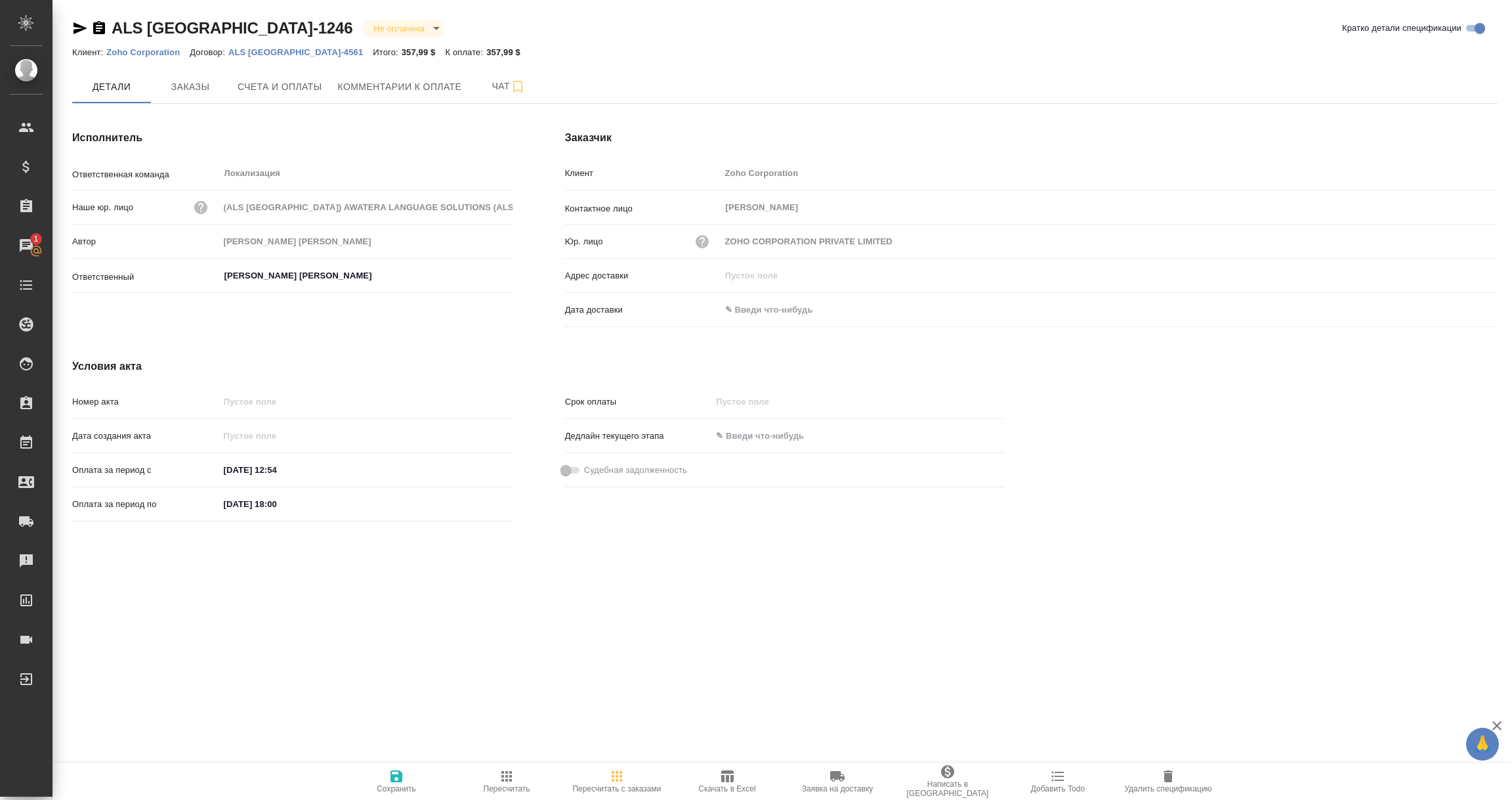
click at [143, 50] on p "Zoho Corporation" at bounding box center [148, 52] width 84 height 10
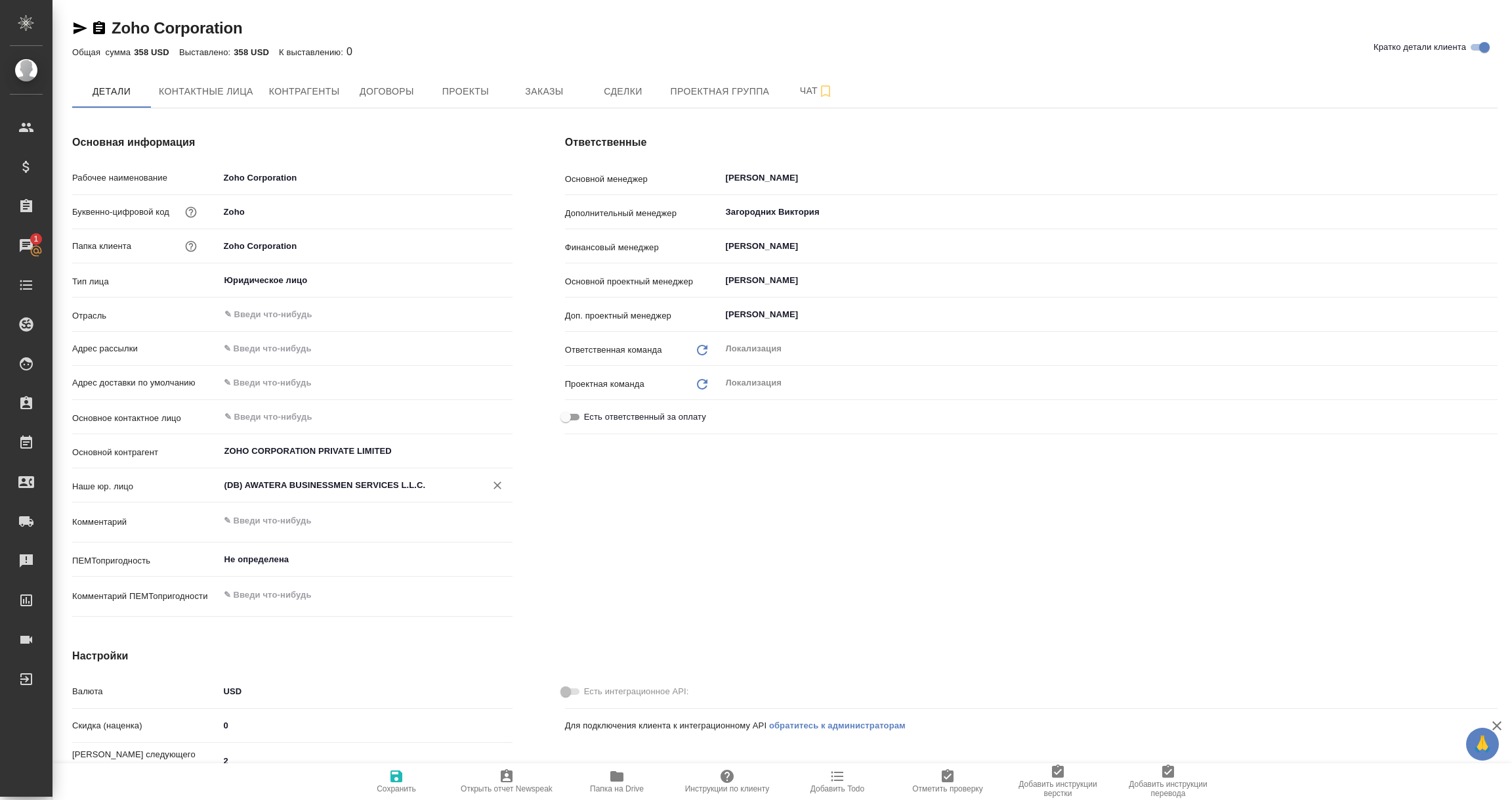
click at [299, 483] on input "(DB) AWATERA BUSINESSMEN SERVICES L.L.C." at bounding box center [344, 485] width 242 height 16
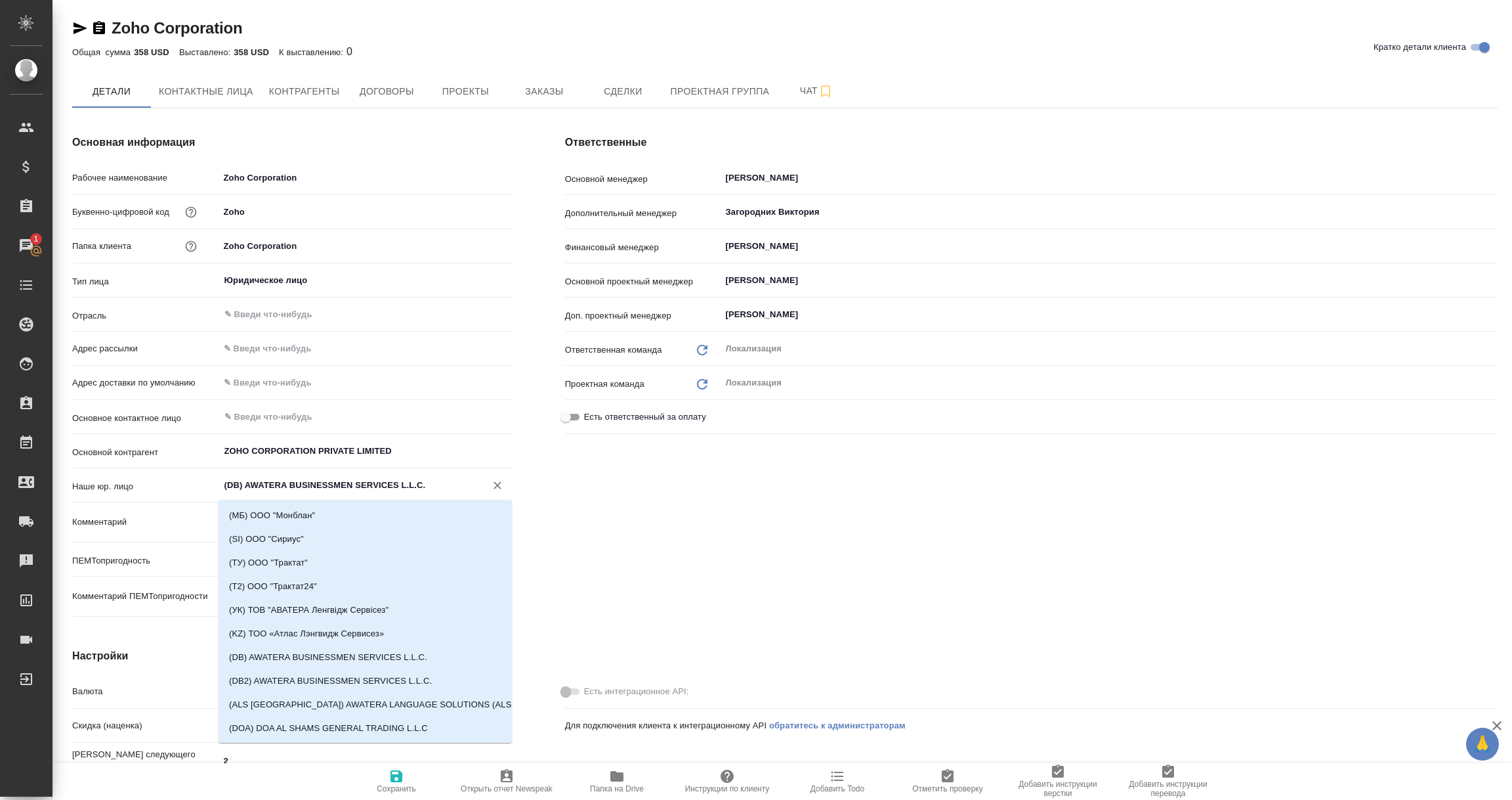
scroll to position [295, 0]
click at [320, 694] on li "(ALS [GEOGRAPHIC_DATA]) AWATERA LANGUAGE SOLUTIONS (ALS [GEOGRAPHIC_DATA])" at bounding box center [365, 693] width 294 height 24
type input "(ALS [GEOGRAPHIC_DATA]) AWATERA LANGUAGE SOLUTIONS (ALS [GEOGRAPHIC_DATA])"
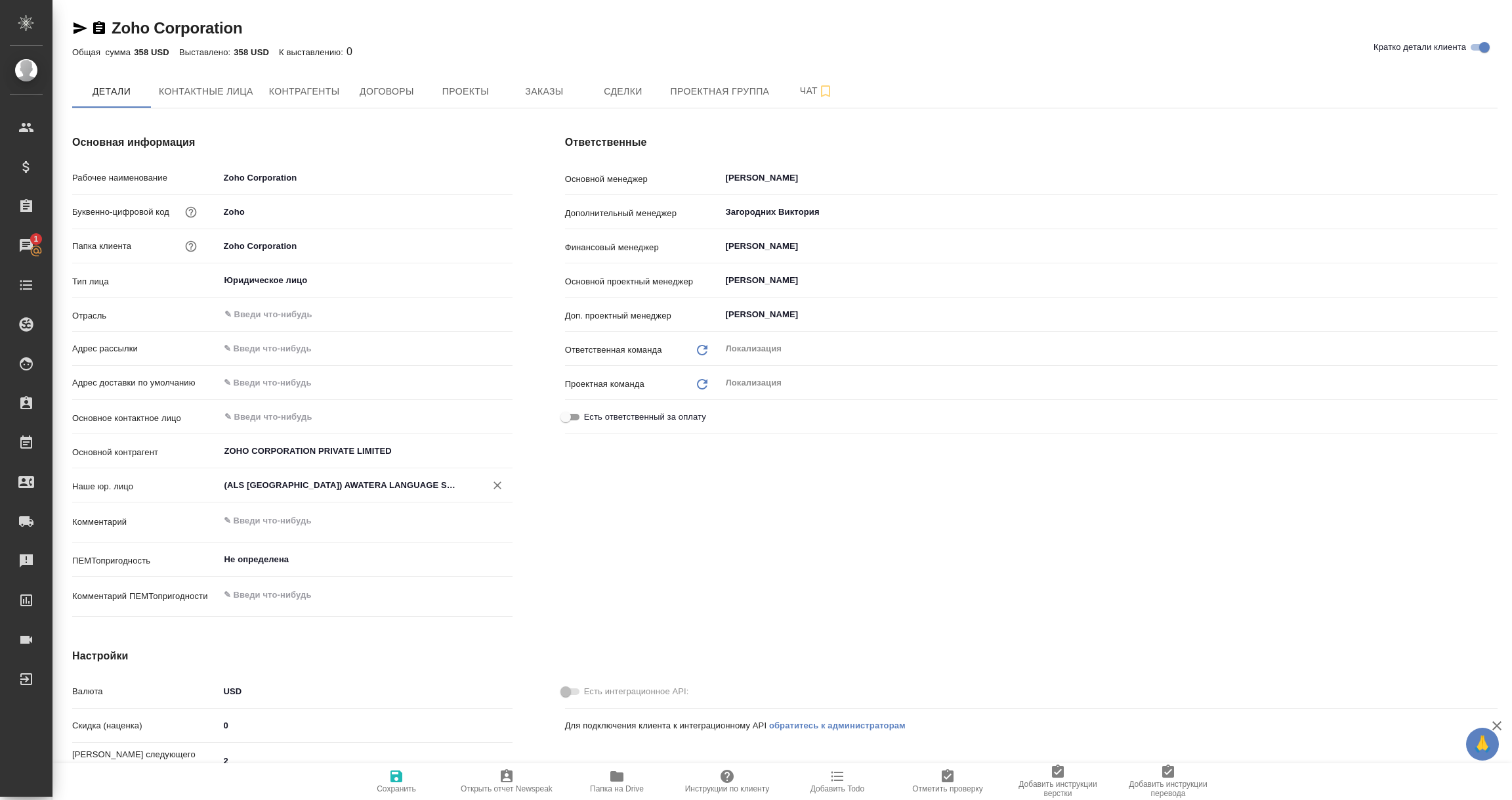
click at [393, 774] on icon "button" at bounding box center [396, 776] width 12 height 12
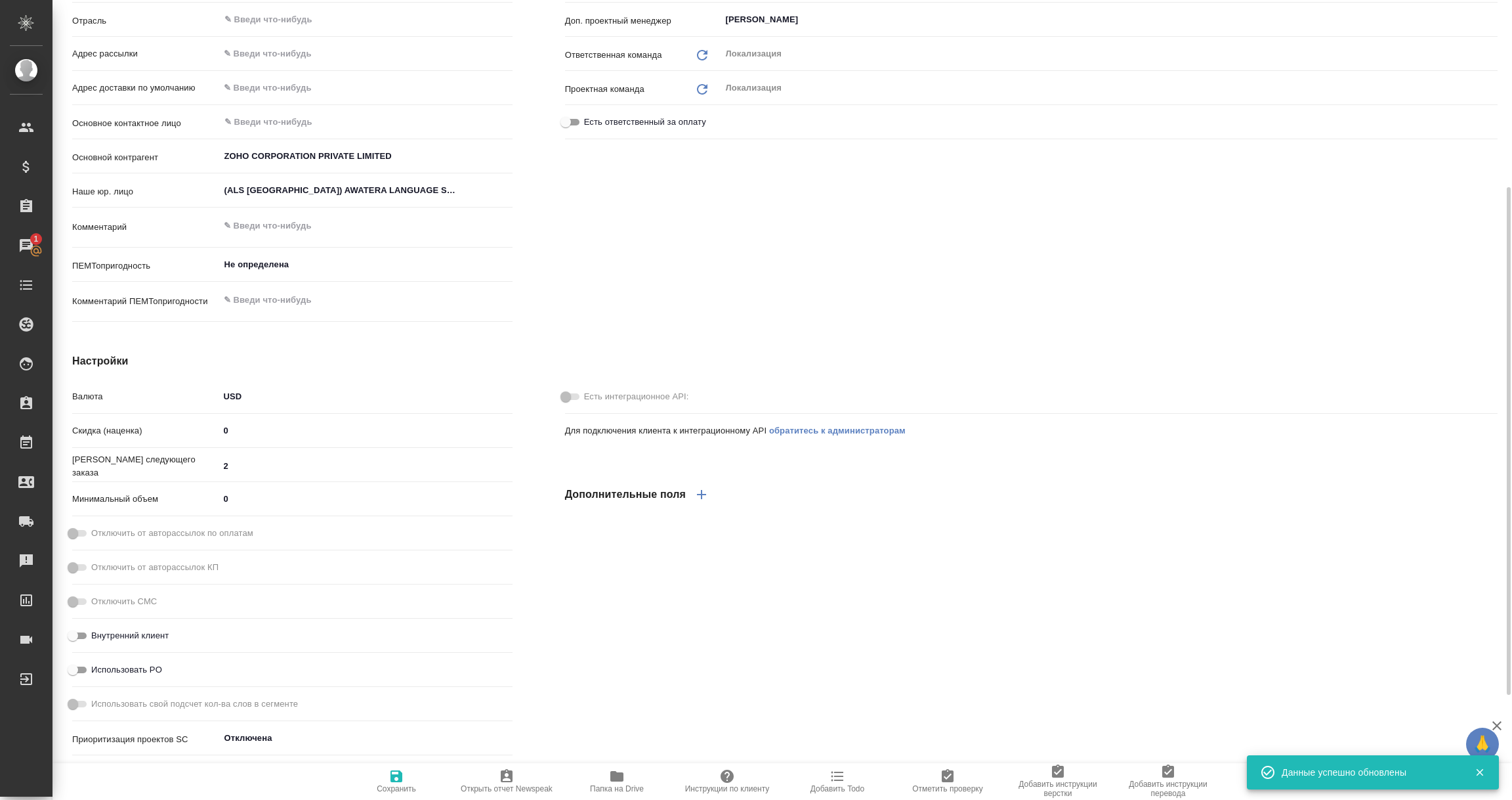
scroll to position [0, 0]
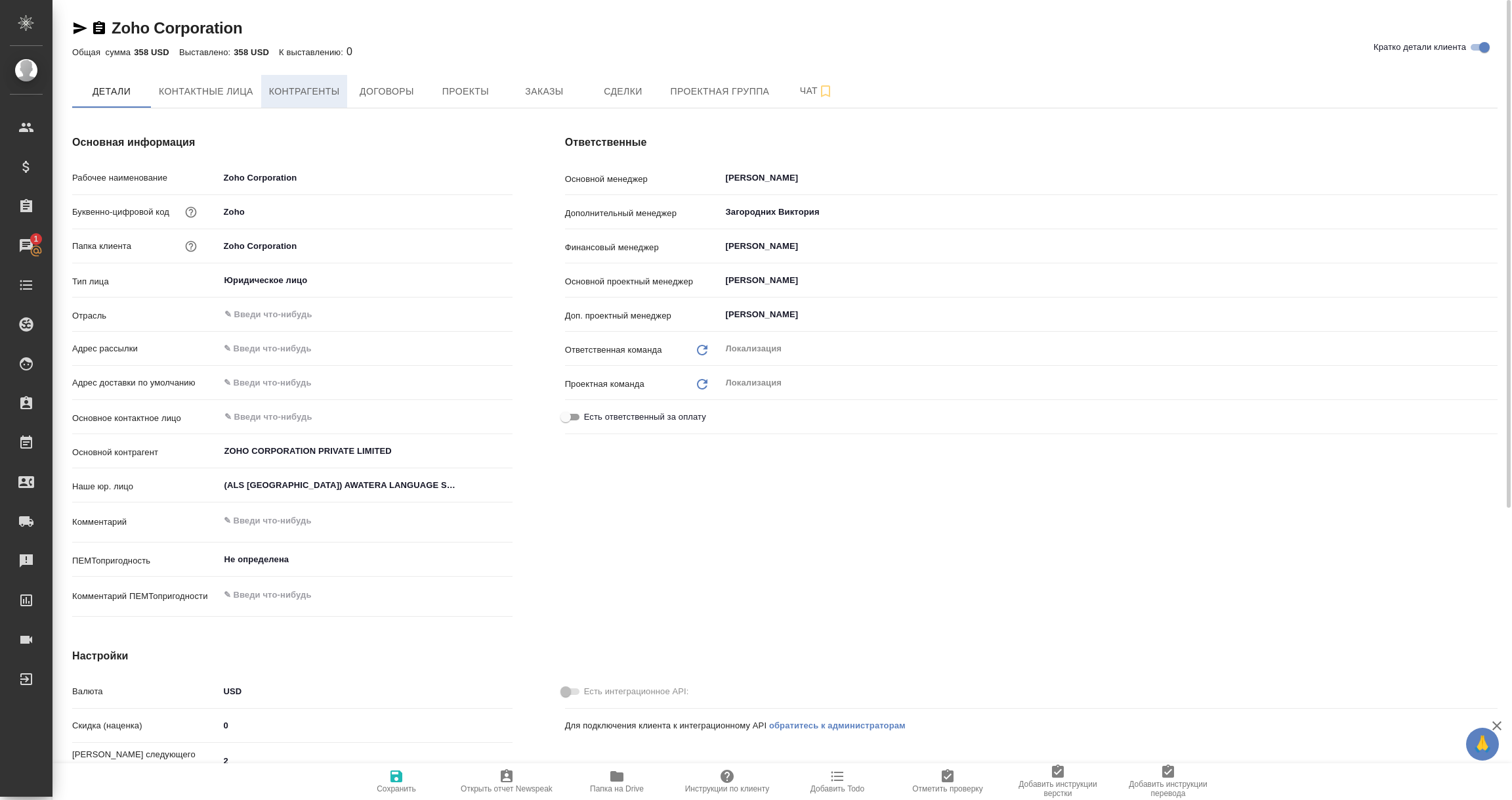
click at [297, 91] on span "Контрагенты" at bounding box center [304, 92] width 71 height 17
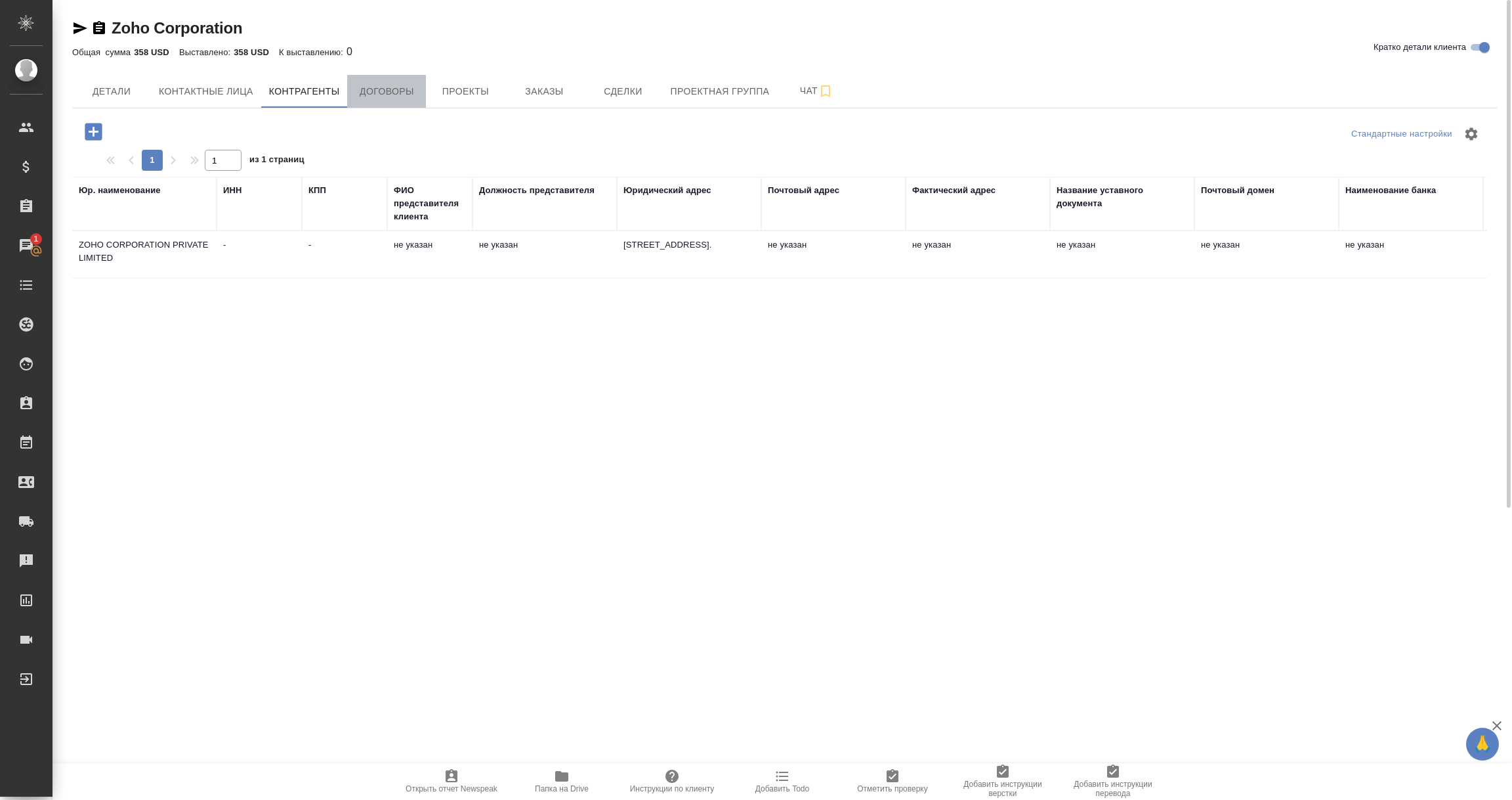
click at [384, 93] on span "Договоры" at bounding box center [386, 92] width 63 height 17
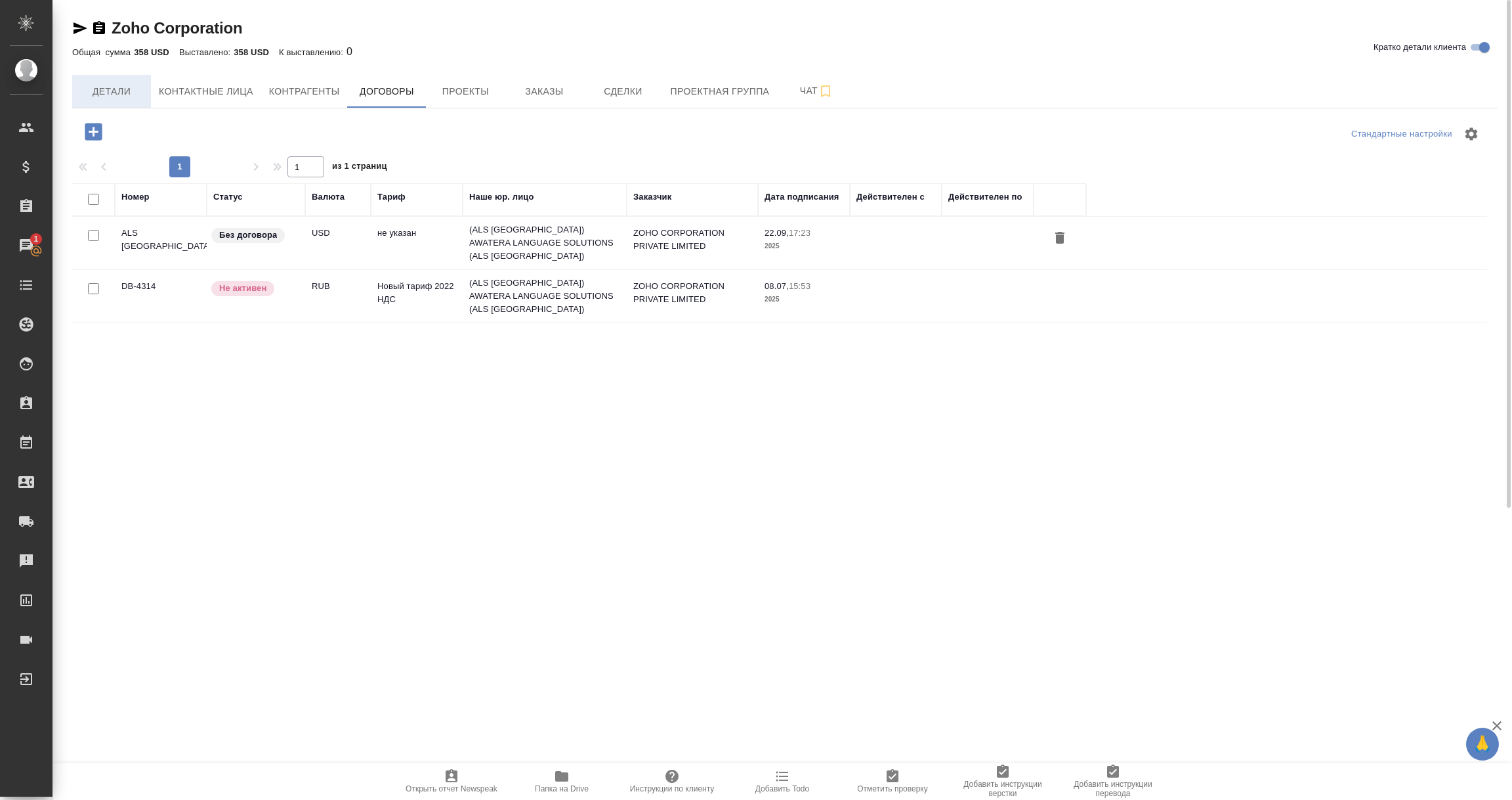
click at [124, 95] on span "Детали" at bounding box center [111, 92] width 63 height 17
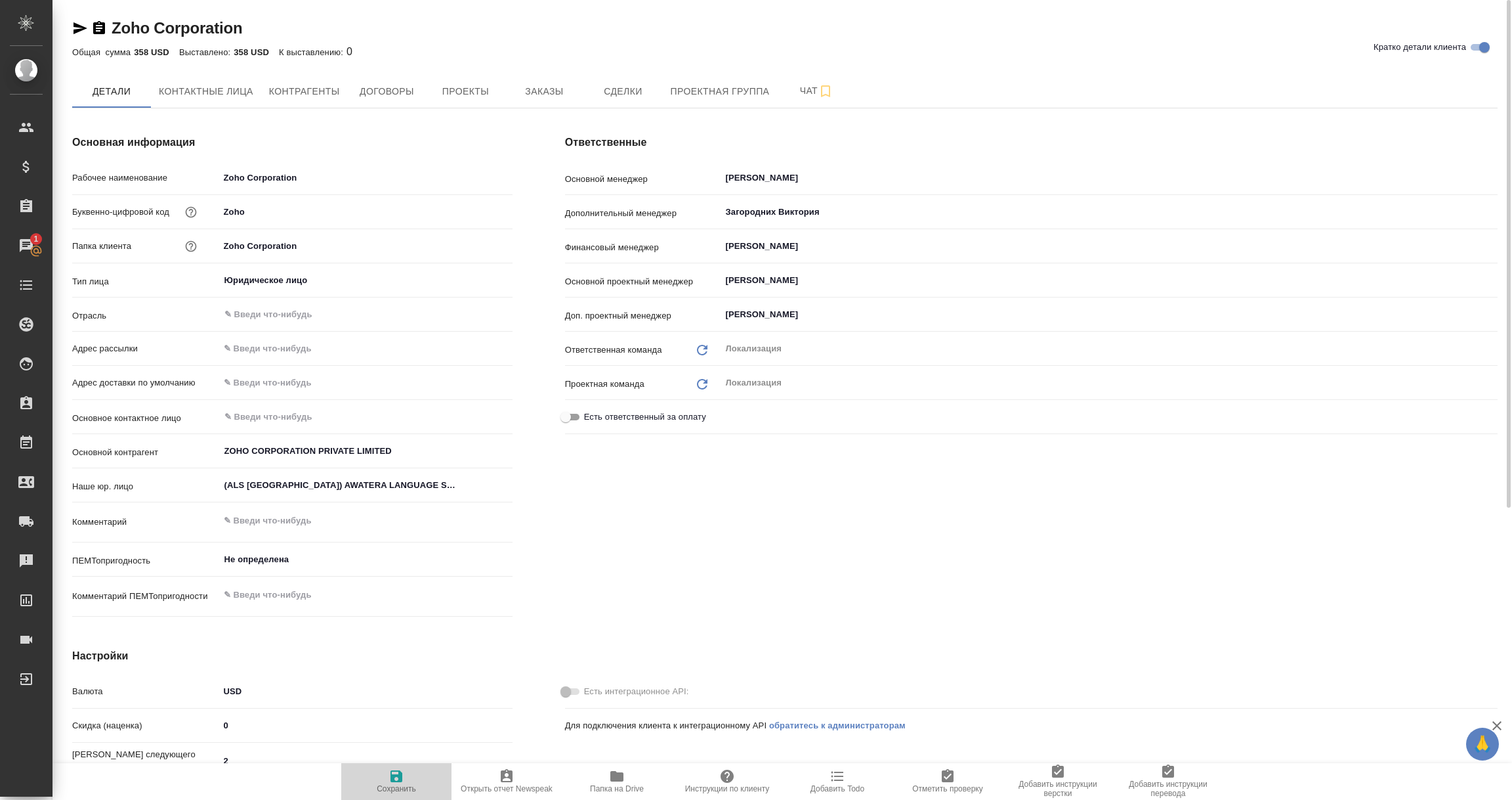
click at [395, 777] on icon "button" at bounding box center [396, 776] width 12 height 12
type textarea "x"
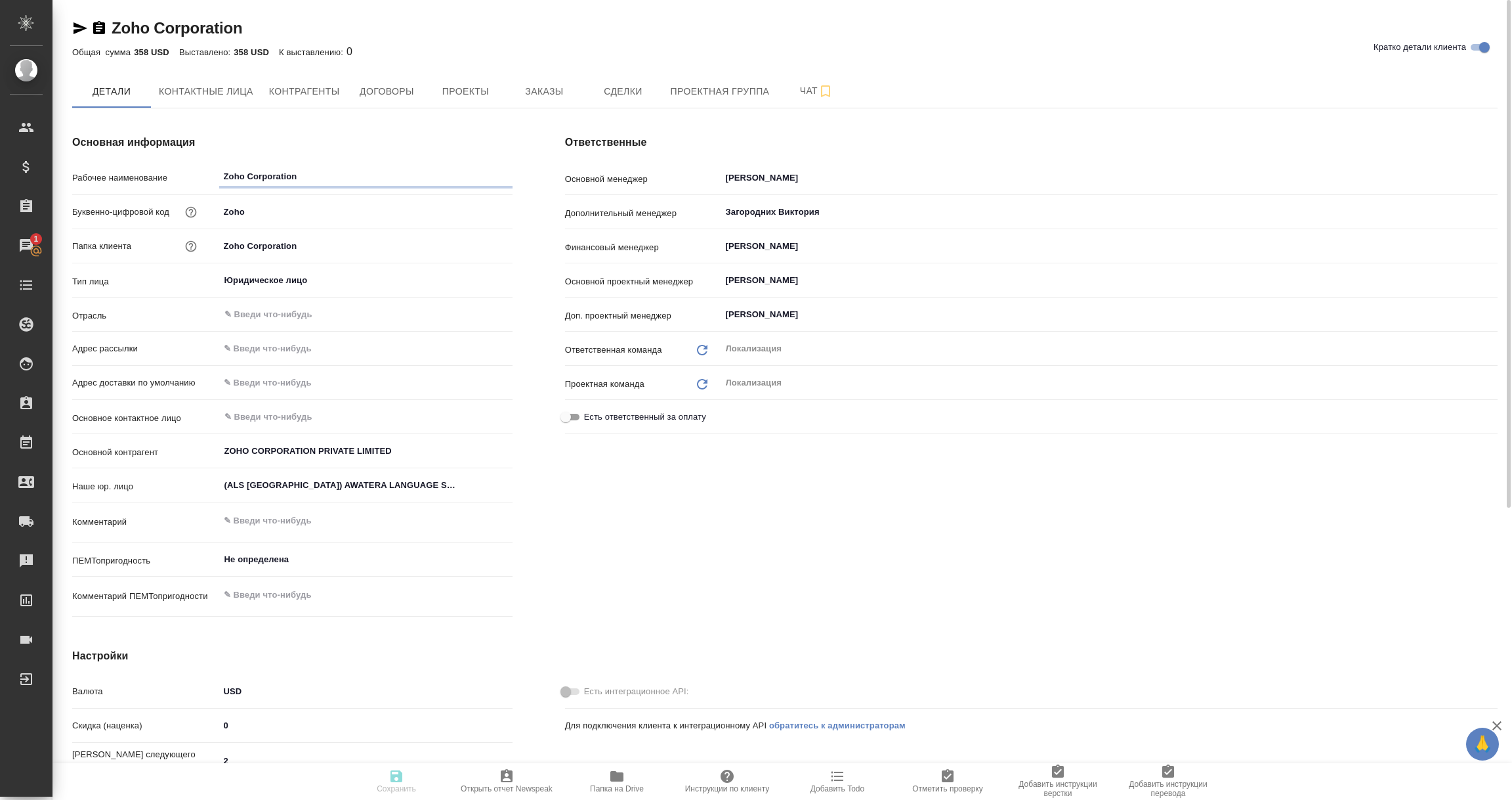
type textarea "x"
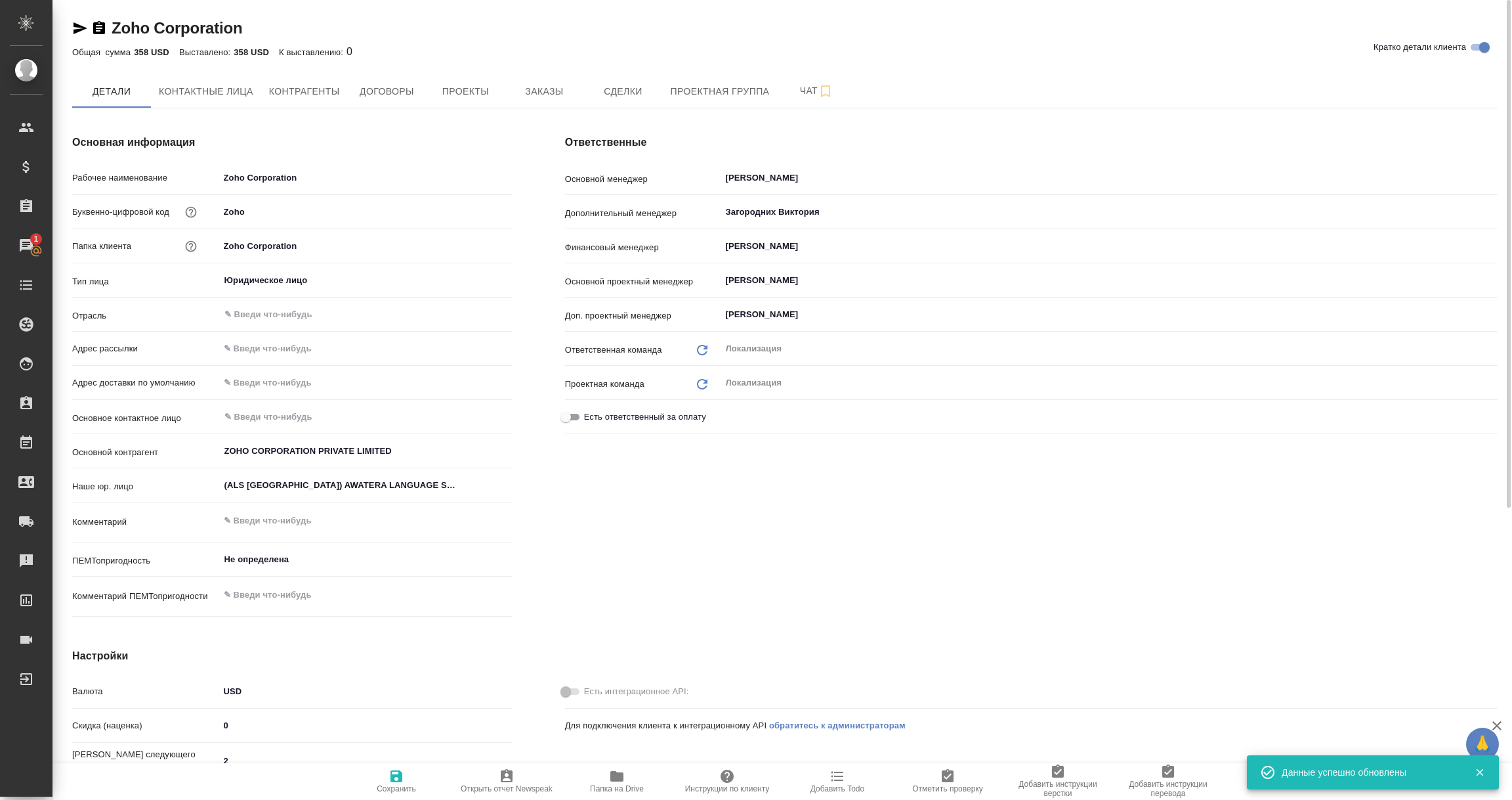
type textarea "x"
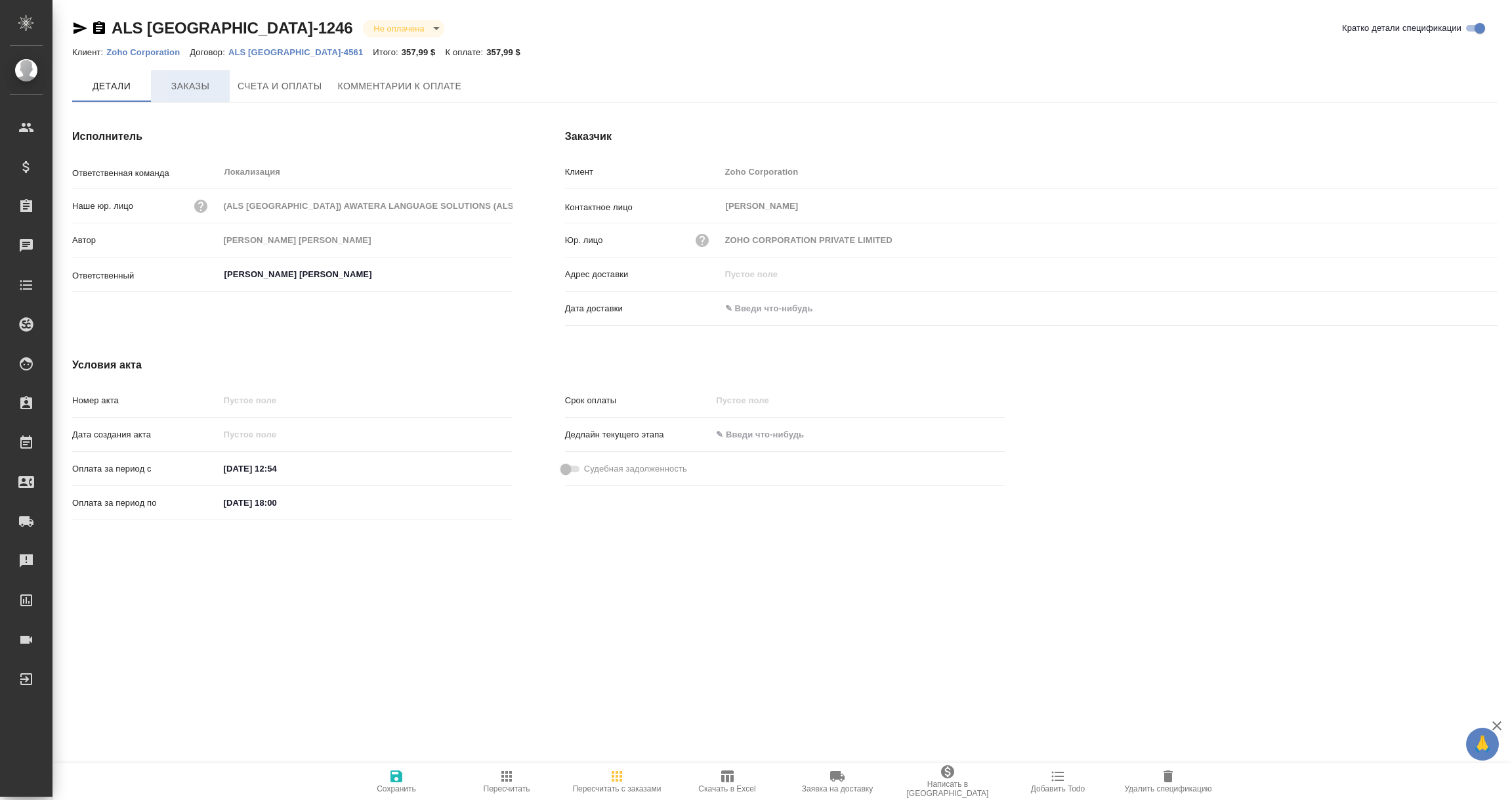
click at [188, 90] on span "Заказы" at bounding box center [190, 86] width 63 height 17
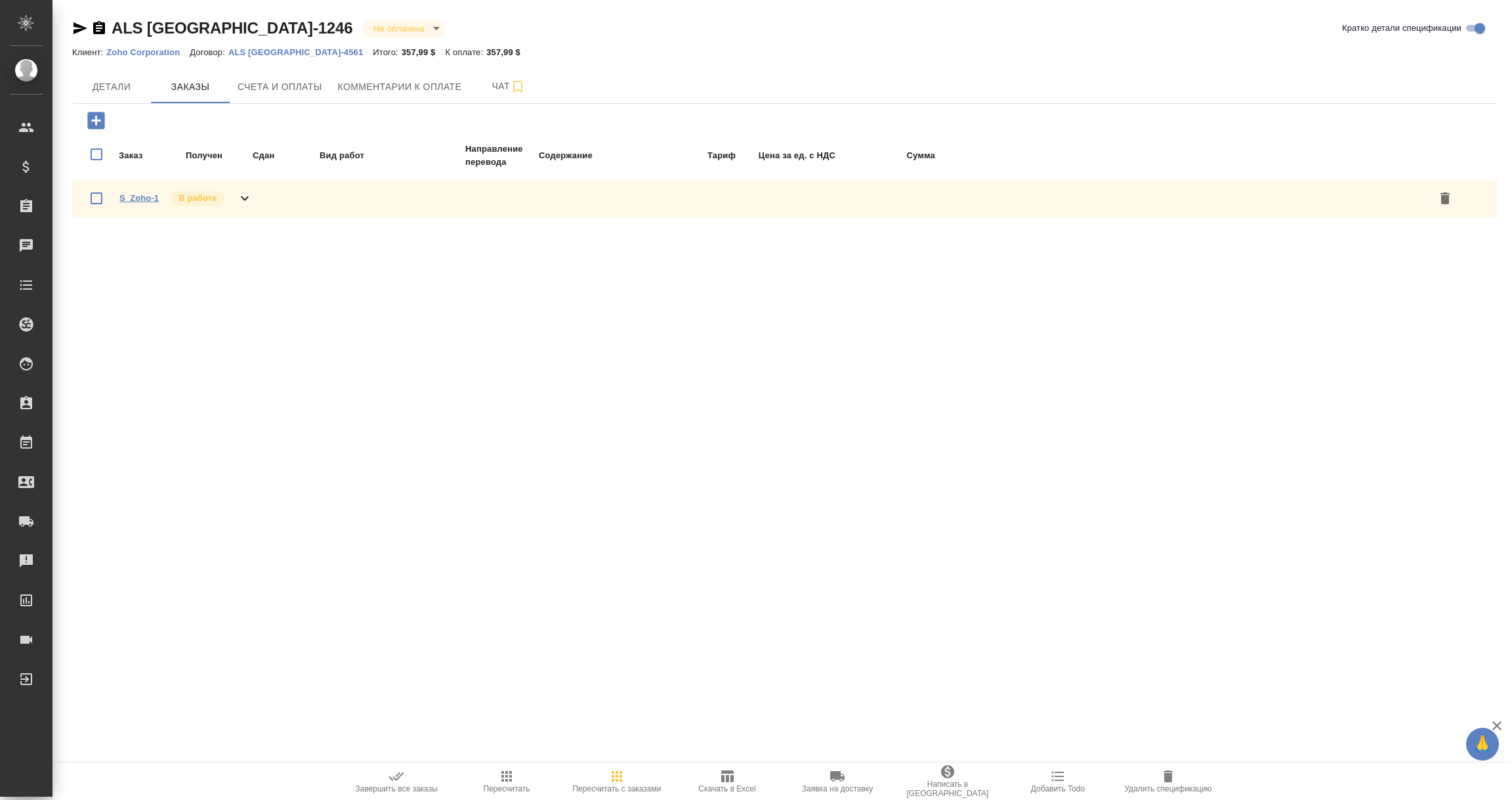
click at [147, 200] on link "S_Zoho-1" at bounding box center [139, 198] width 39 height 10
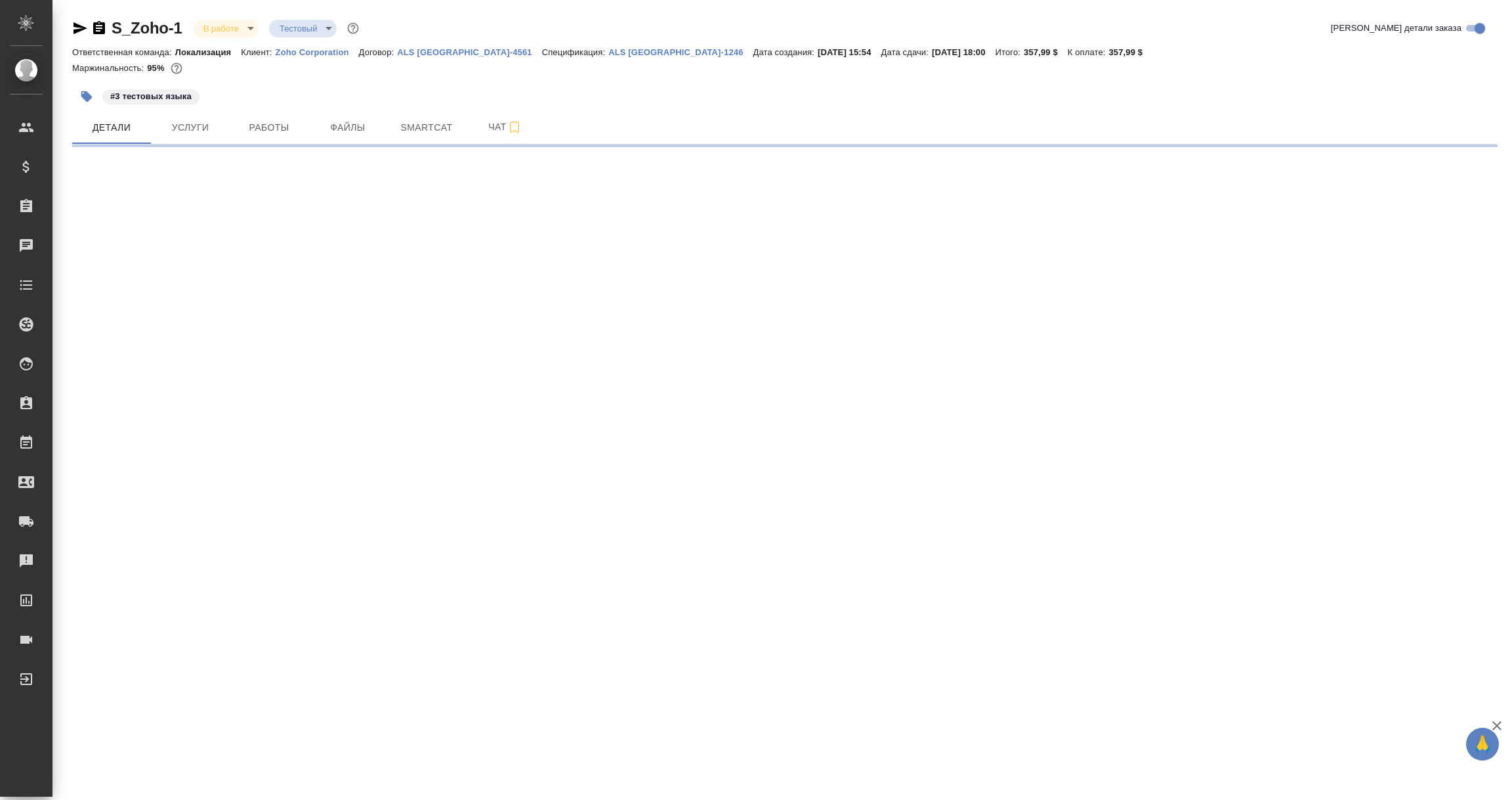
select select "RU"
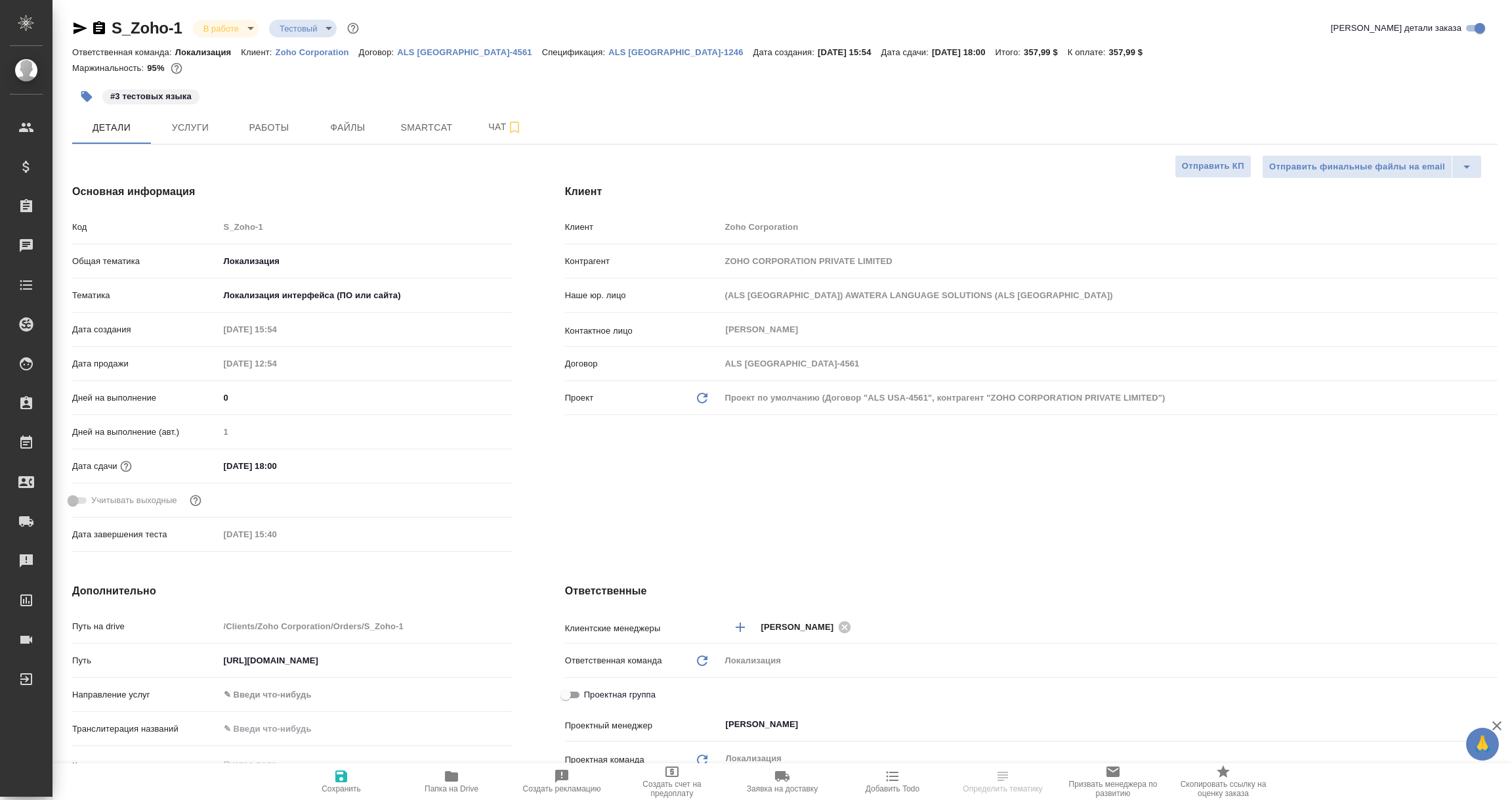
type textarea "x"
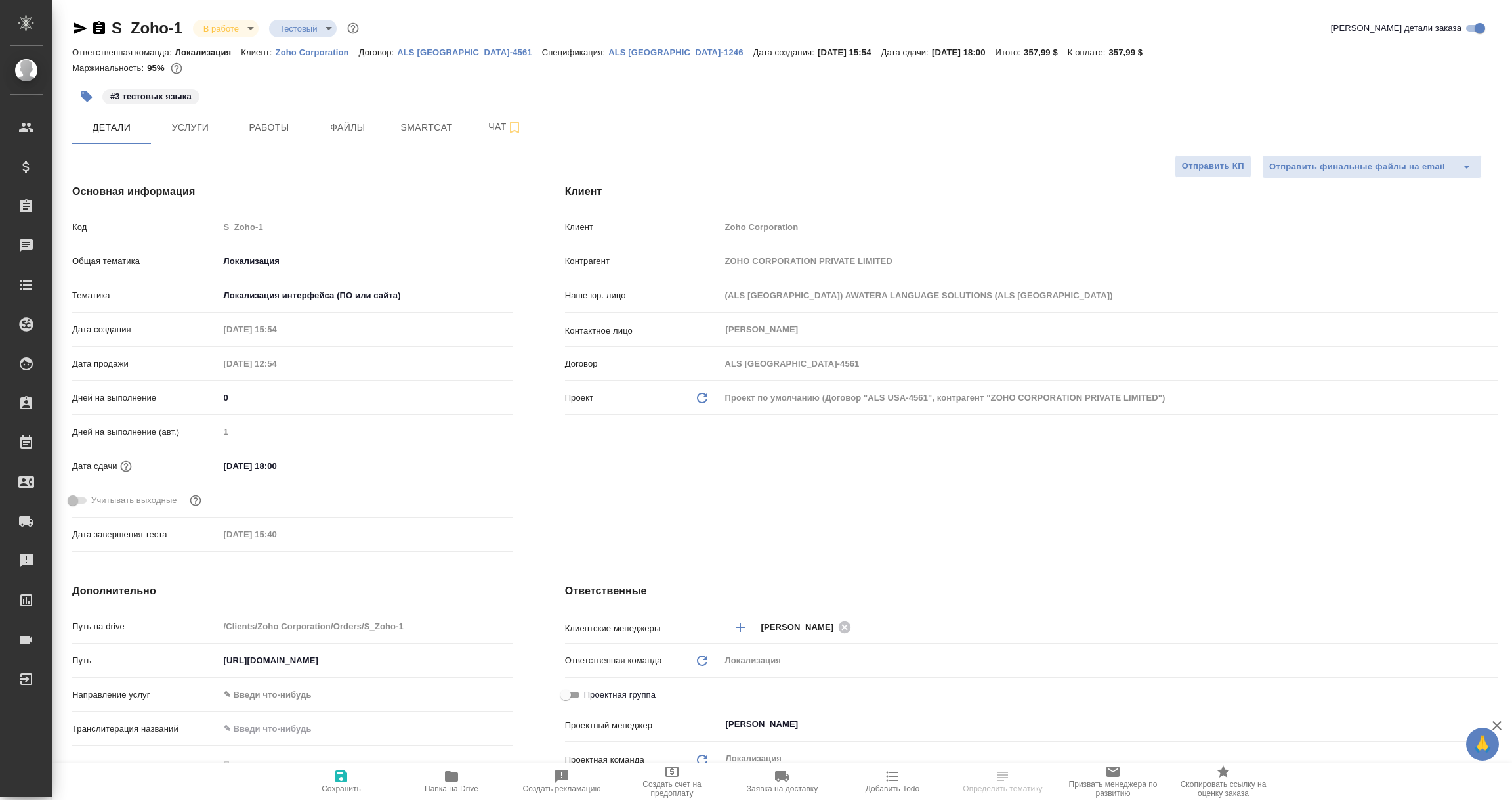
type textarea "x"
click at [200, 120] on span "Услуги" at bounding box center [190, 128] width 63 height 17
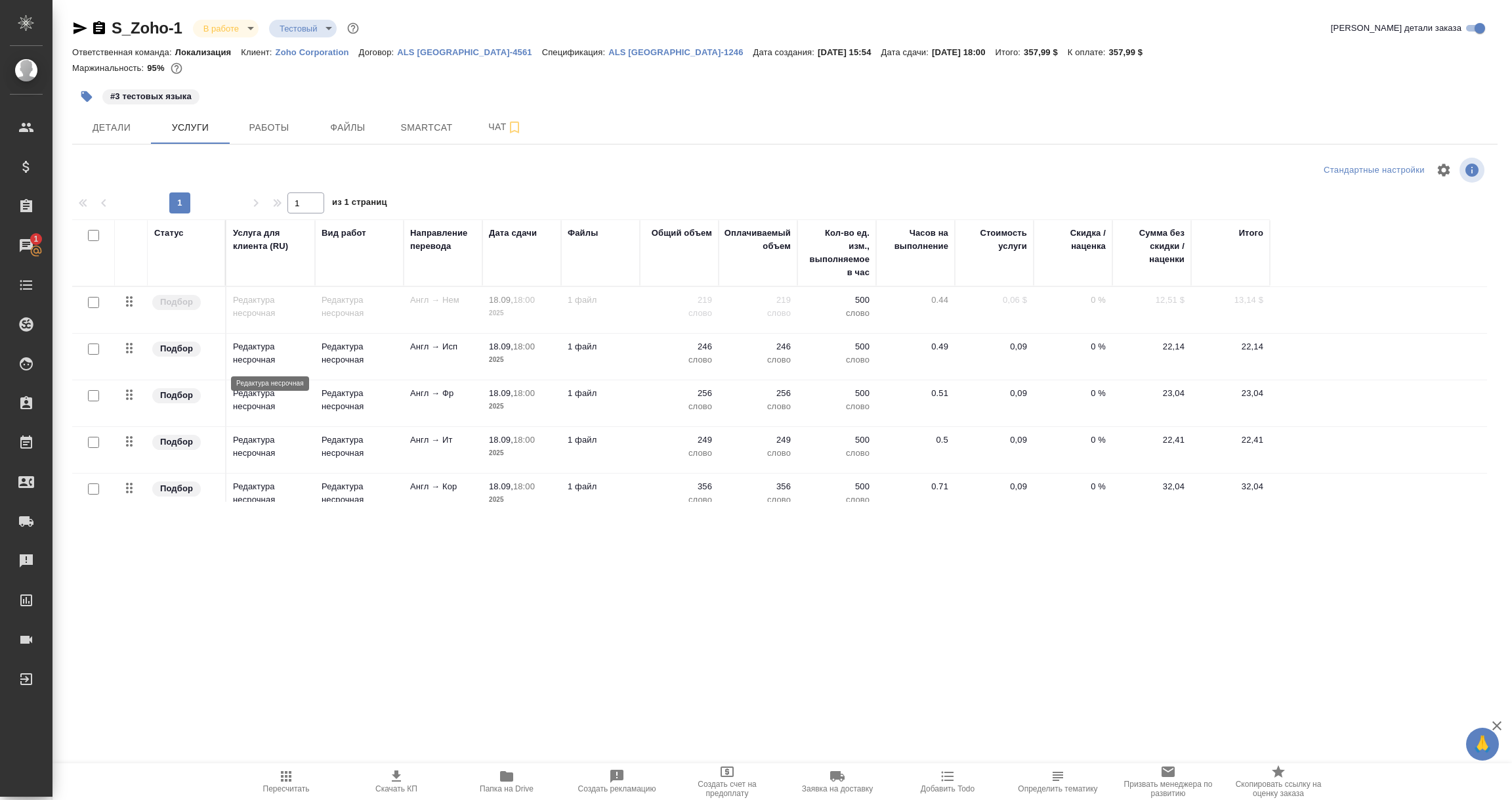
click at [290, 364] on p "Редактура несрочная" at bounding box center [270, 353] width 75 height 26
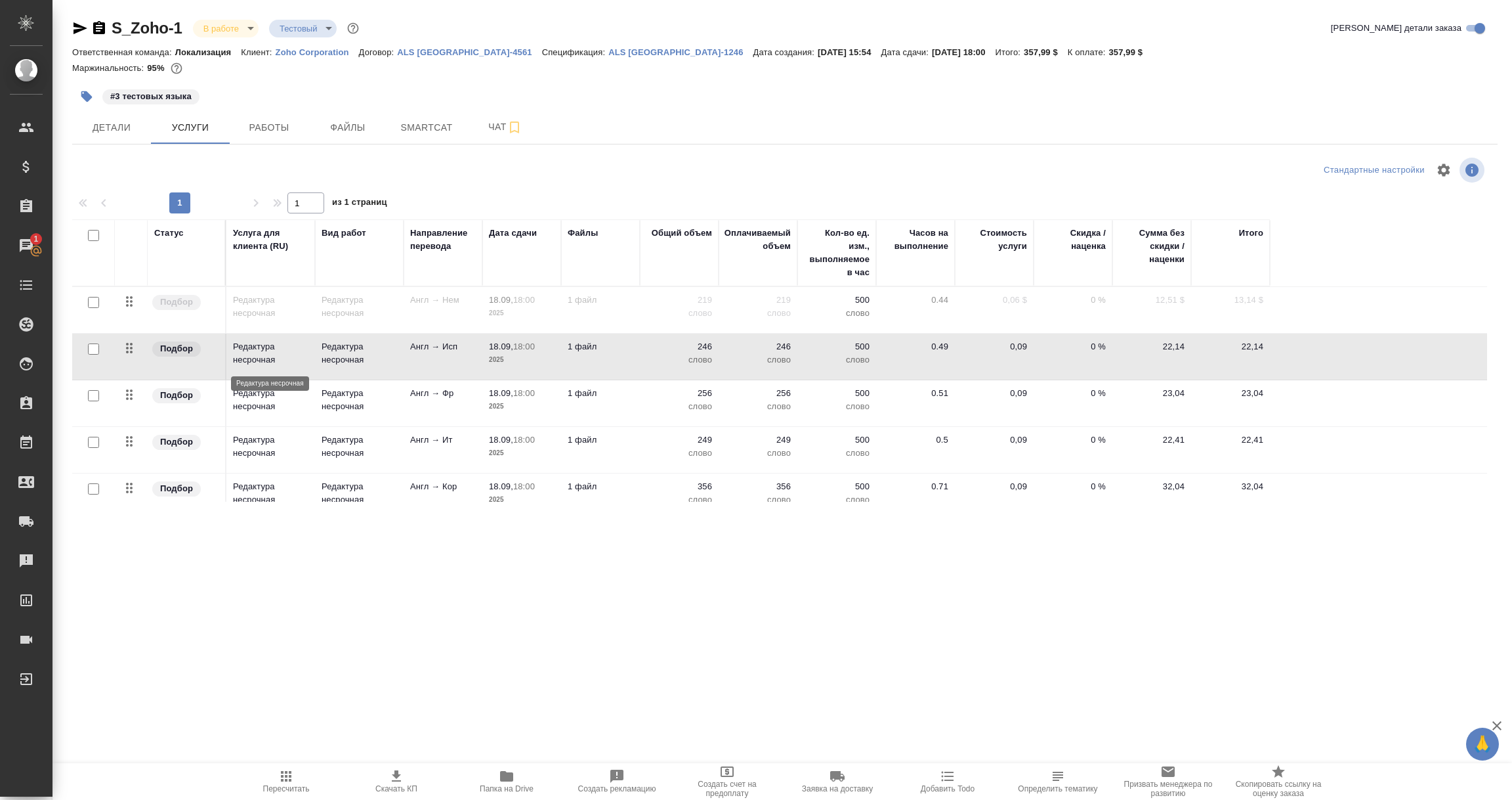
click at [290, 364] on p "Редактура несрочная" at bounding box center [270, 353] width 75 height 26
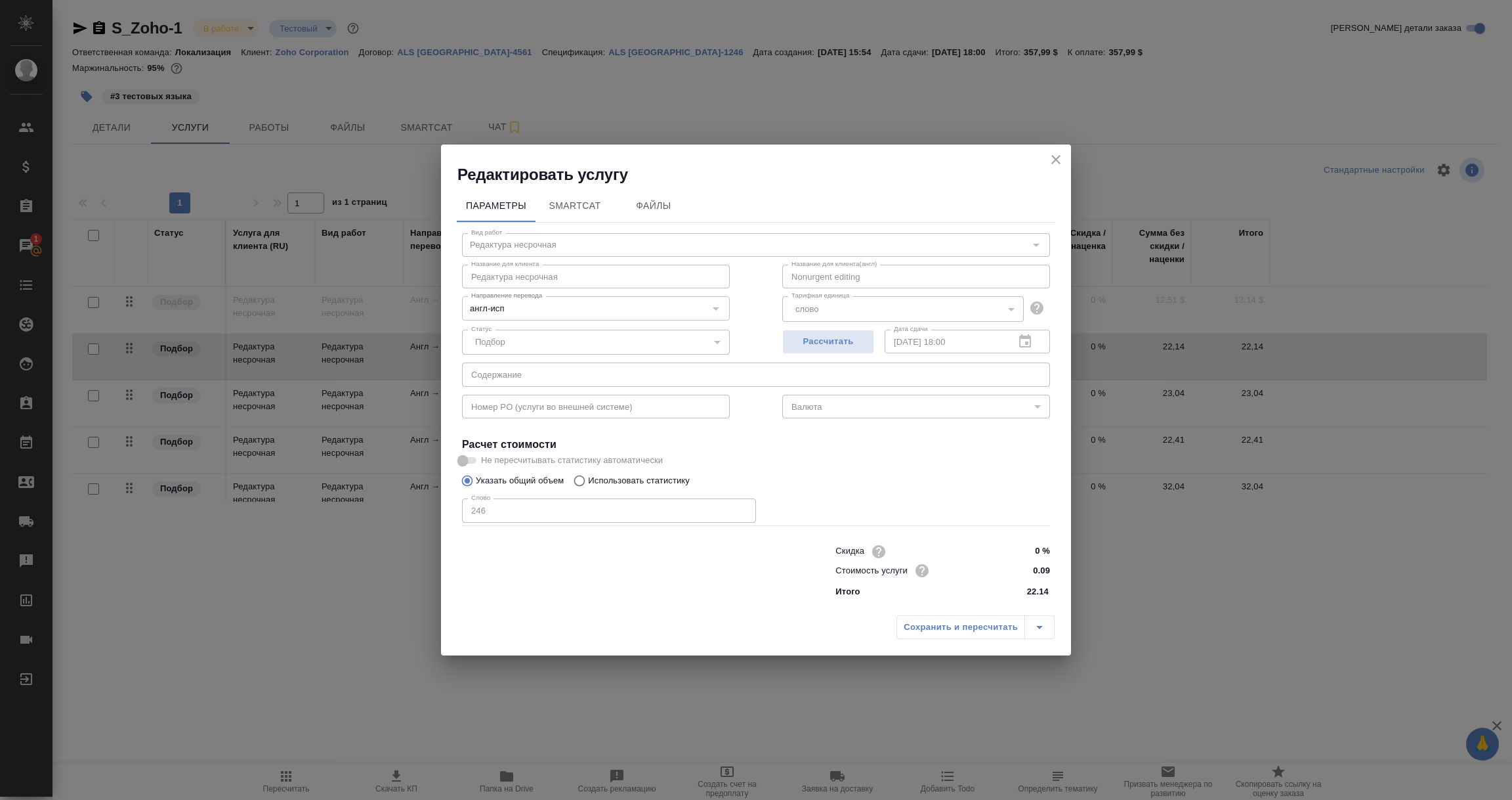
click at [1061, 156] on icon "close" at bounding box center [1056, 159] width 16 height 16
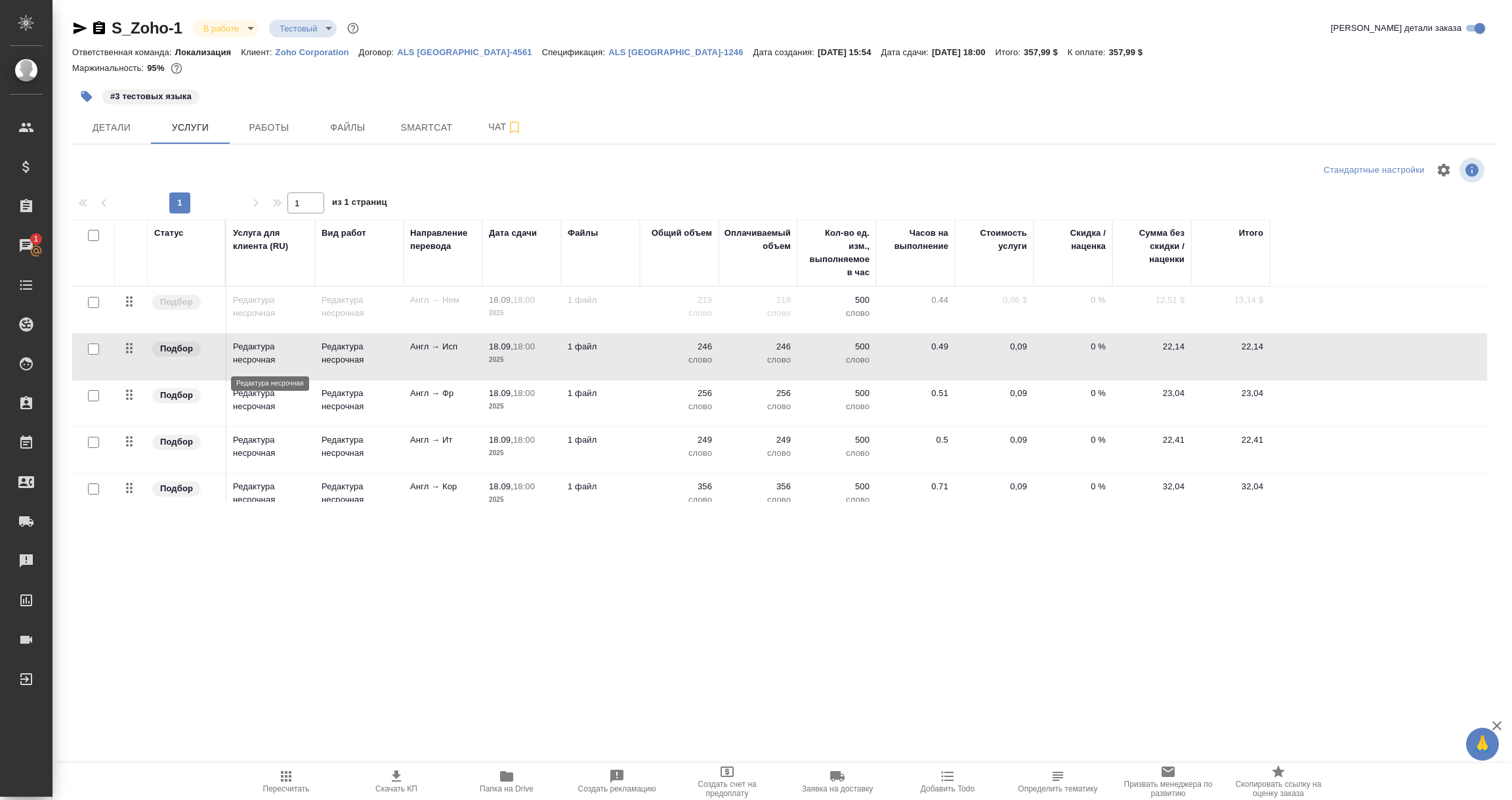
click at [258, 357] on p "Редактура несрочная" at bounding box center [270, 353] width 75 height 26
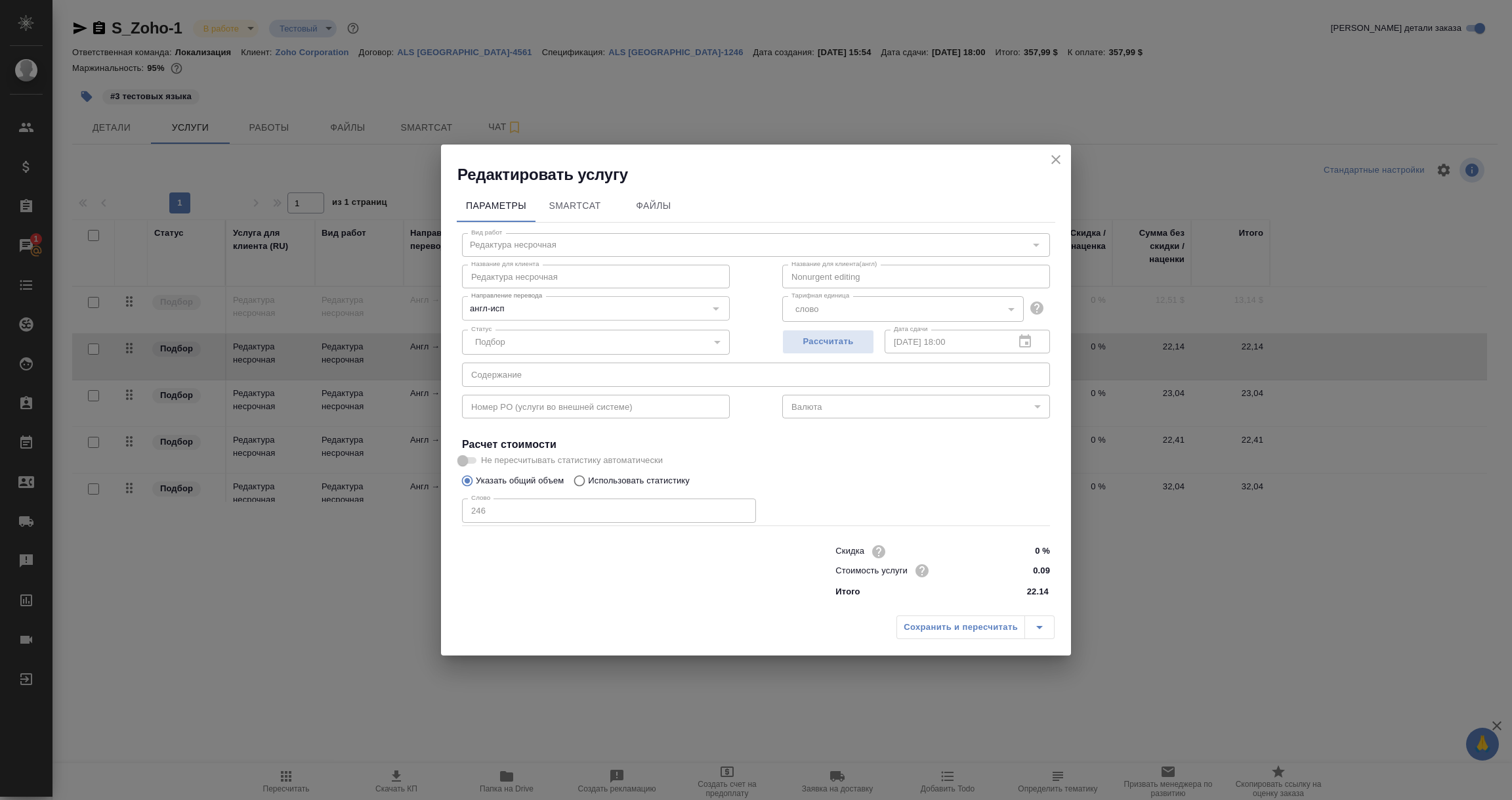
click at [1056, 159] on icon "close" at bounding box center [1056, 159] width 9 height 9
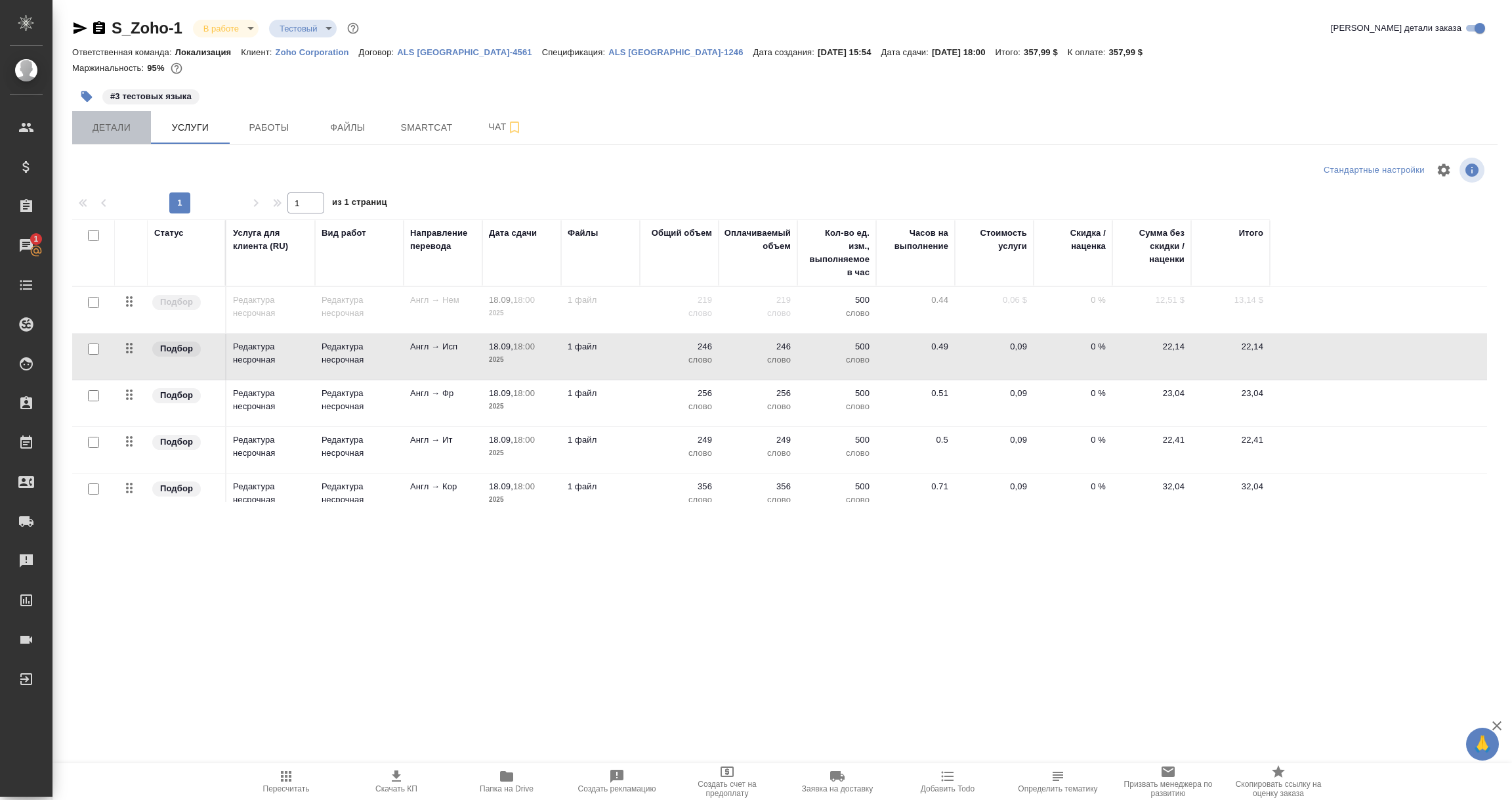
click at [110, 122] on span "Детали" at bounding box center [111, 128] width 63 height 17
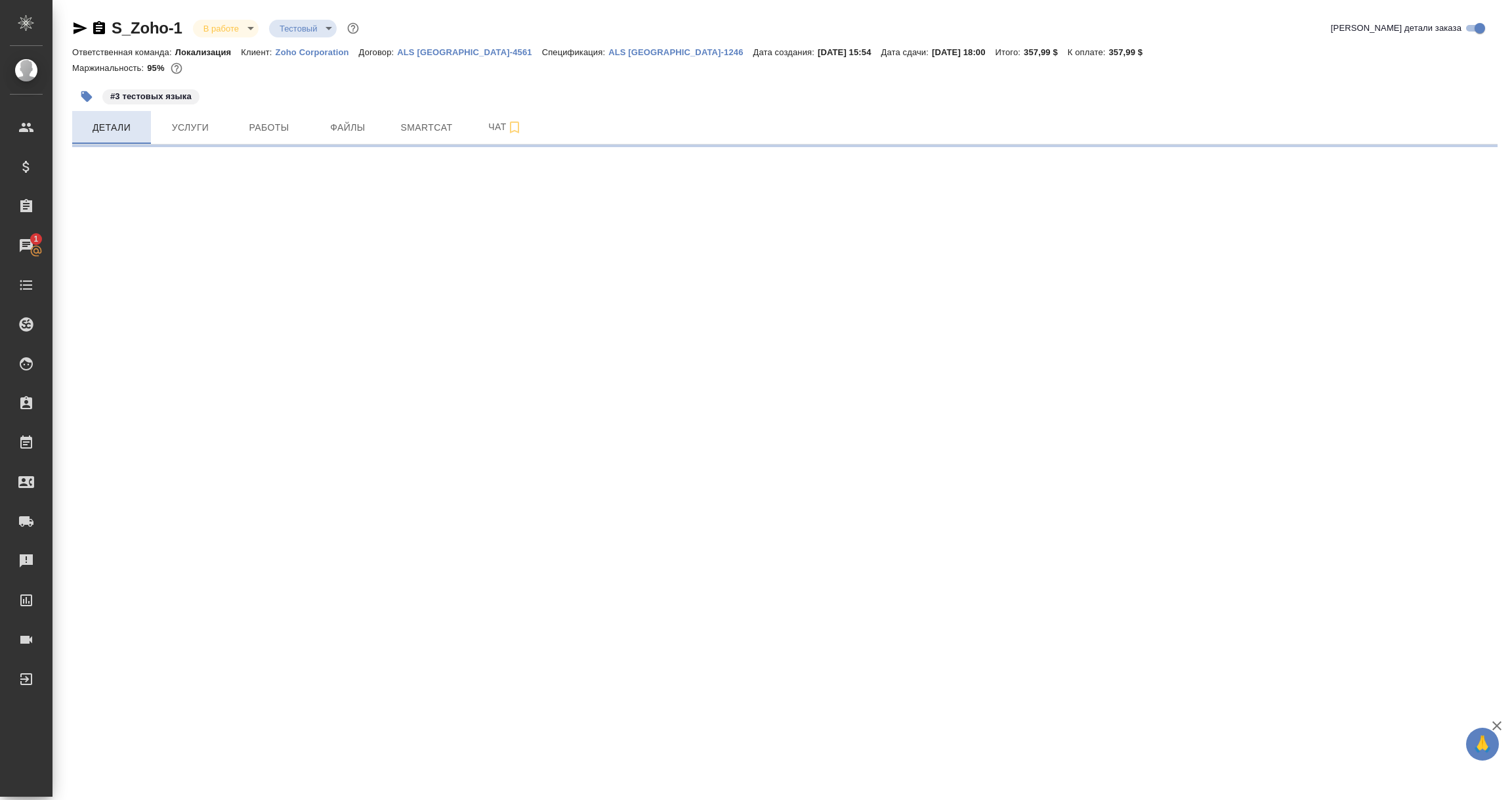
select select "RU"
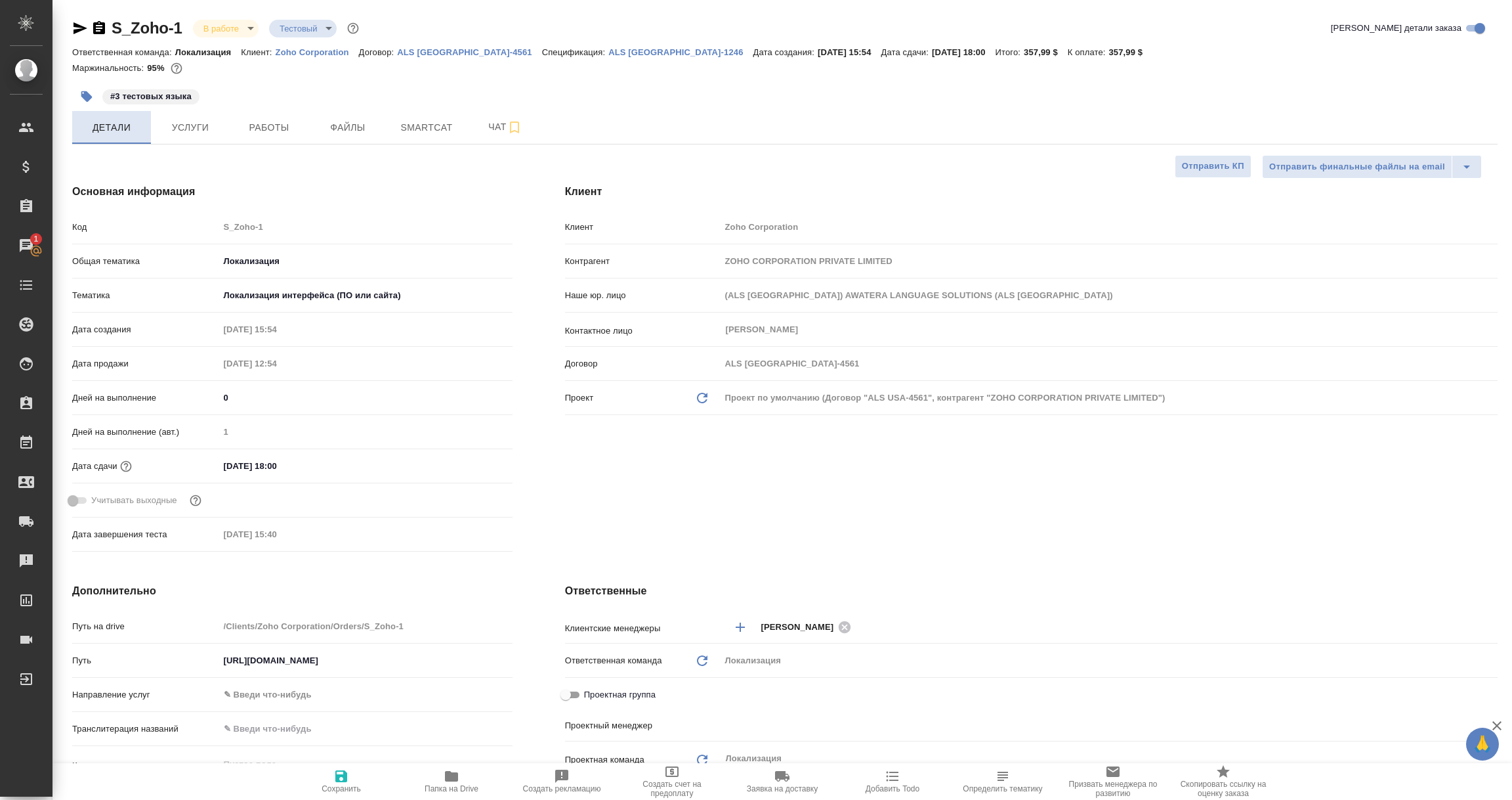
type textarea "x"
type input "Третьякова Ольга"
type input "Переверзева Анна a.pereverzeva"
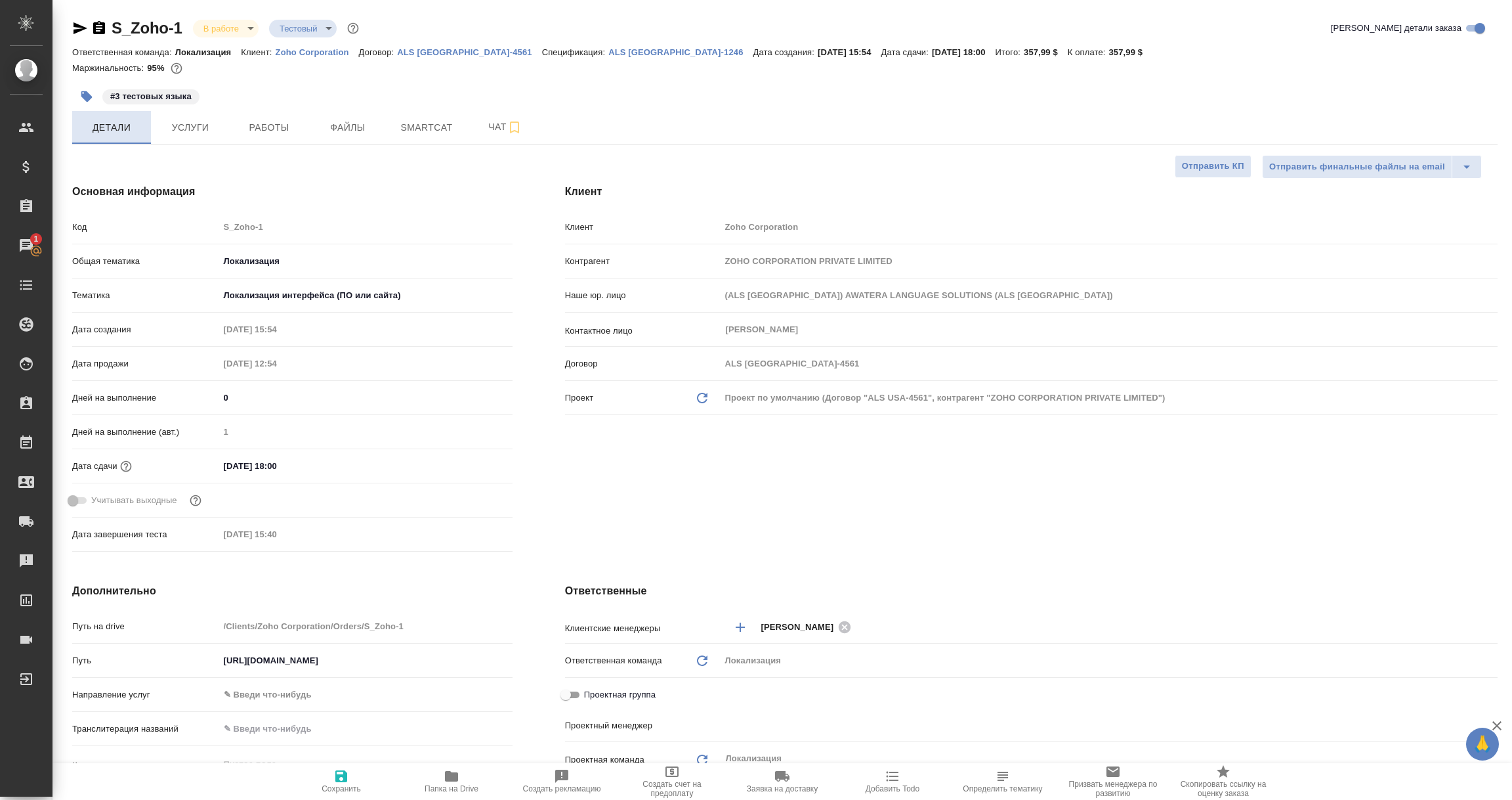
type input "Касаткина Александра"
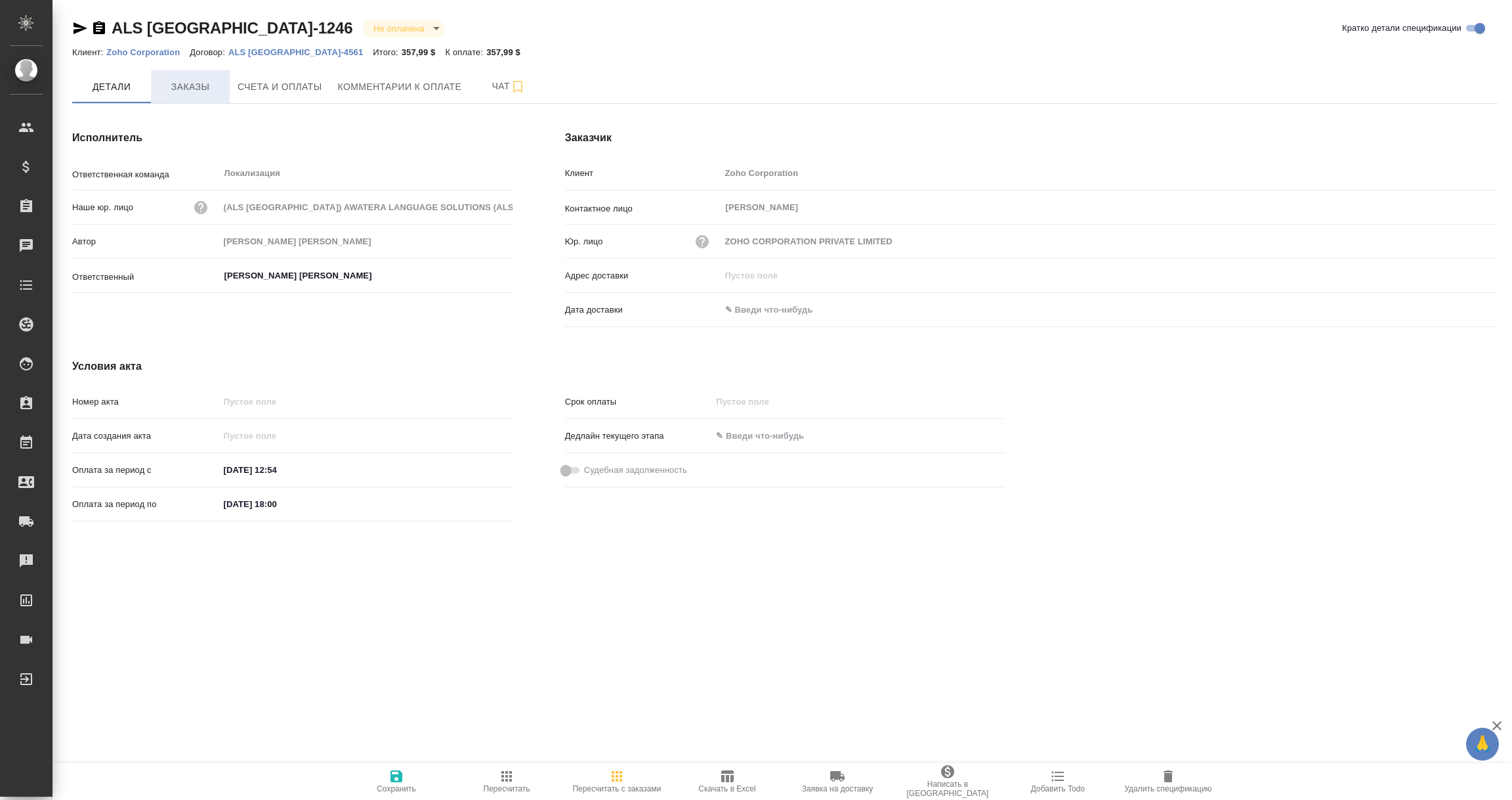
click at [192, 80] on span "Заказы" at bounding box center [190, 87] width 63 height 17
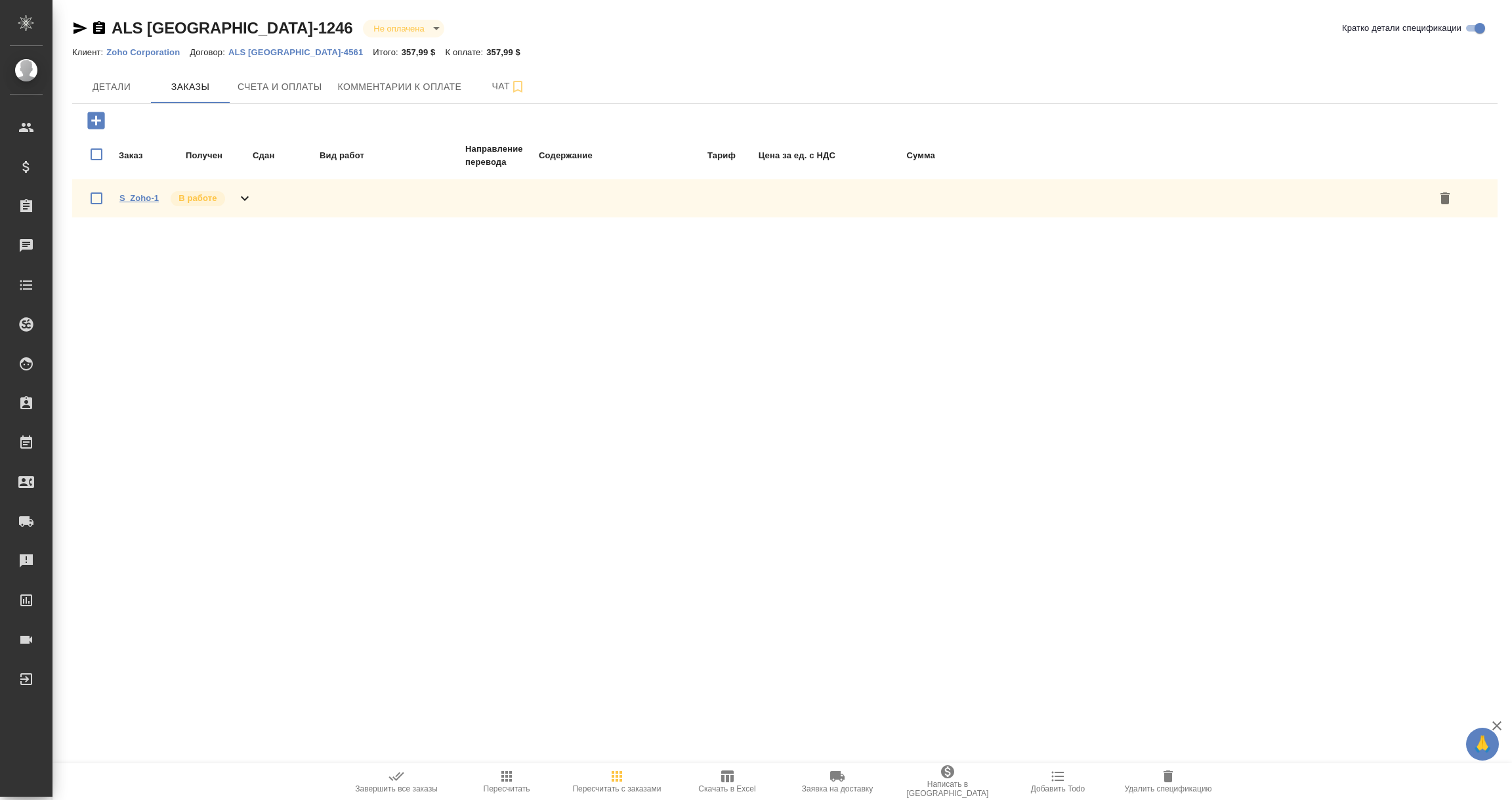
click at [151, 198] on link "S_Zoho-1" at bounding box center [139, 198] width 39 height 10
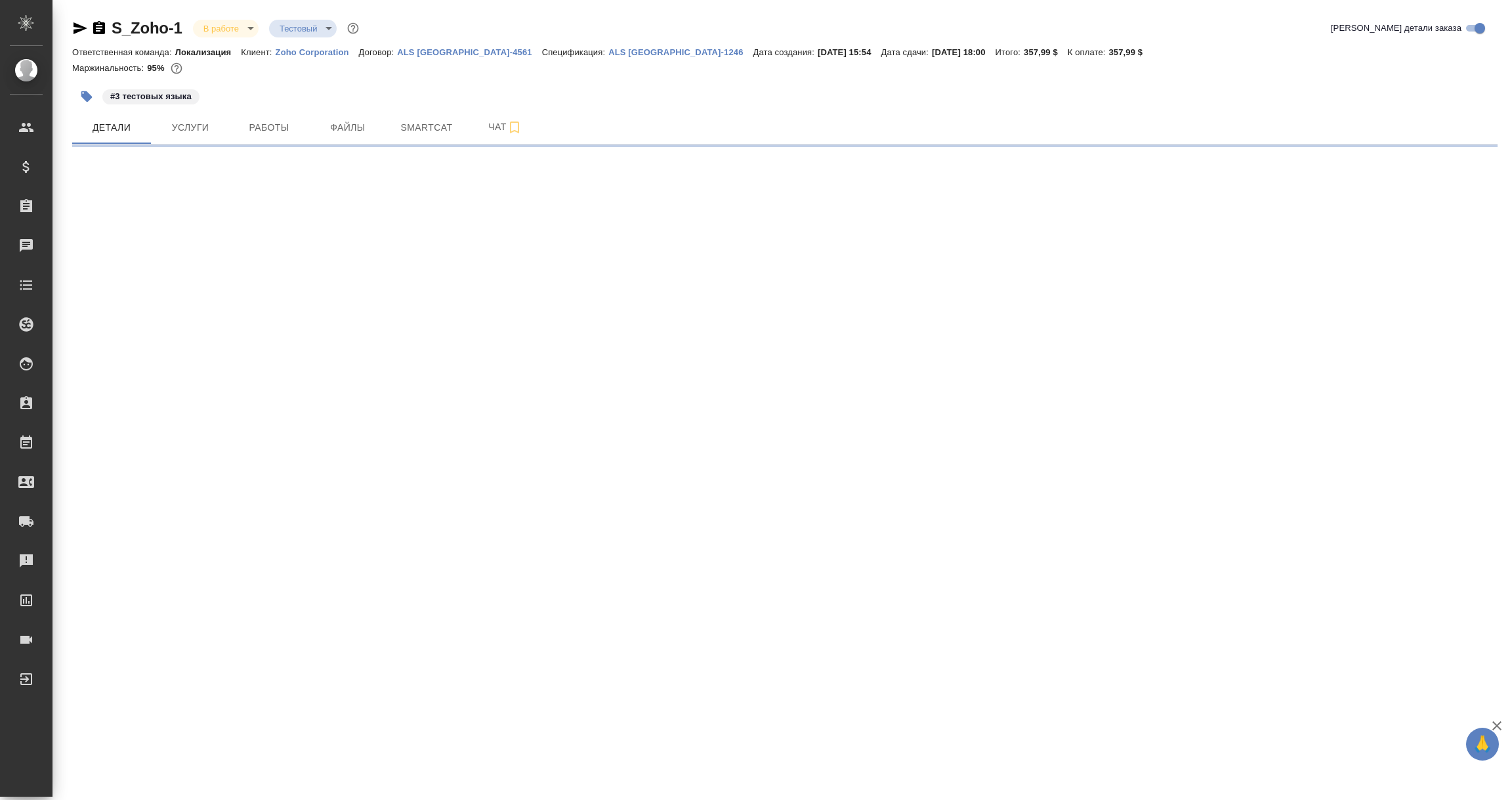
select select "RU"
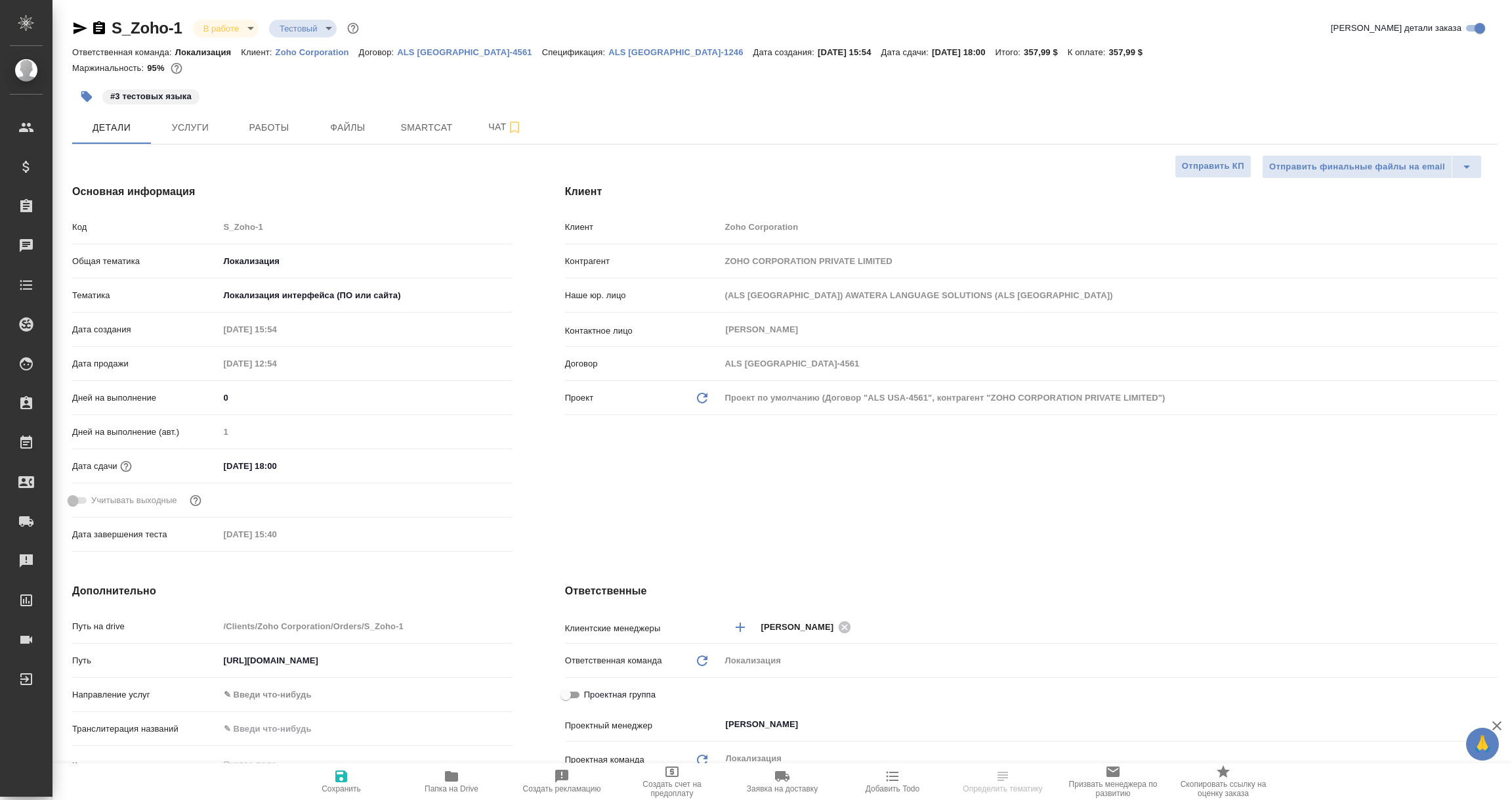
type textarea "x"
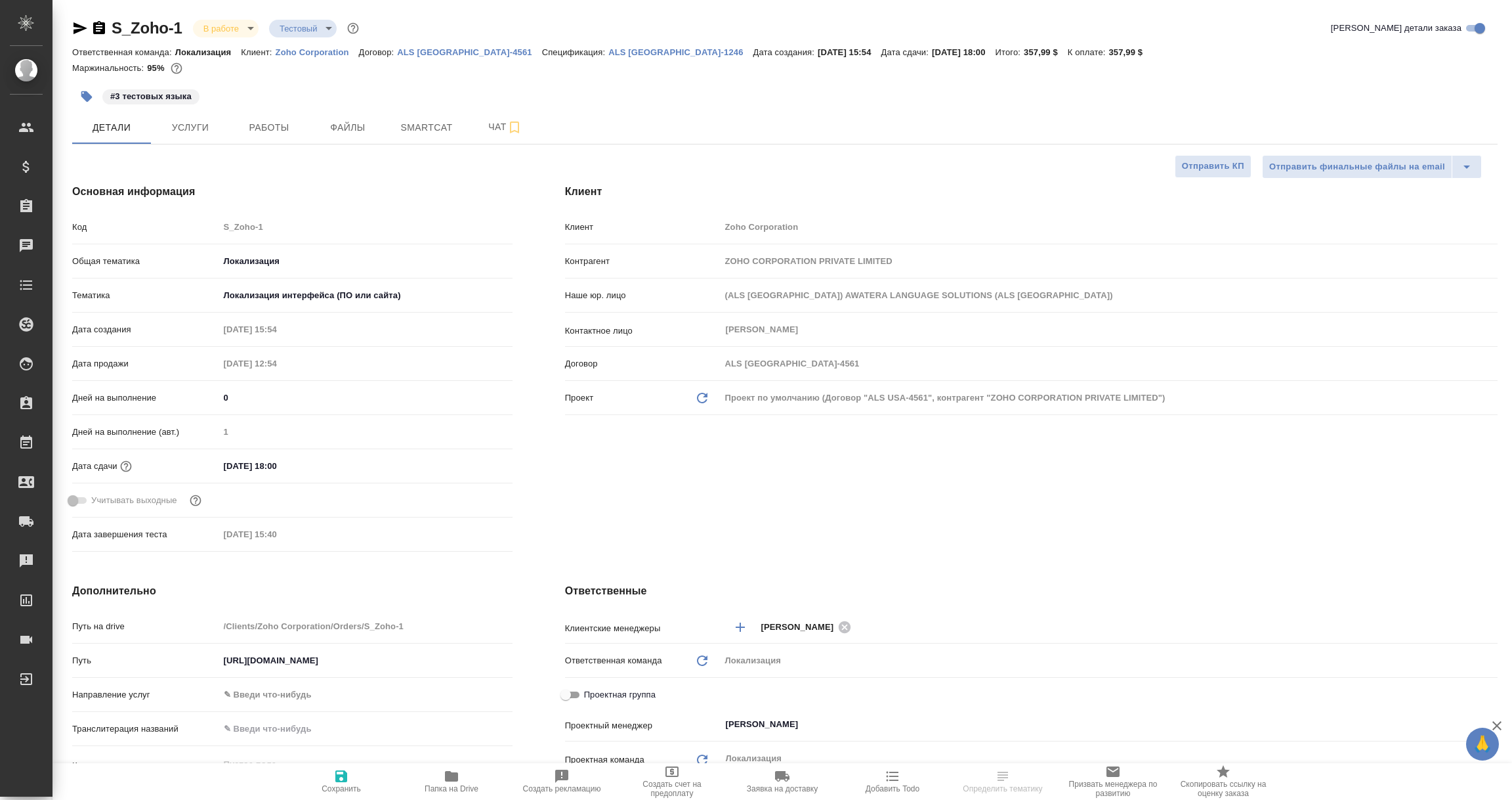
type textarea "x"
click at [195, 135] on span "Услуги" at bounding box center [190, 128] width 63 height 17
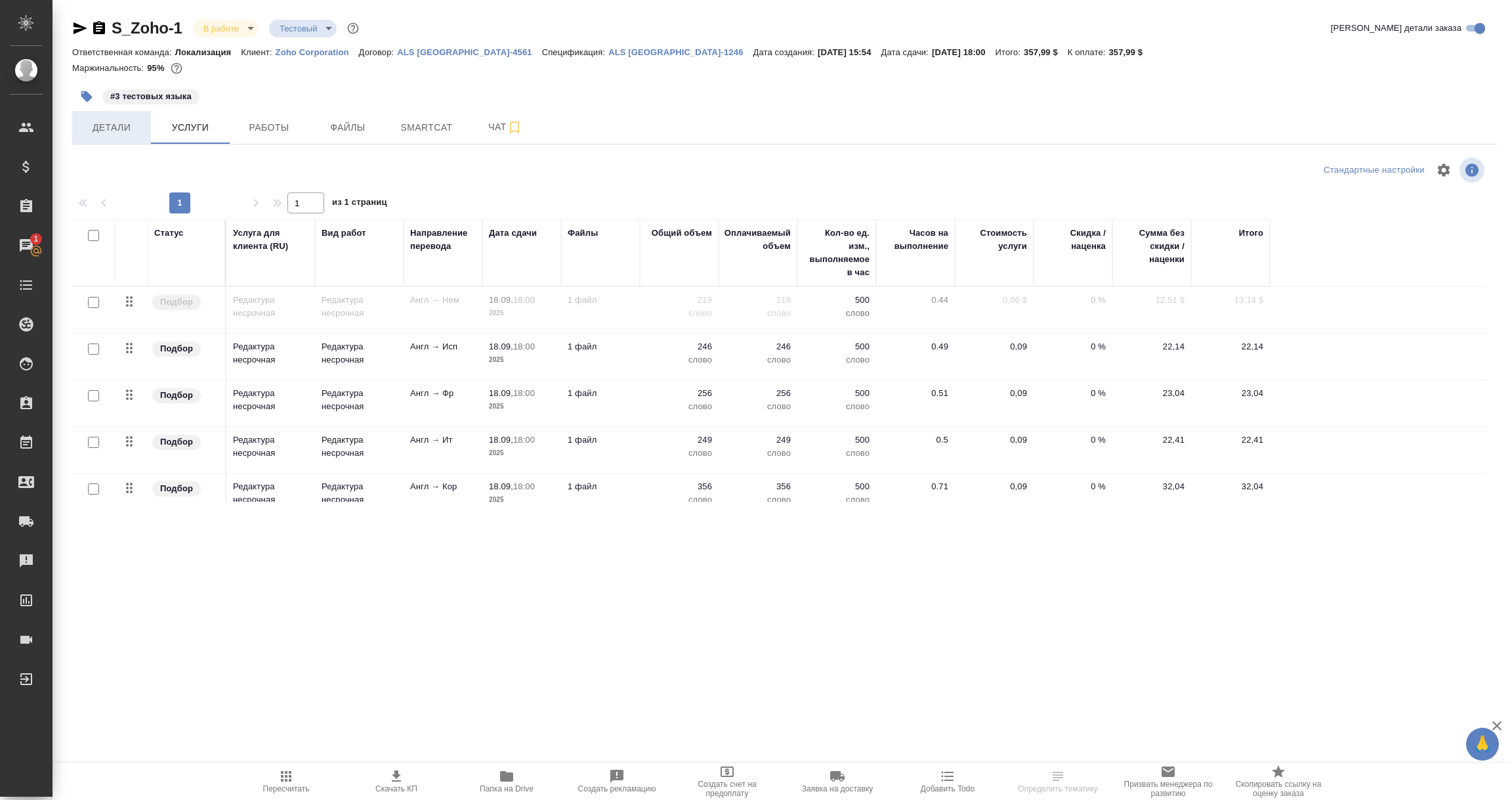
click at [120, 133] on span "Детали" at bounding box center [111, 128] width 63 height 17
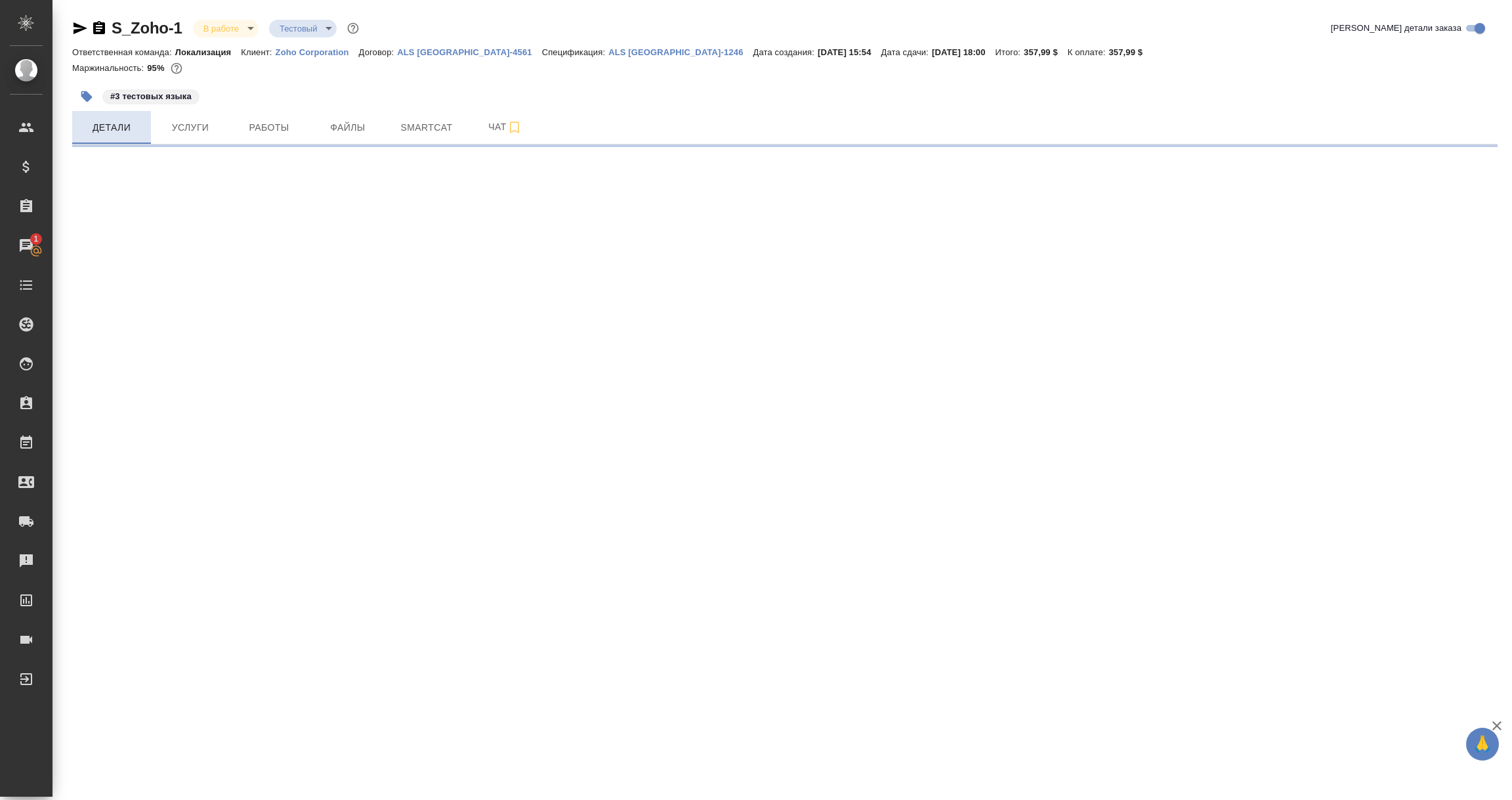
select select "RU"
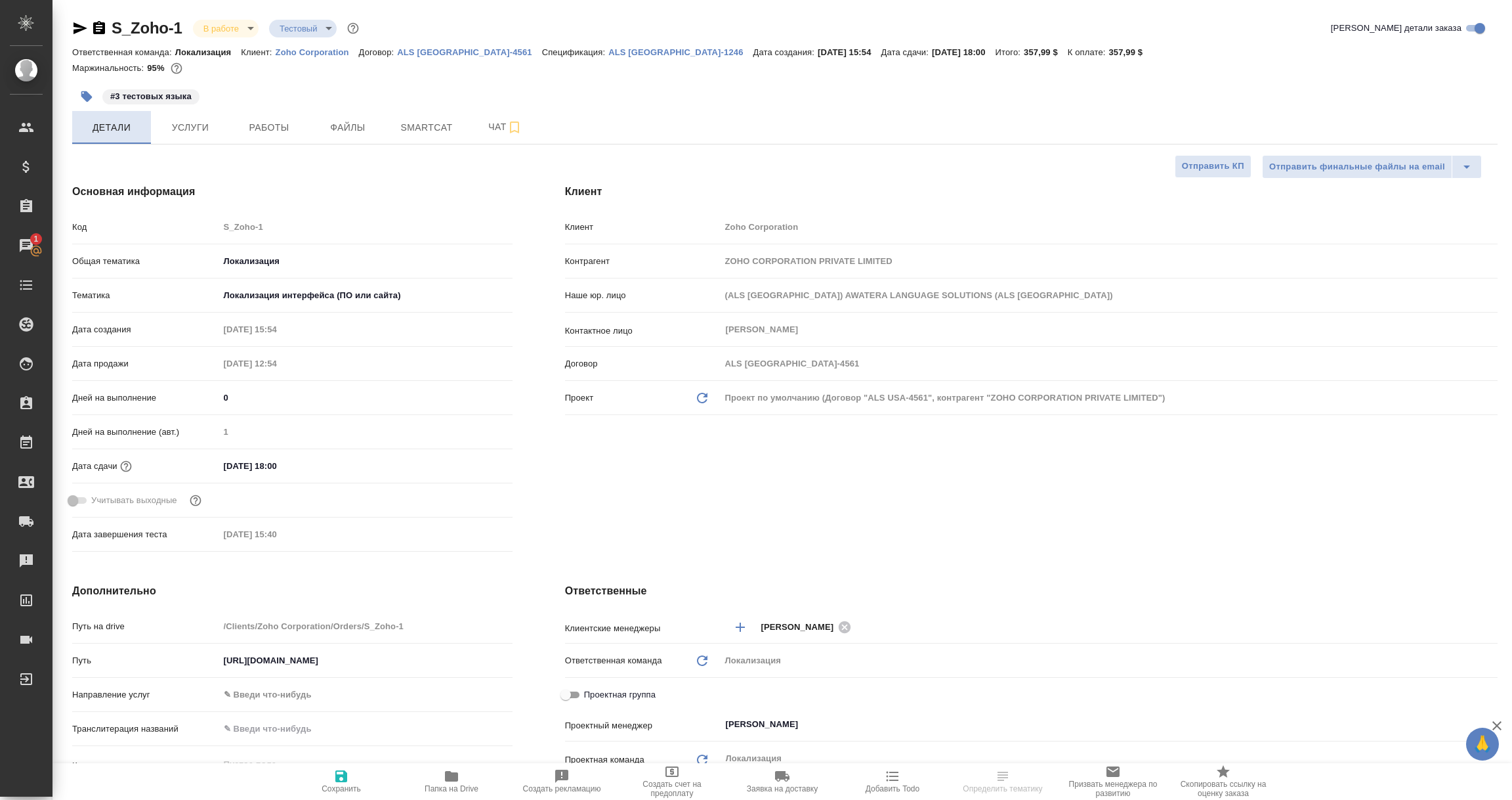
type textarea "x"
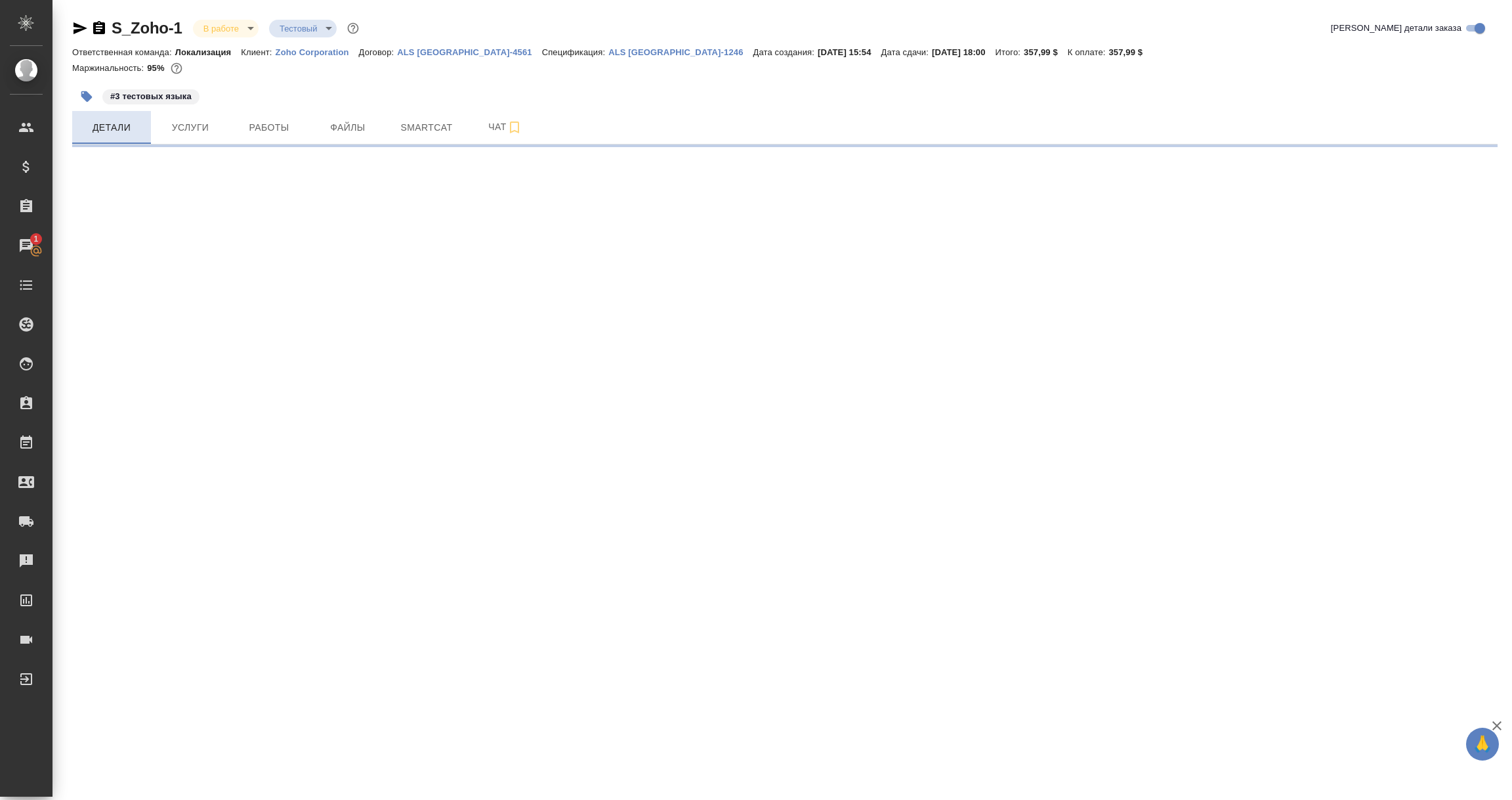
select select "RU"
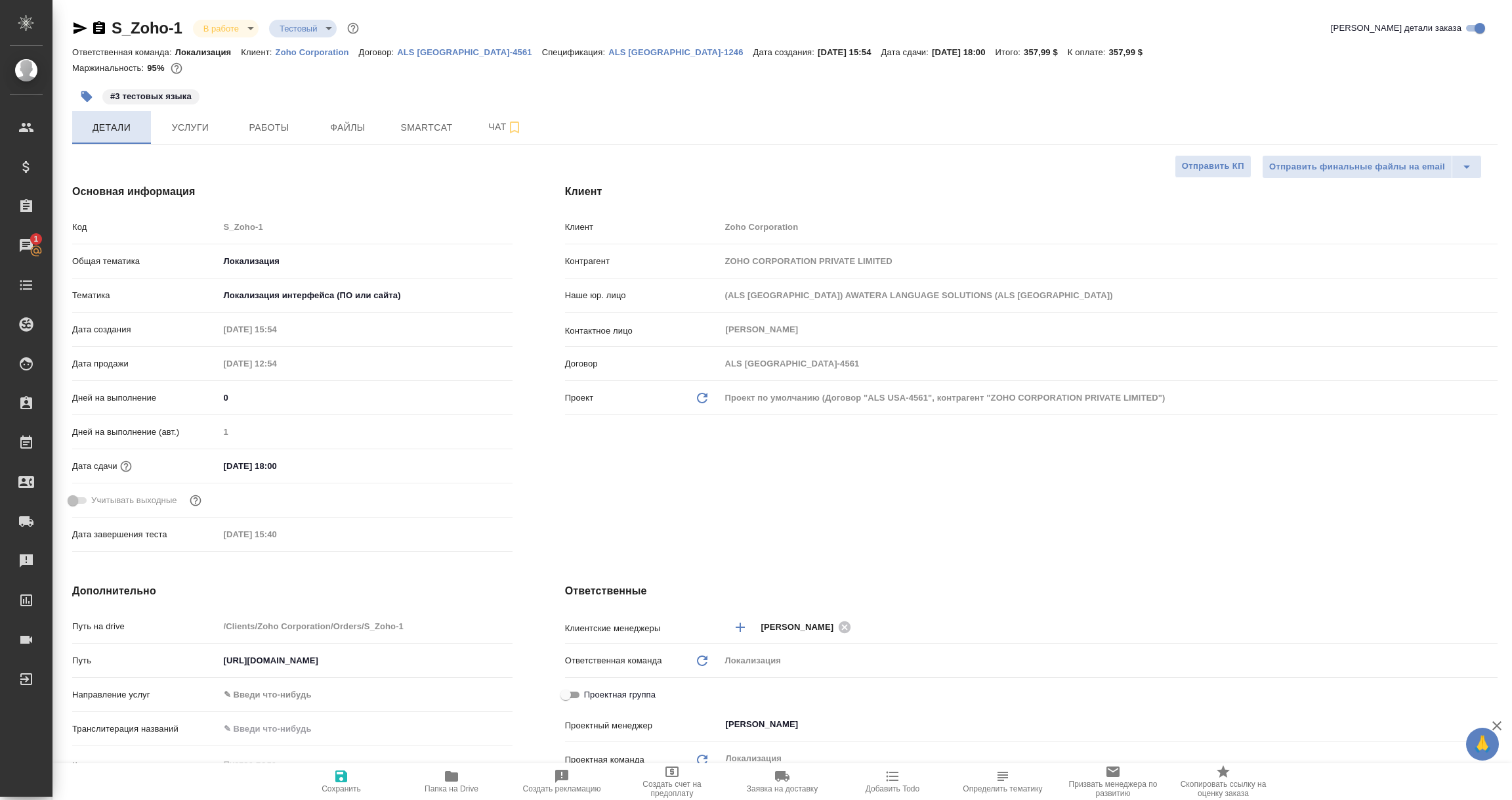
type textarea "x"
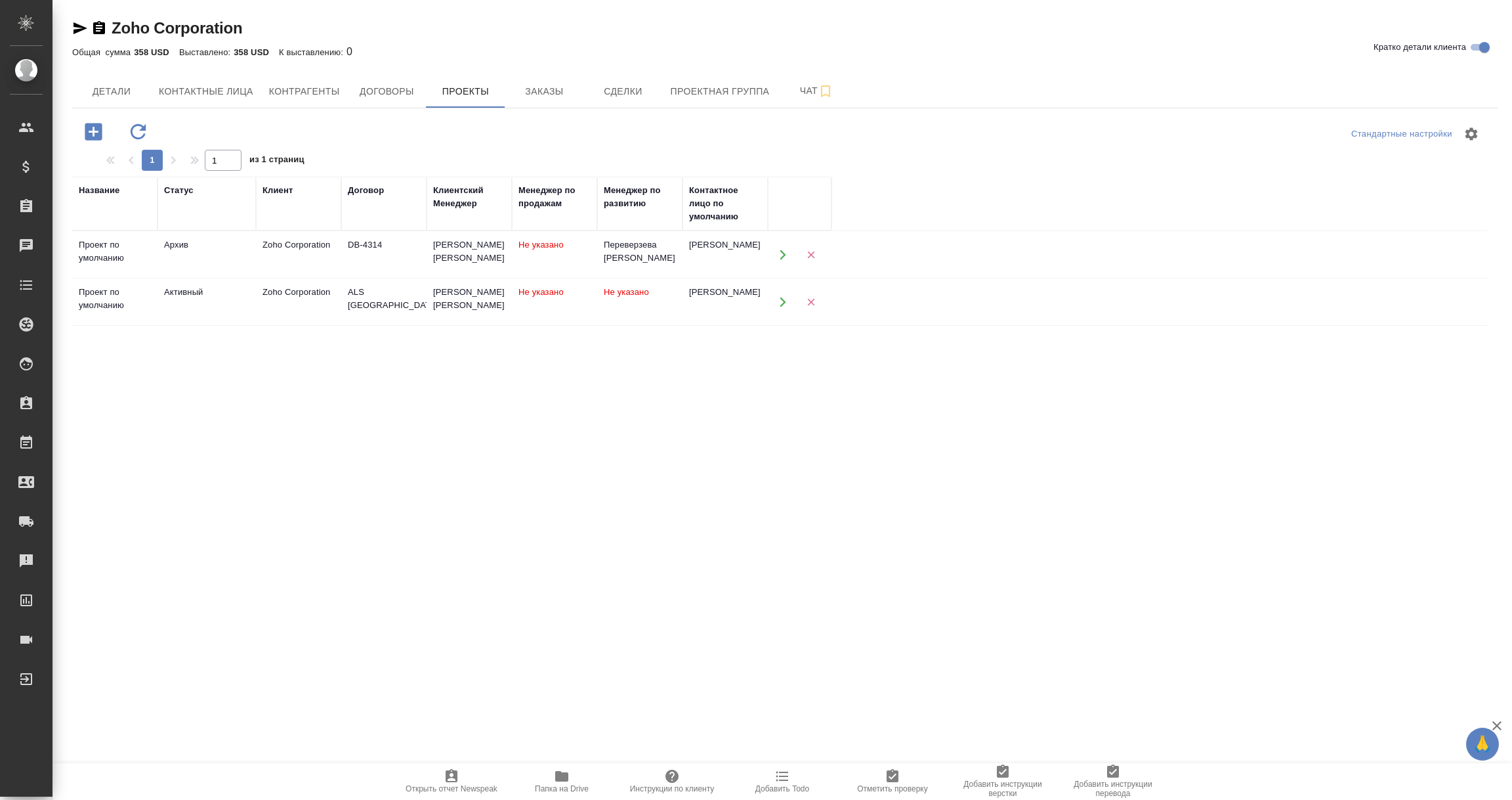
click at [234, 313] on td "Активный" at bounding box center [207, 302] width 98 height 46
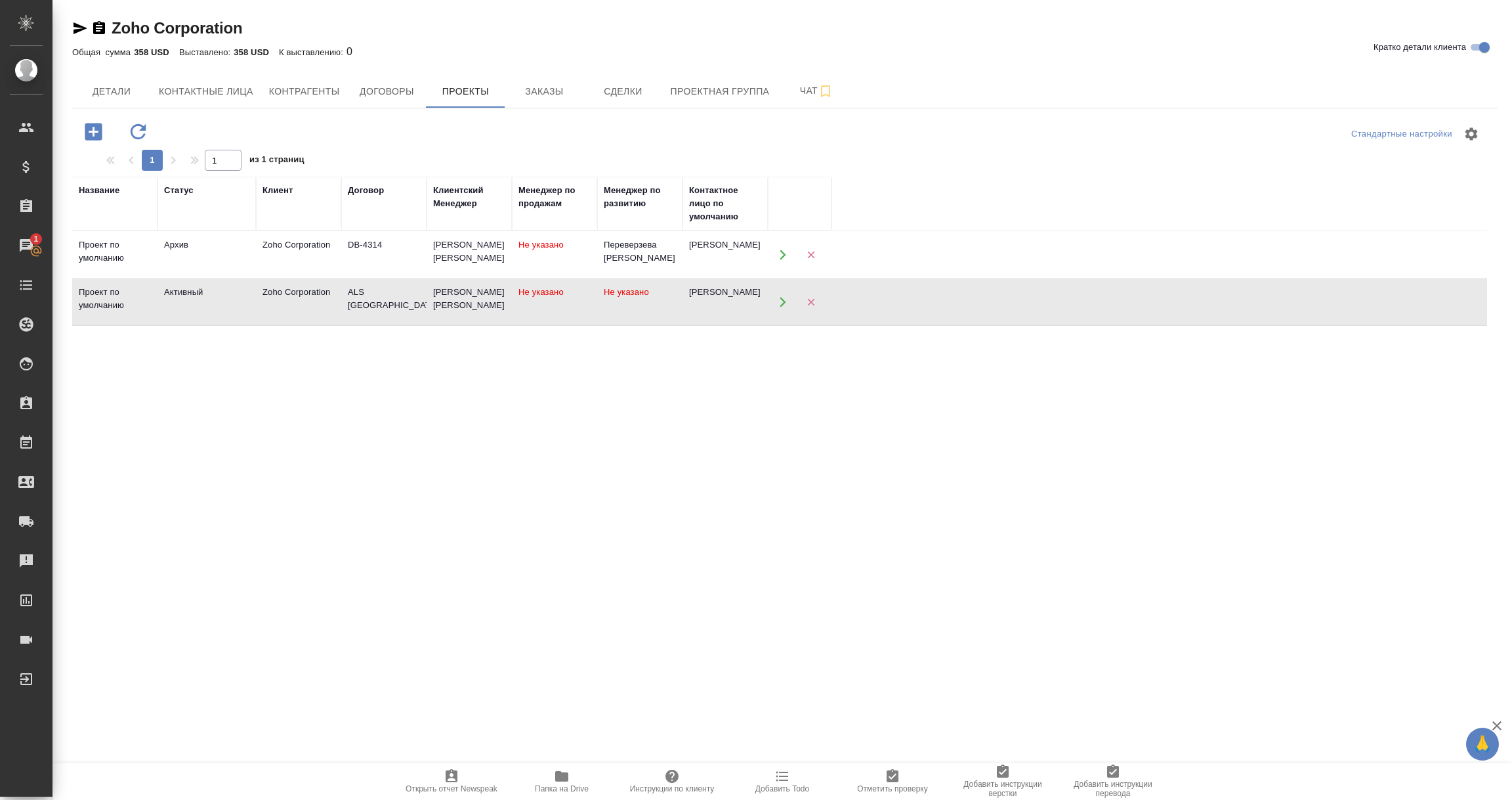
click at [234, 313] on td "Активный" at bounding box center [207, 302] width 98 height 46
click at [401, 100] on button "Договоры" at bounding box center [386, 91] width 79 height 32
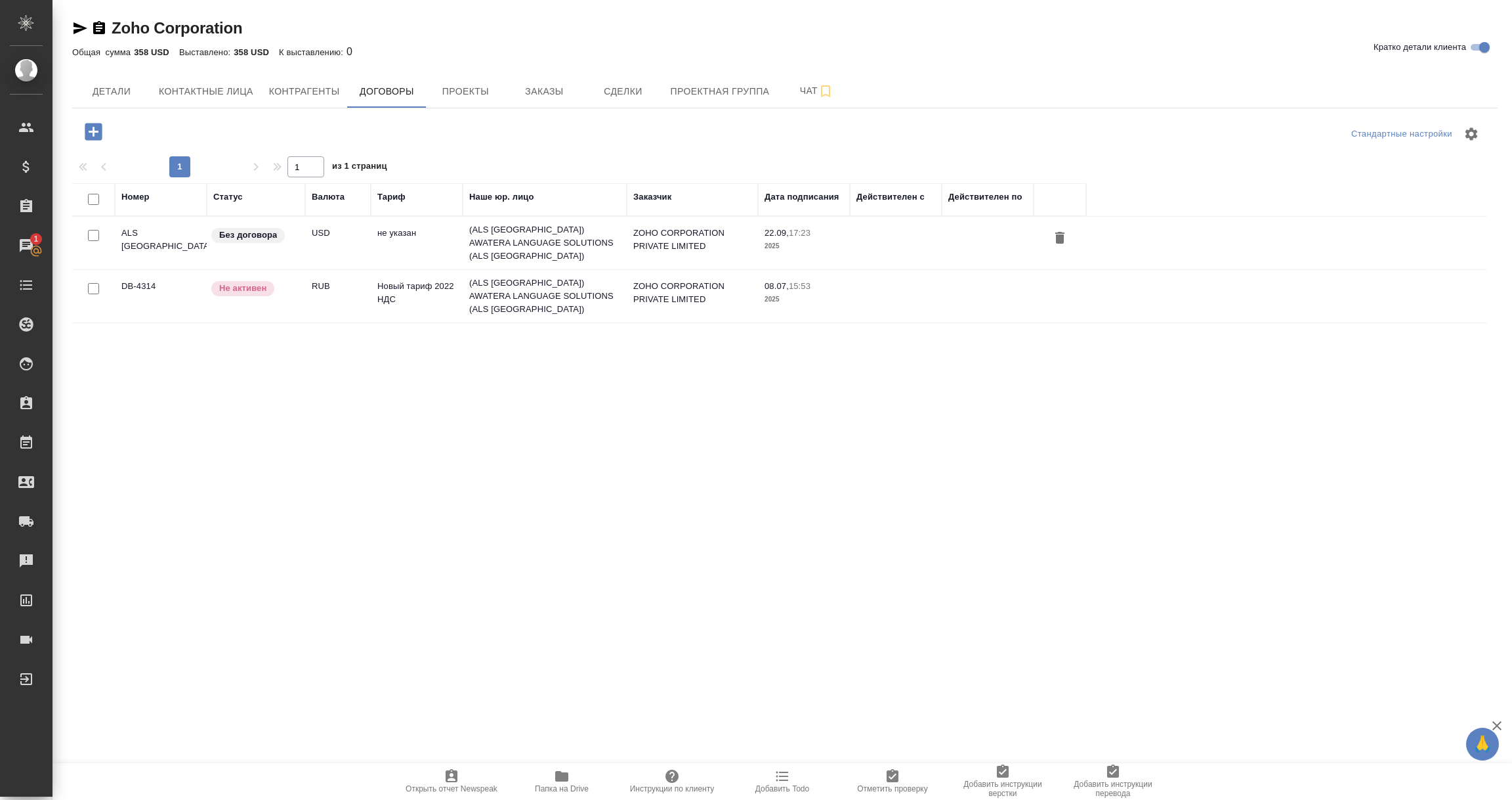
click at [127, 235] on td "ALS [GEOGRAPHIC_DATA]-4561" at bounding box center [160, 243] width 92 height 46
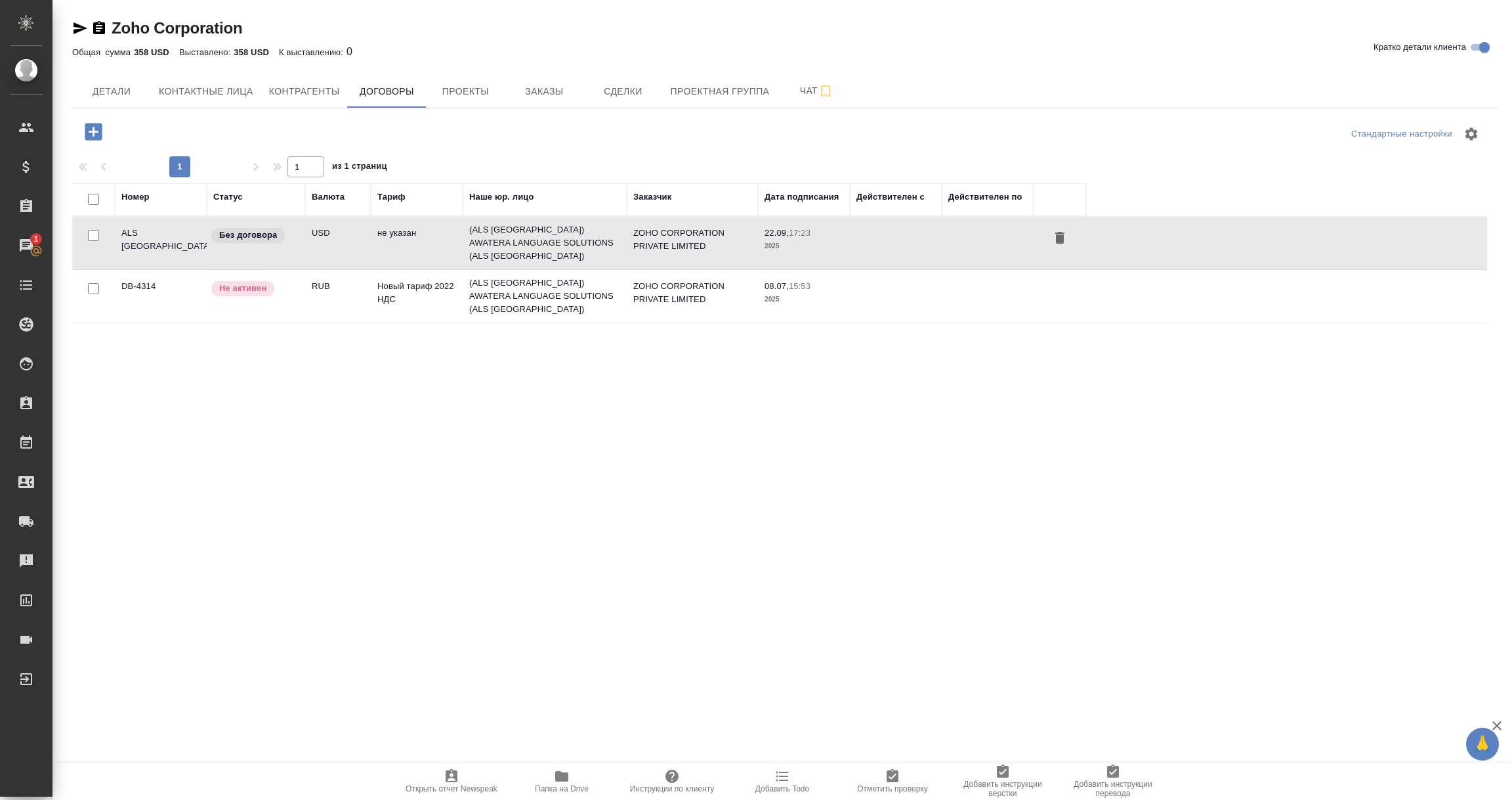
click at [127, 235] on td "ALS [GEOGRAPHIC_DATA]-4561" at bounding box center [160, 243] width 92 height 46
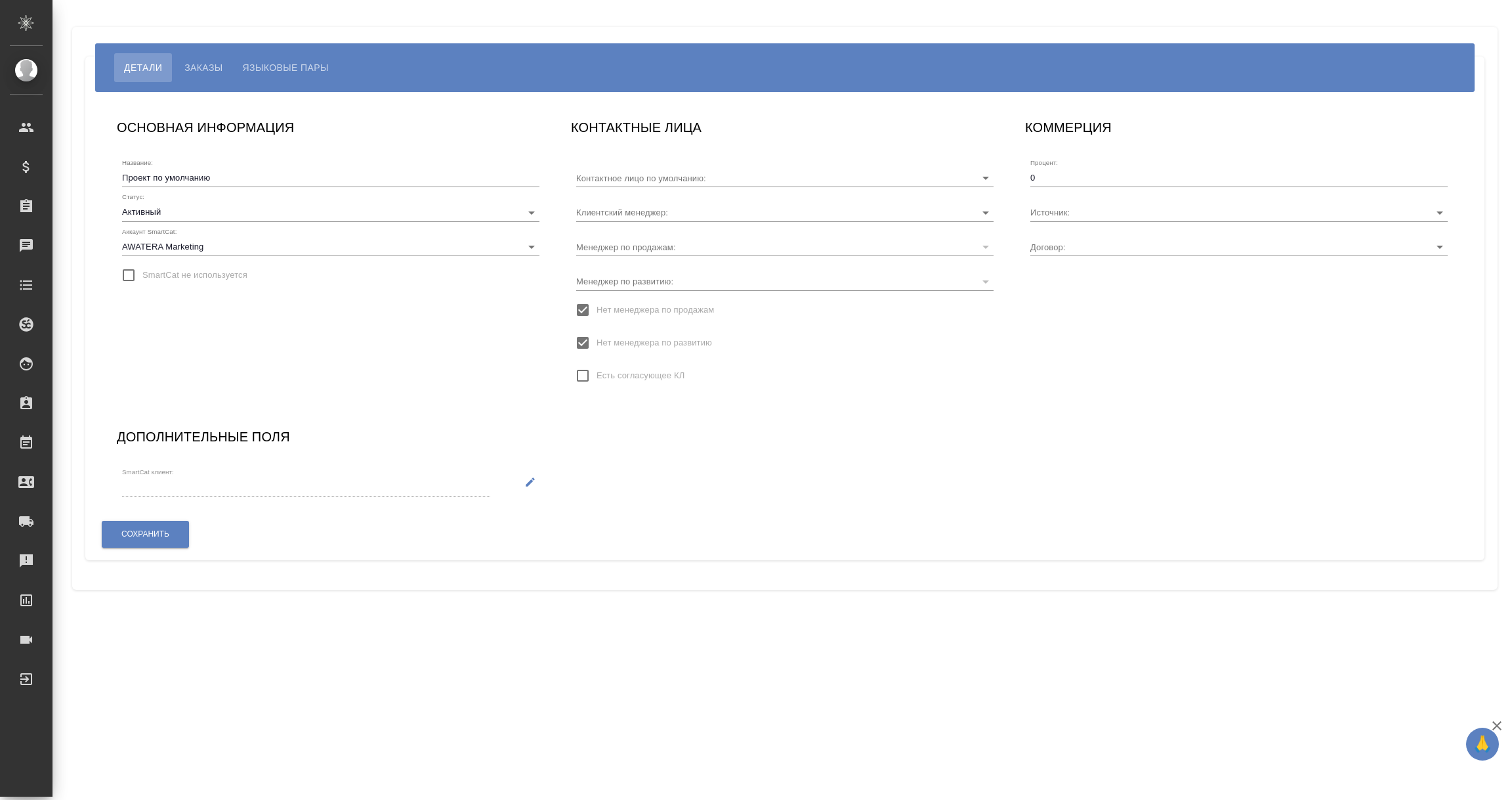
type input "[PERSON_NAME]"
type input "ALS [GEOGRAPHIC_DATA]-4561"
type input "[PERSON_NAME] [PERSON_NAME]"
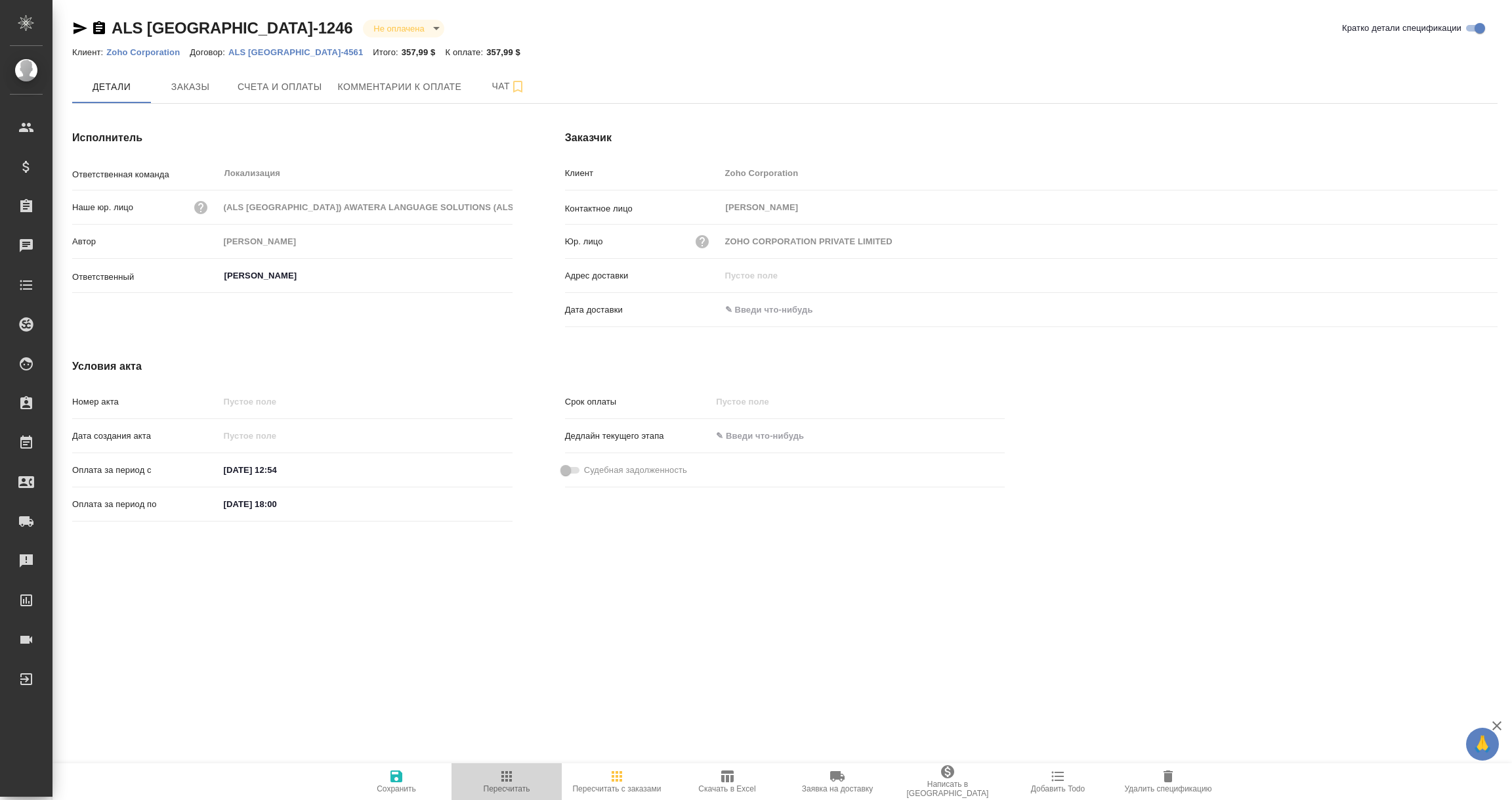
click at [504, 773] on icon "button" at bounding box center [507, 776] width 16 height 16
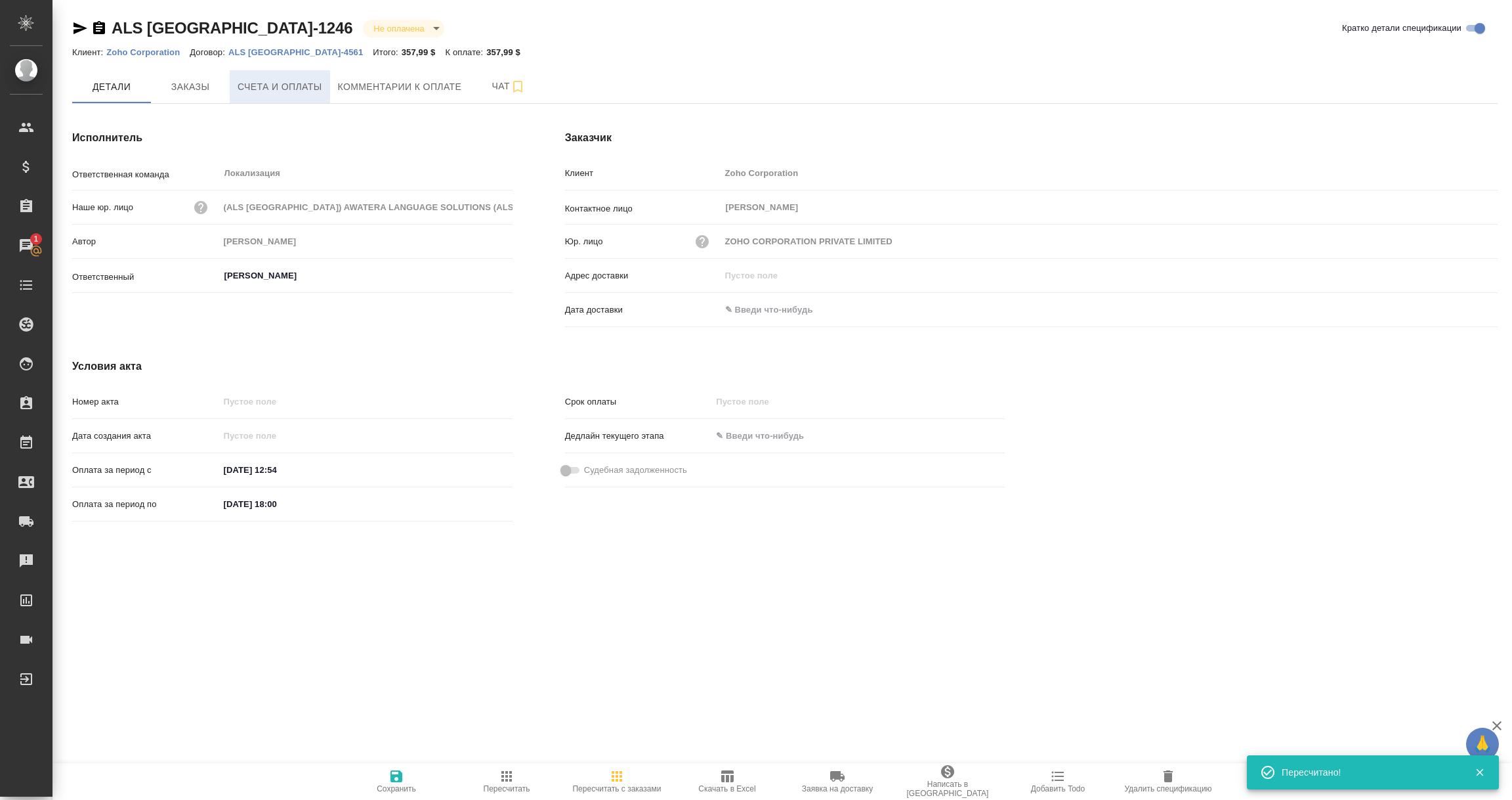
click at [296, 89] on span "Счета и оплаты" at bounding box center [280, 87] width 85 height 17
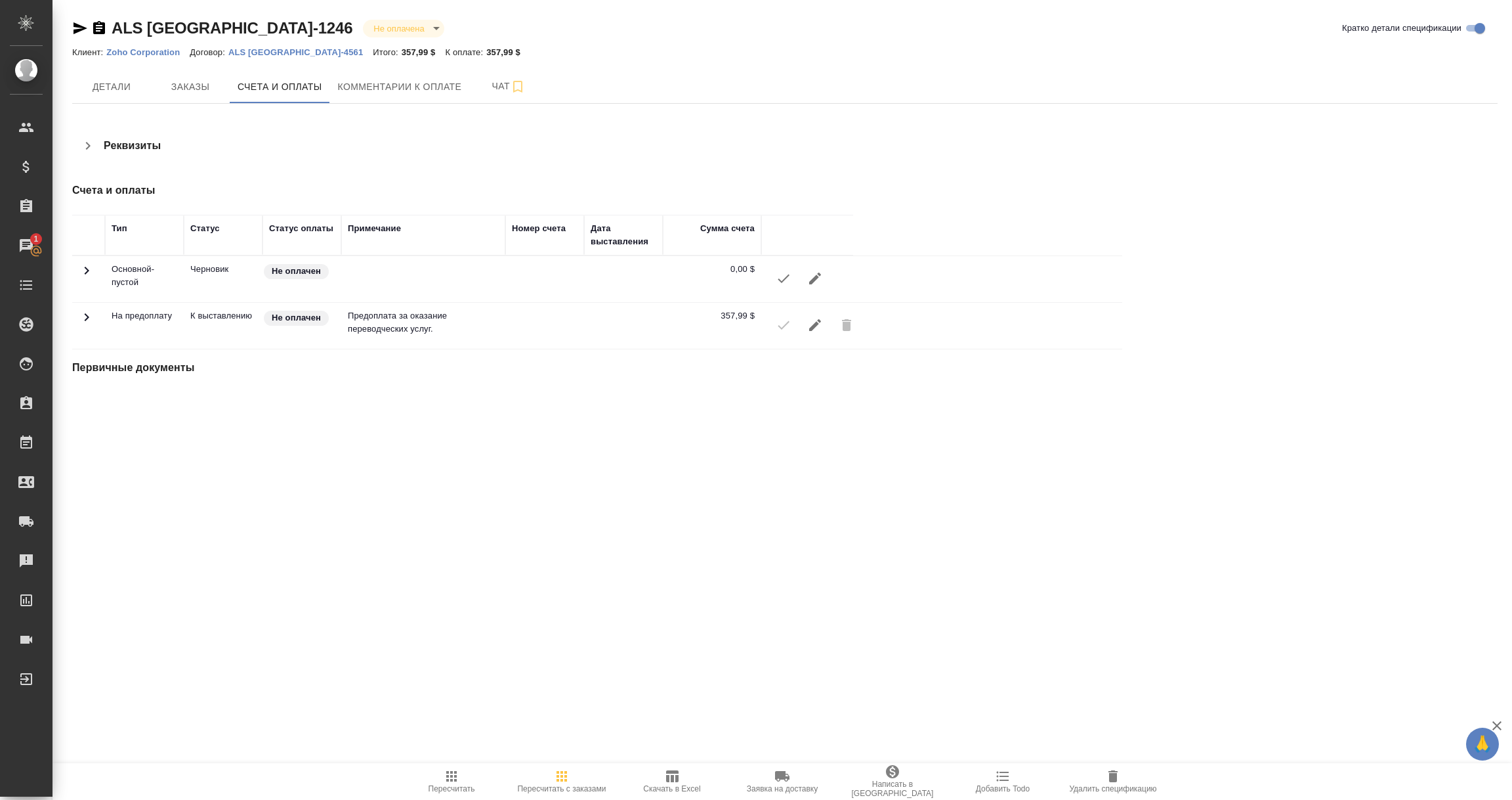
click at [784, 279] on icon "button" at bounding box center [783, 279] width 12 height 8
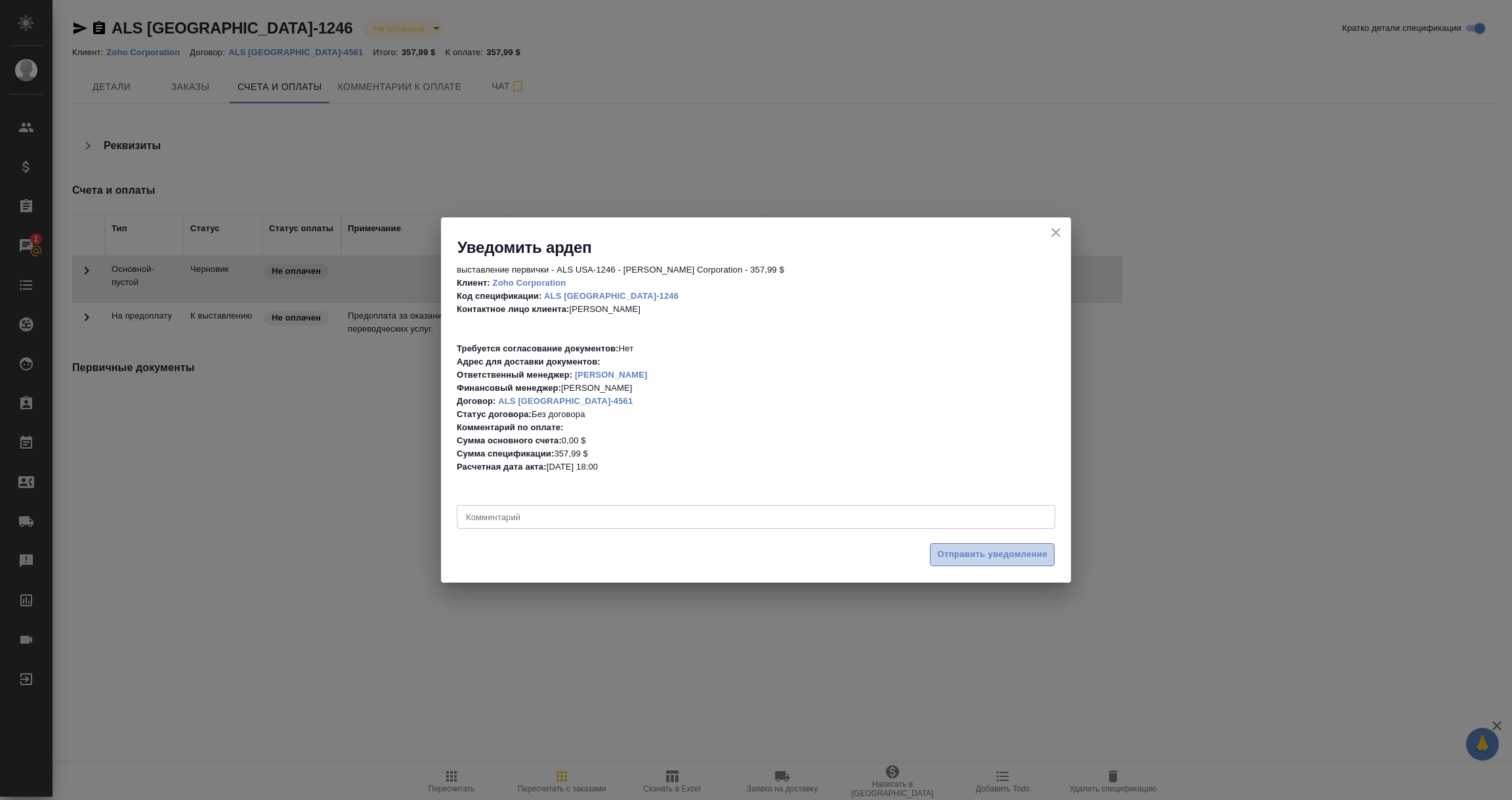
click at [985, 557] on span "Отправить уведомление" at bounding box center [992, 555] width 111 height 15
